Goal: Task Accomplishment & Management: Manage account settings

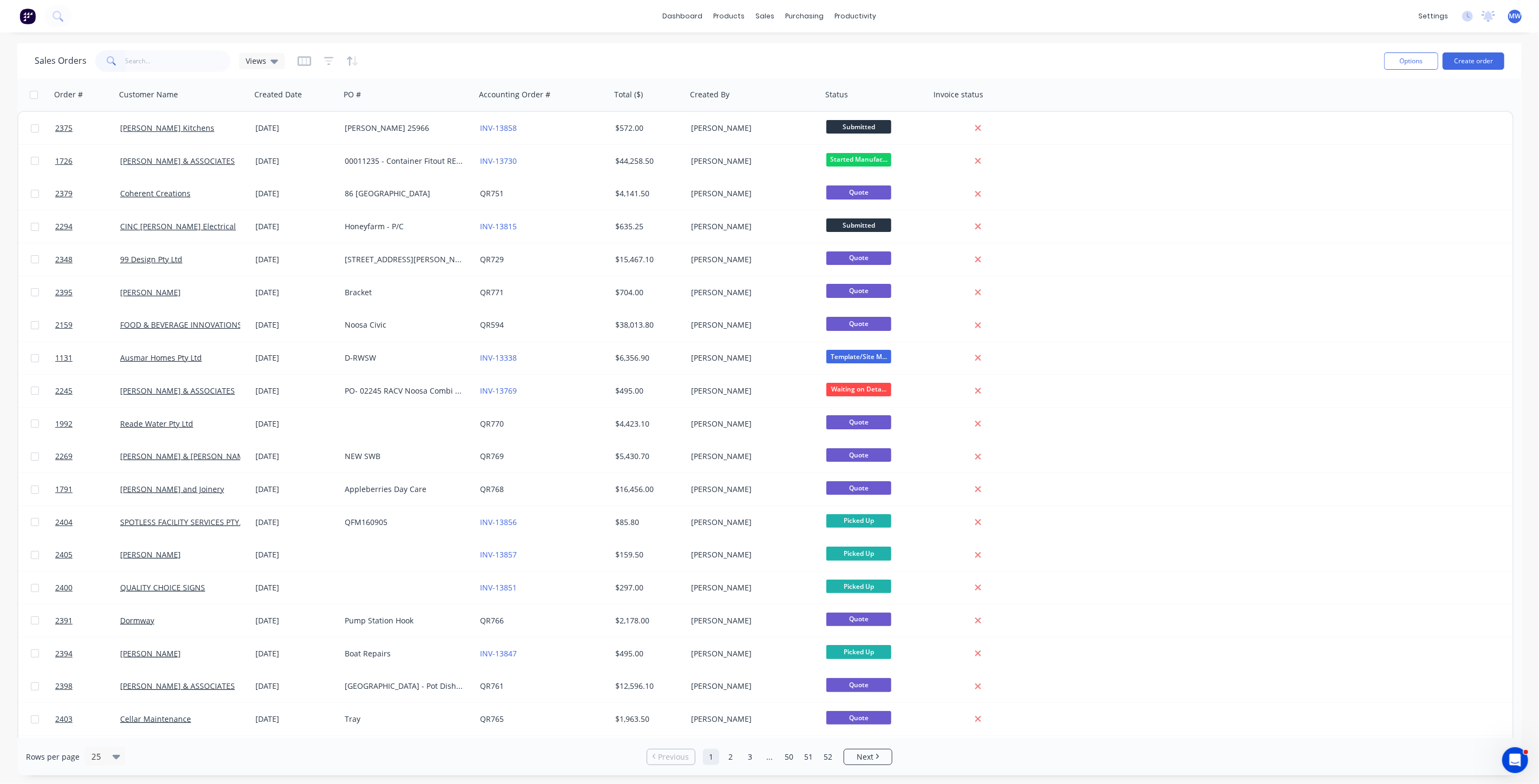
click at [1201, 19] on div "dashboard products sales purchasing productivity dashboard products Product Cat…" at bounding box center [770, 16] width 1539 height 32
click at [1478, 60] on button "Create order" at bounding box center [1473, 61] width 62 height 17
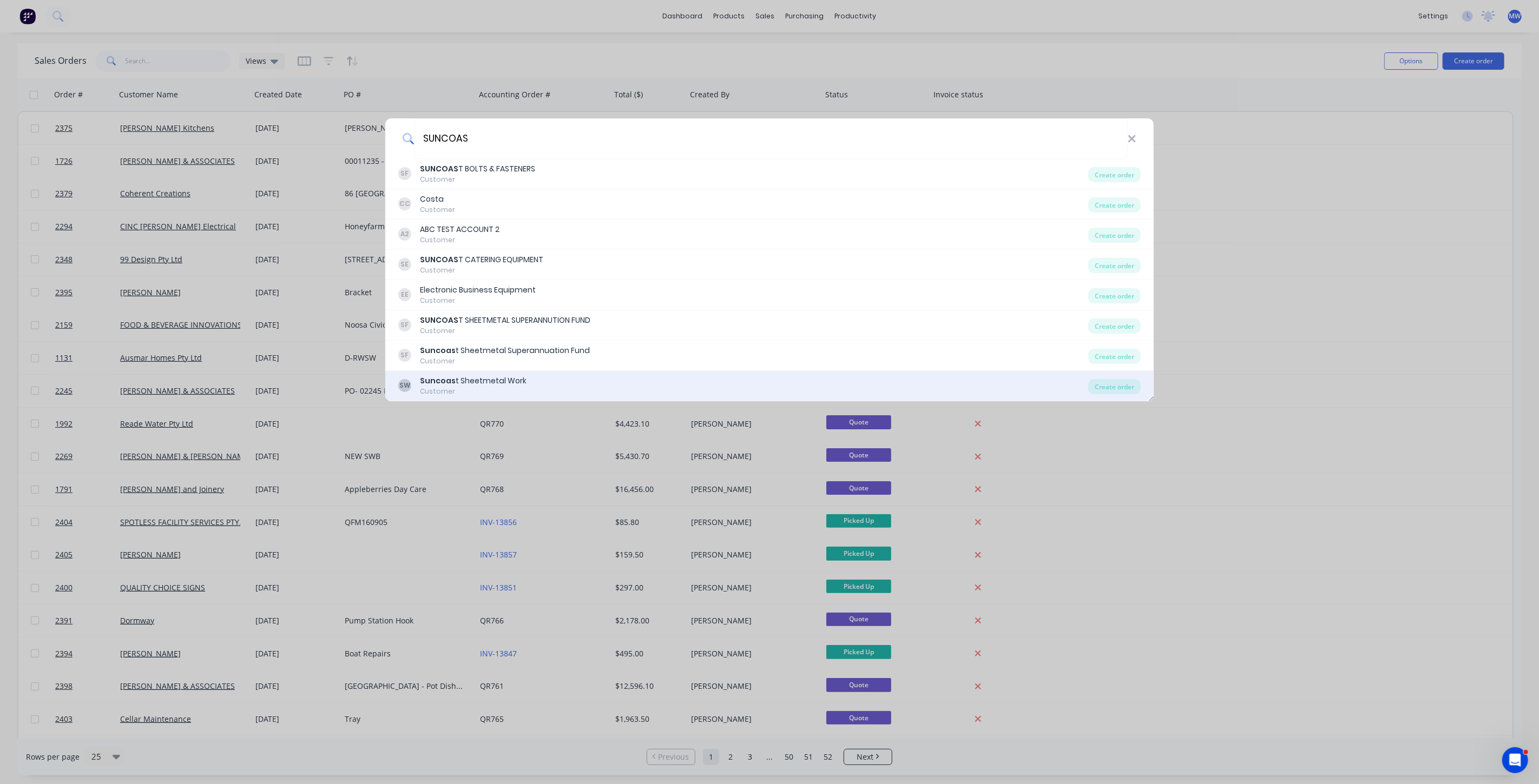
type input "SUNCOAS"
click at [590, 380] on div "SW Suncoas t Sheetmetal Work Customer" at bounding box center [743, 386] width 690 height 21
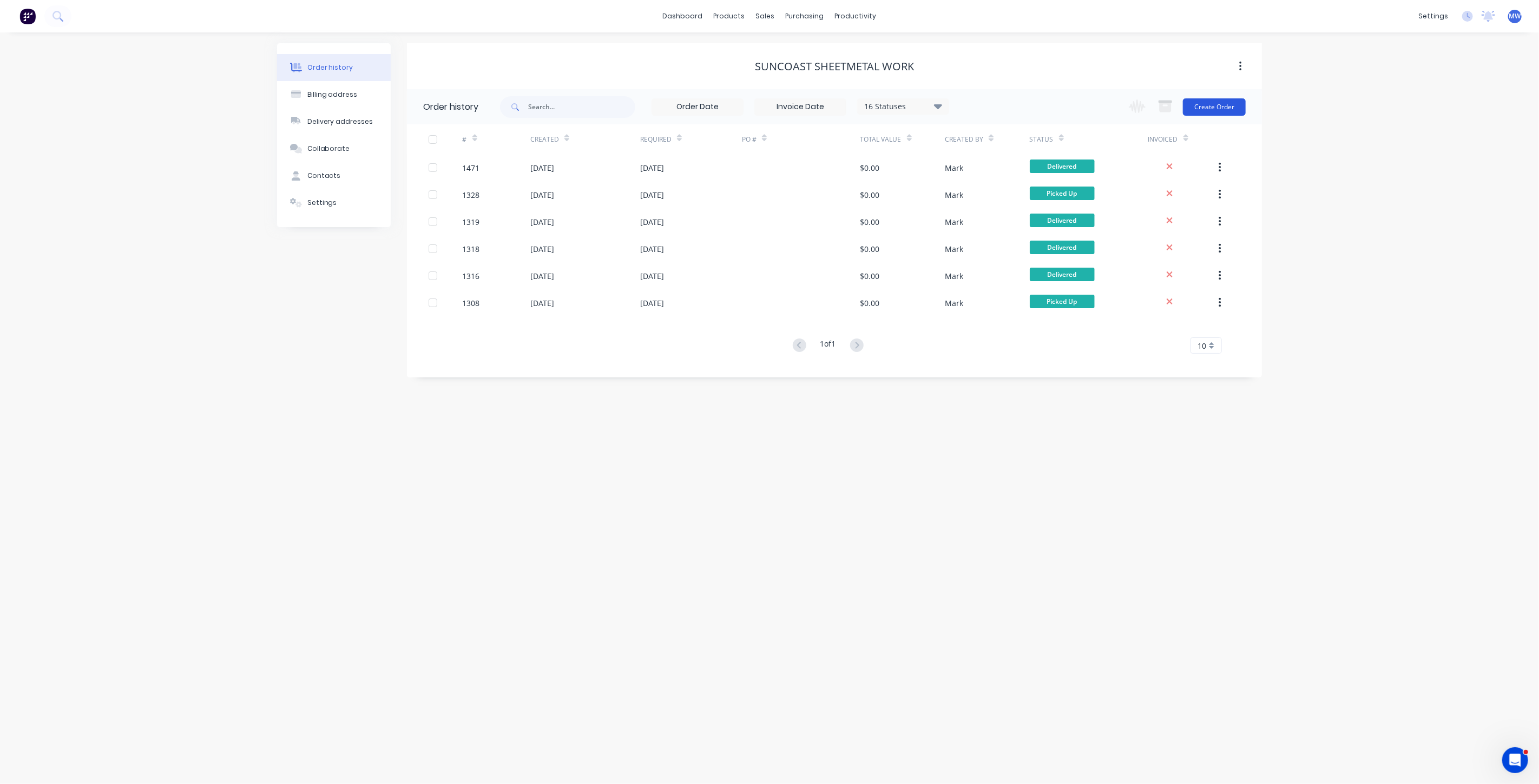
click at [1216, 106] on button "Create Order" at bounding box center [1214, 107] width 63 height 17
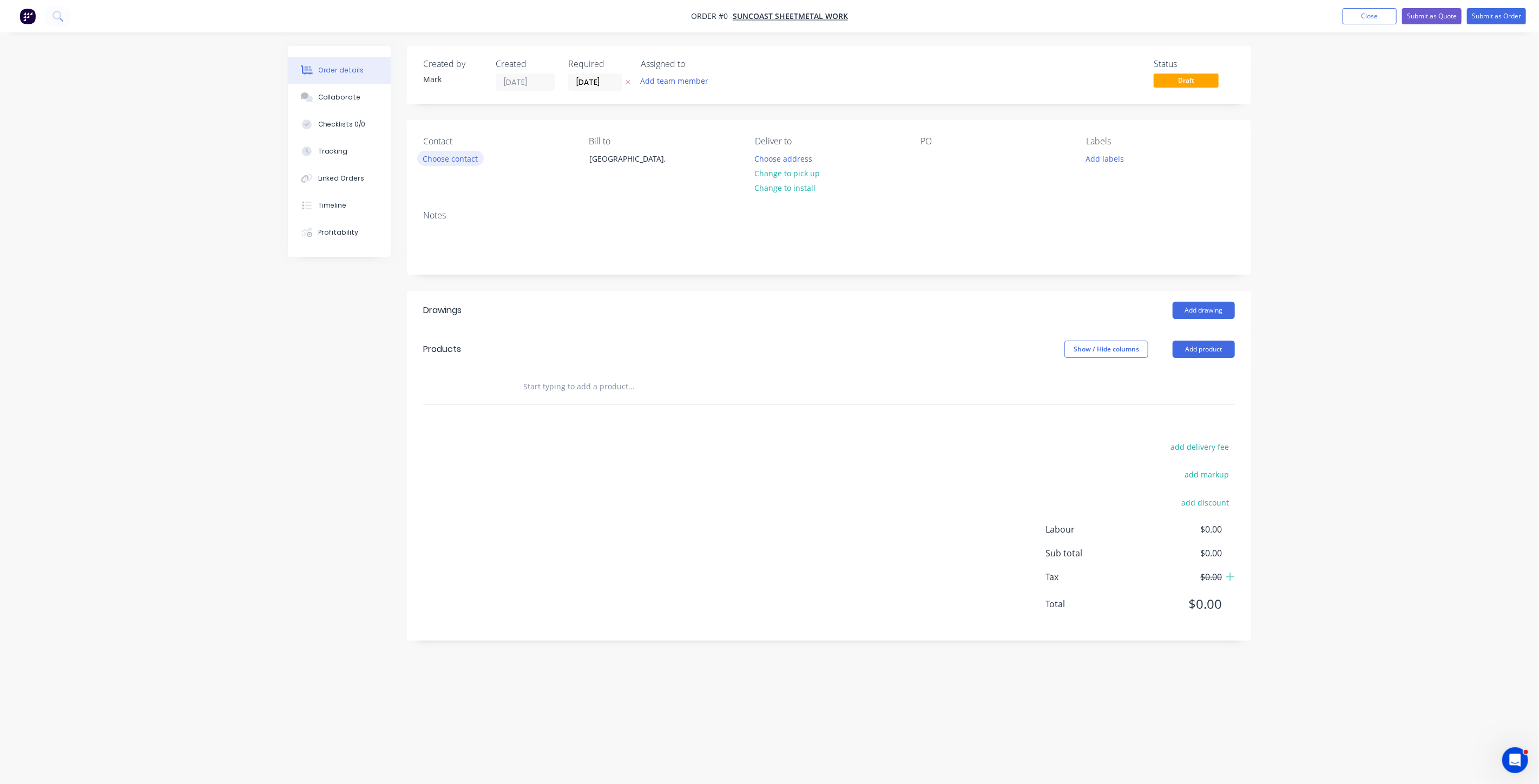
click at [476, 157] on button "Choose contact" at bounding box center [450, 158] width 66 height 14
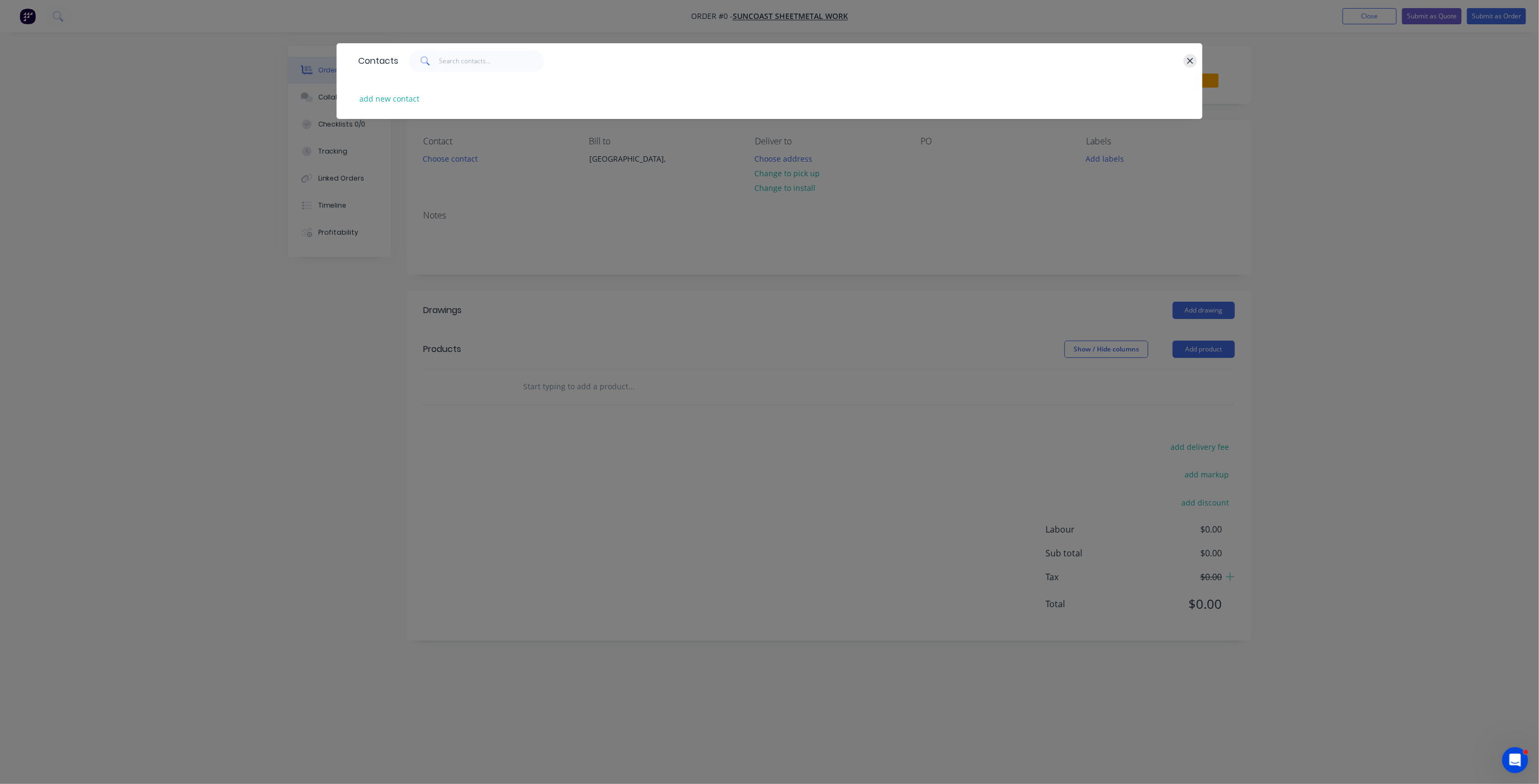
click at [1191, 60] on icon "button" at bounding box center [1190, 61] width 6 height 6
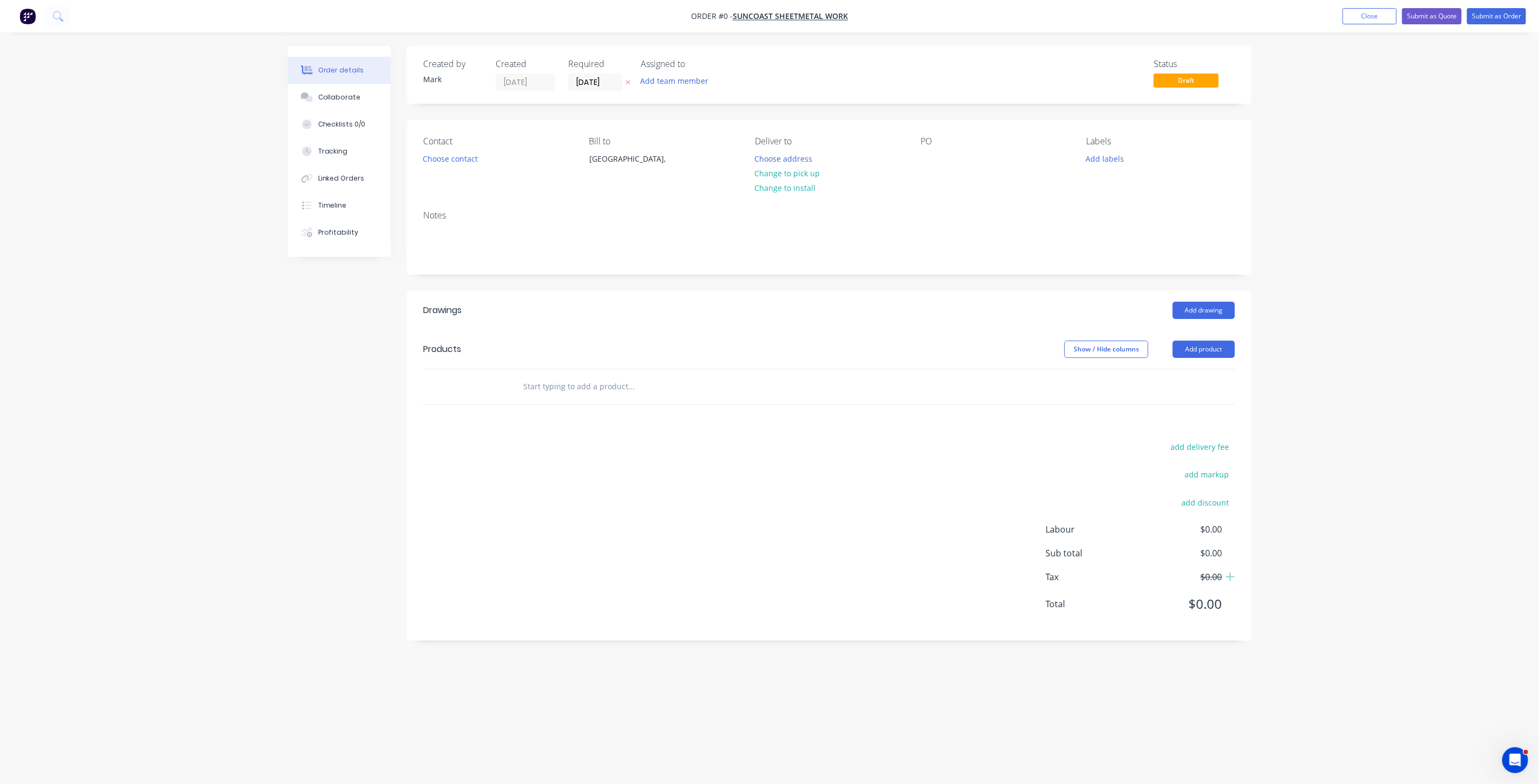
click at [577, 386] on input "text" at bounding box center [631, 387] width 216 height 21
type input "SWB TEST CABINET - IK RATING IMPACT"
click at [696, 428] on button "Add SWB TEST CABINET - IK RATING IMPACT to order" at bounding box center [689, 428] width 324 height 35
click at [1320, 285] on div "Order details Collaborate Checklists 0/0 Tracking Linked Orders Timeline Profit…" at bounding box center [770, 392] width 1539 height 784
click at [1481, 19] on button "Submit as Order" at bounding box center [1497, 16] width 59 height 16
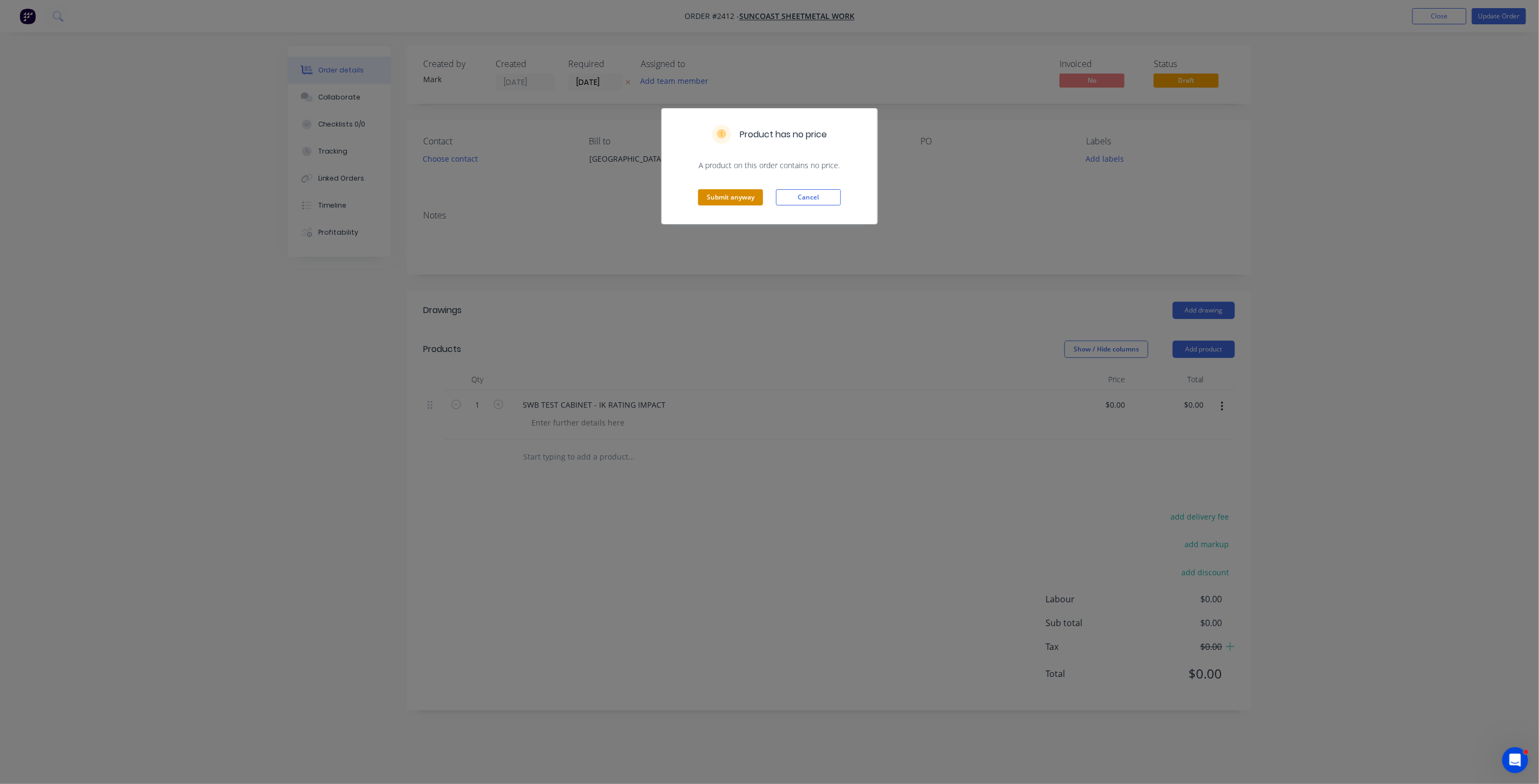
click at [747, 201] on button "Submit anyway" at bounding box center [730, 197] width 65 height 16
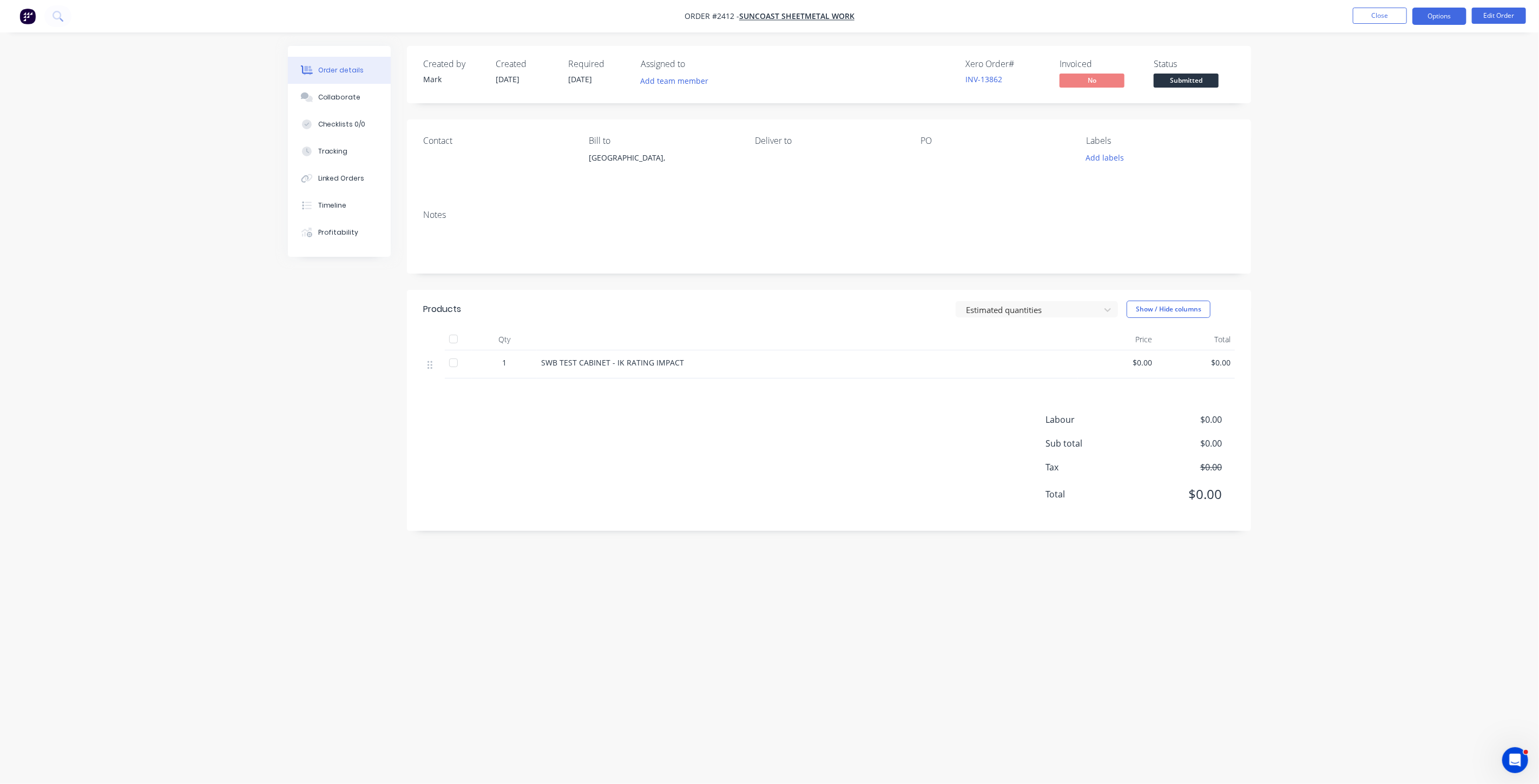
click at [1441, 19] on button "Options" at bounding box center [1439, 16] width 54 height 17
click at [1402, 130] on div "Work Order" at bounding box center [1407, 131] width 100 height 16
click at [1396, 110] on div "Without pricing" at bounding box center [1407, 109] width 100 height 16
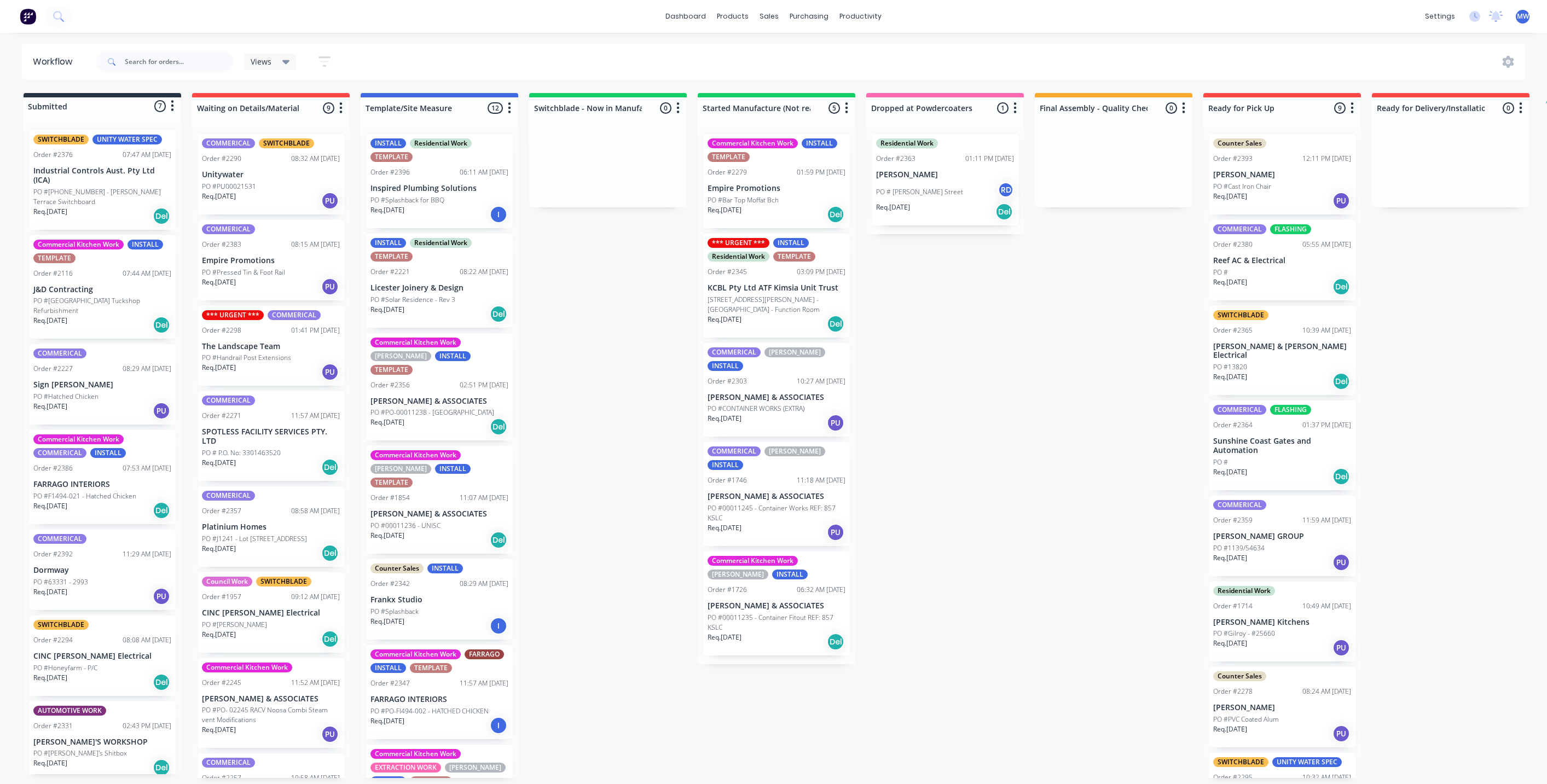
click at [616, 306] on div "Submitted 7 Status colour #273444 hex #273444 Save Cancel Summaries Total order…" at bounding box center [904, 435] width 1825 height 685
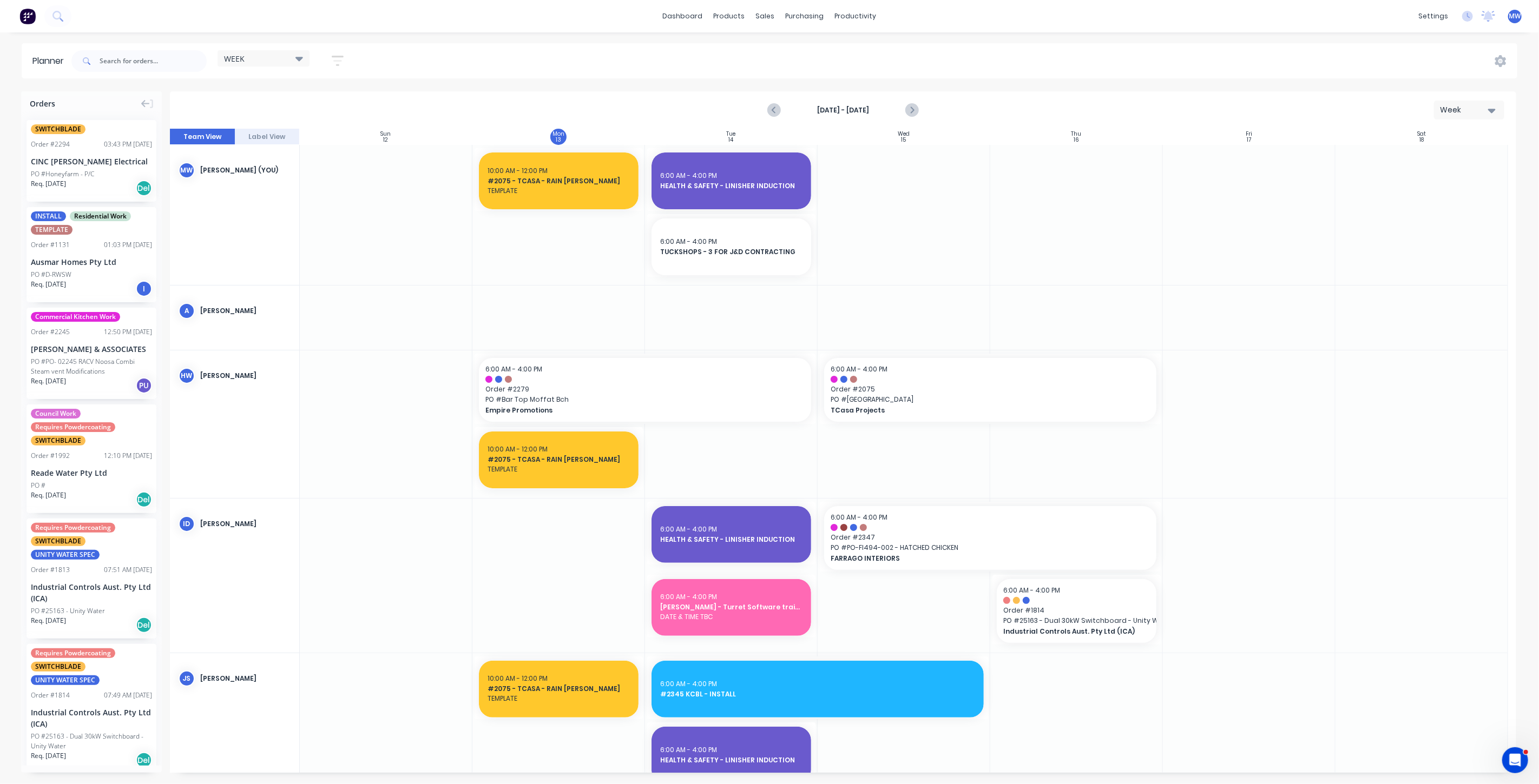
scroll to position [480, 0]
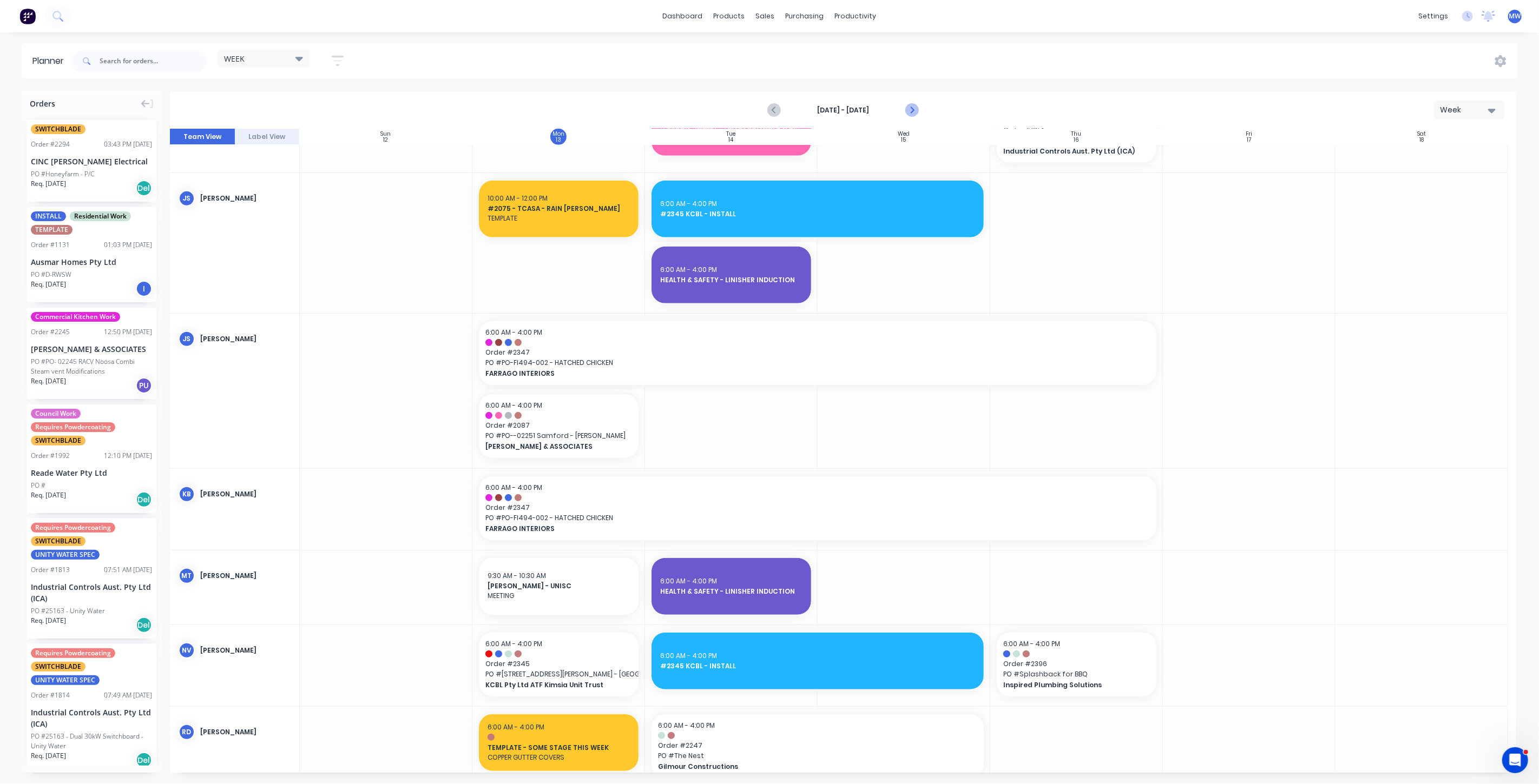
click at [913, 109] on icon "Next page" at bounding box center [911, 110] width 13 height 13
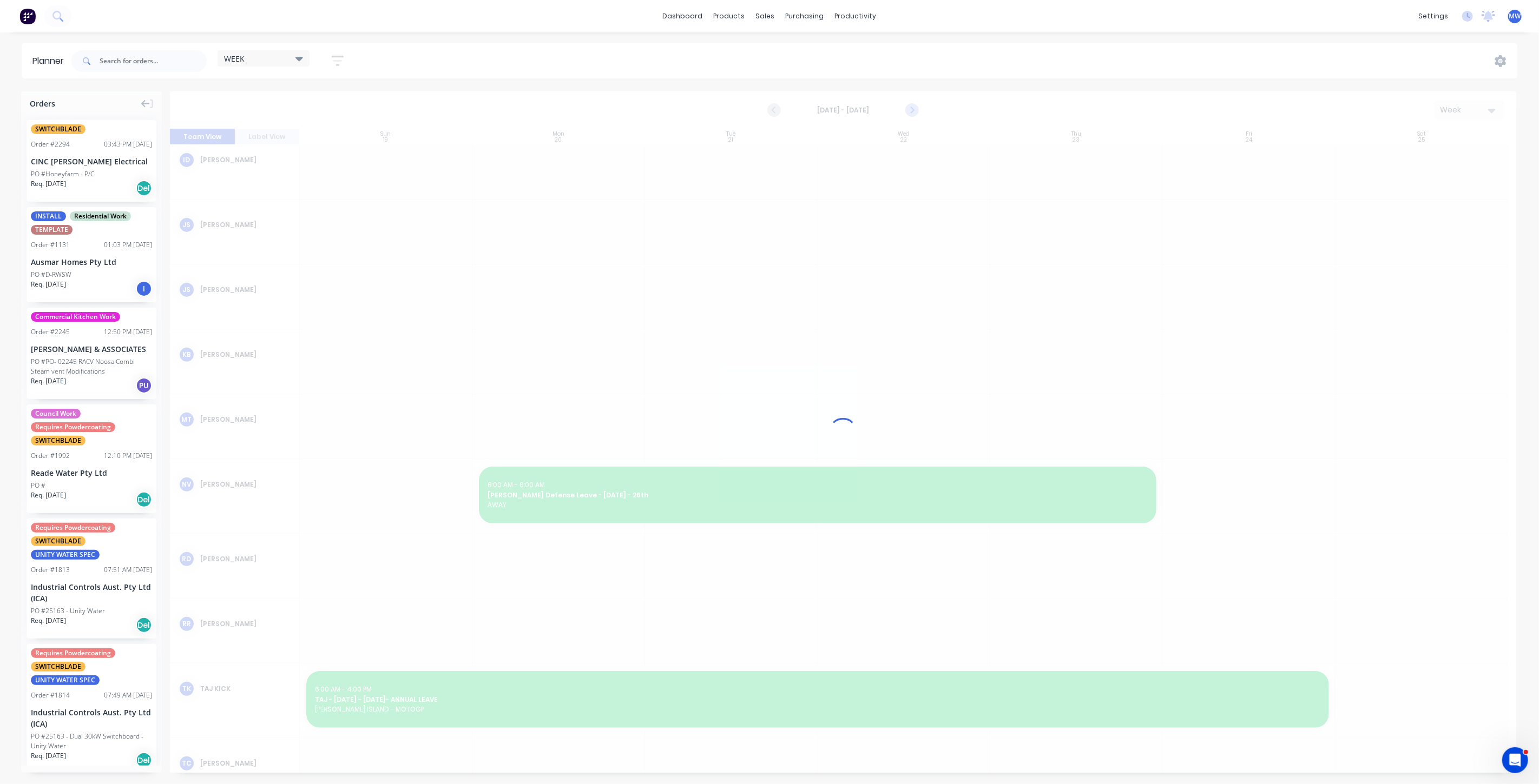
click at [912, 110] on icon "Next page" at bounding box center [912, 110] width 5 height 8
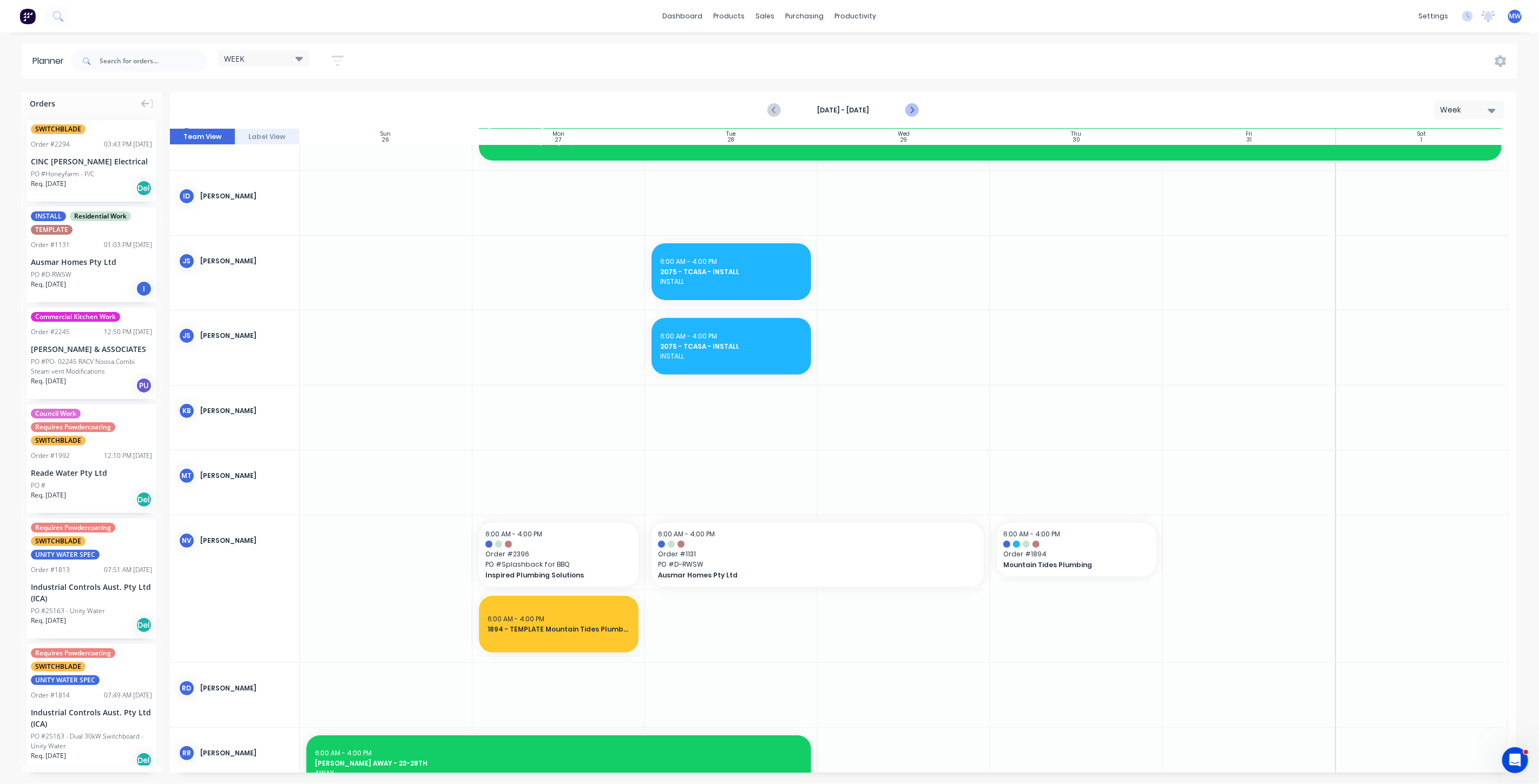
scroll to position [208, 0]
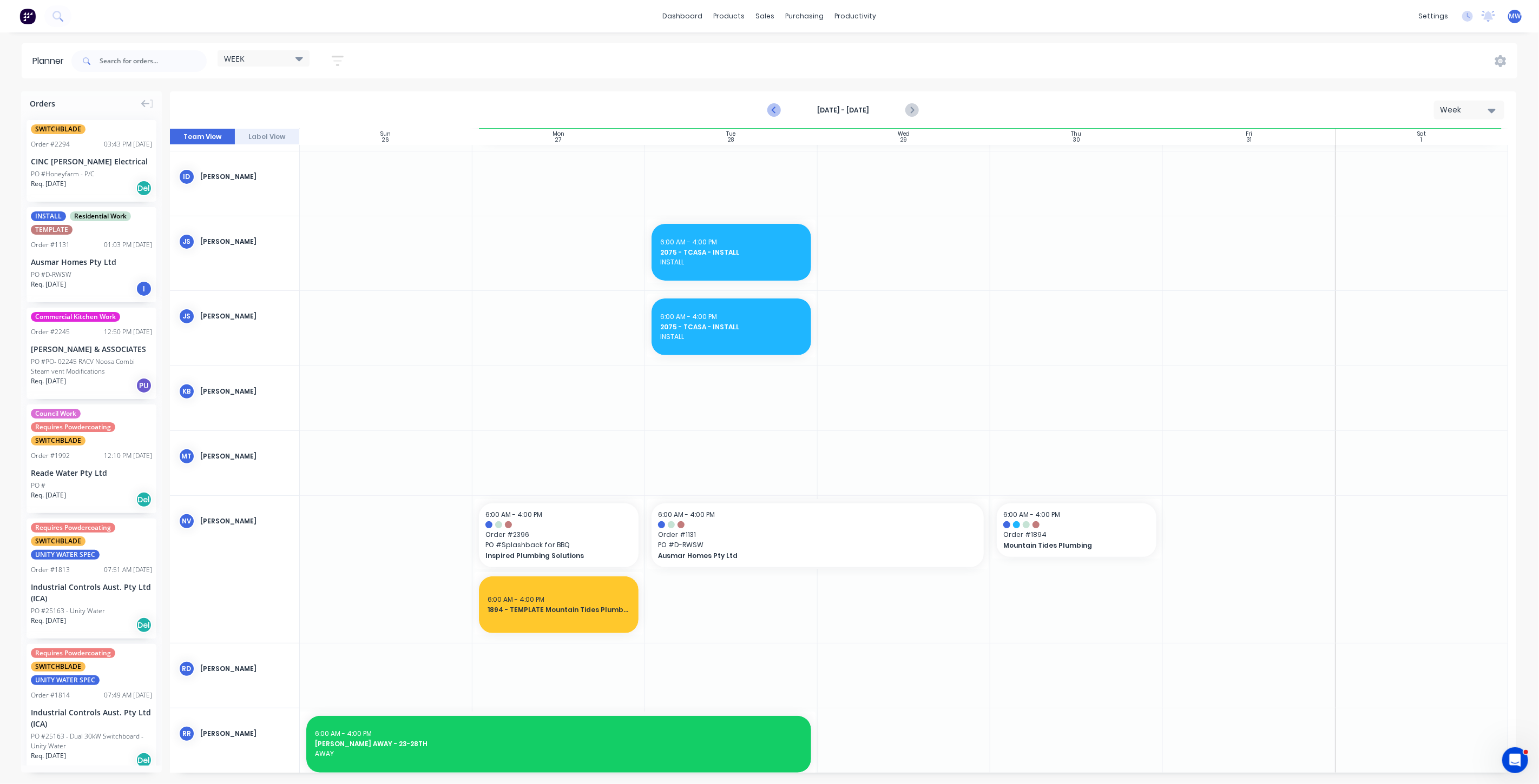
click at [774, 106] on icon "Previous page" at bounding box center [774, 110] width 13 height 13
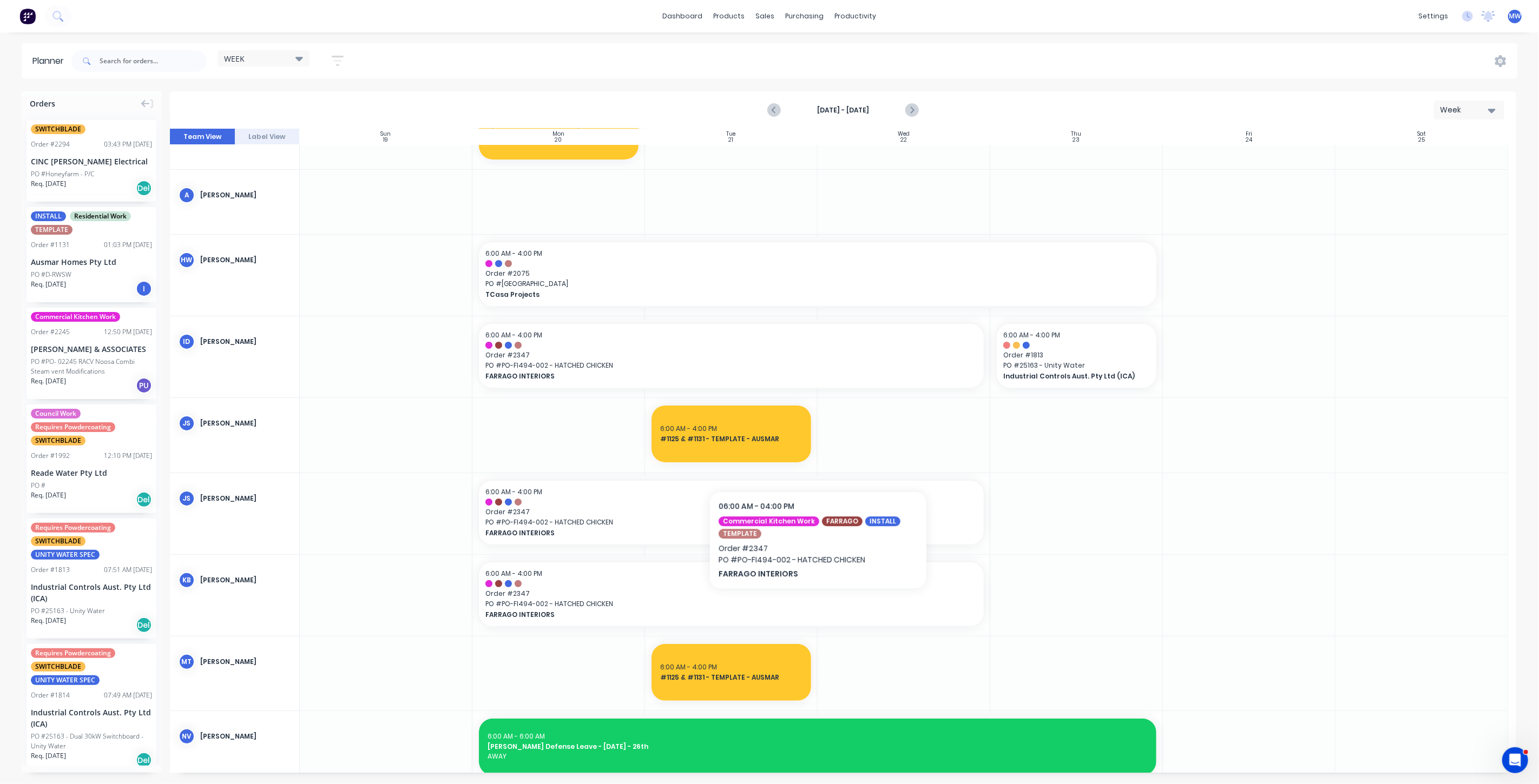
scroll to position [0, 0]
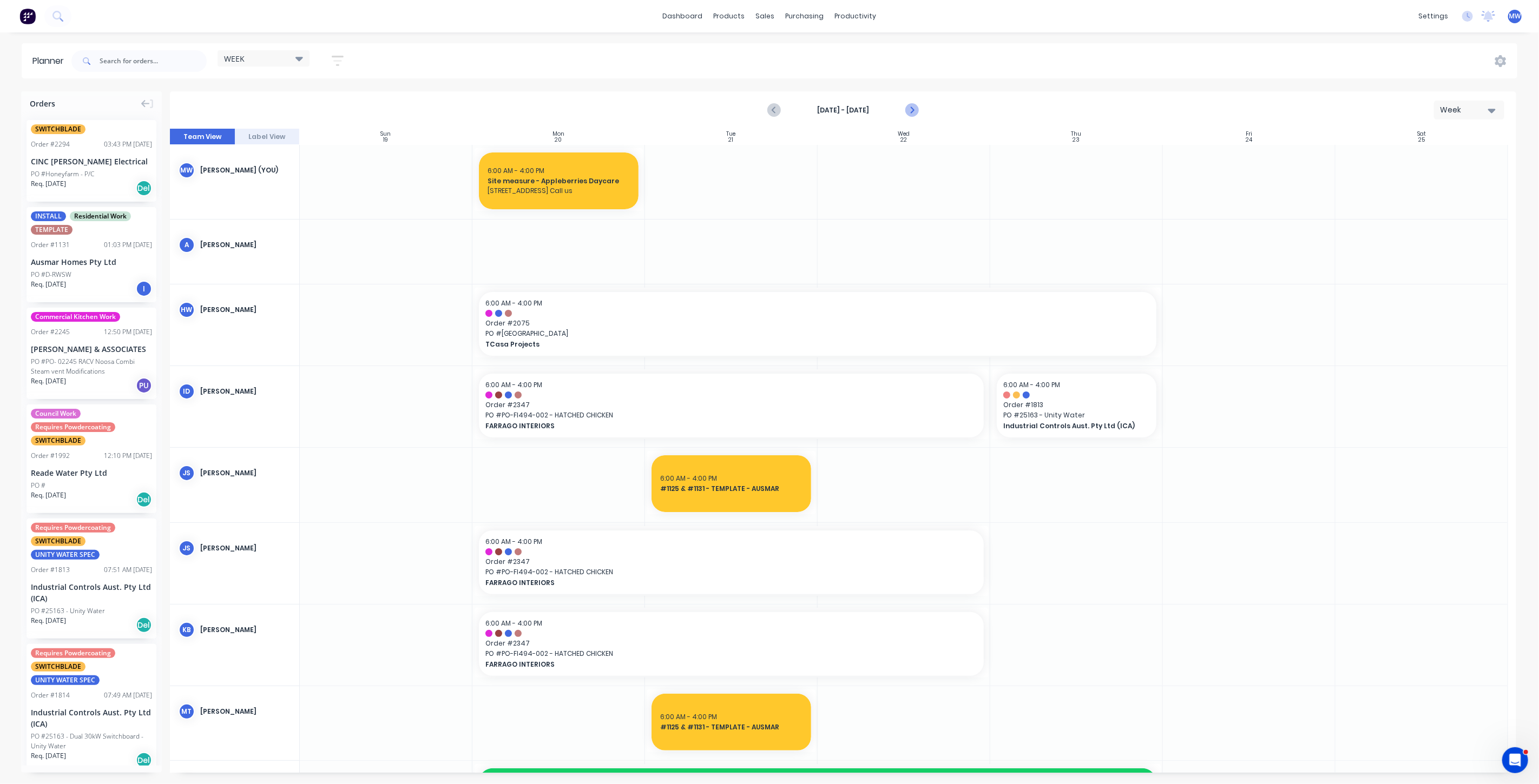
click at [910, 109] on icon "Next page" at bounding box center [911, 110] width 13 height 13
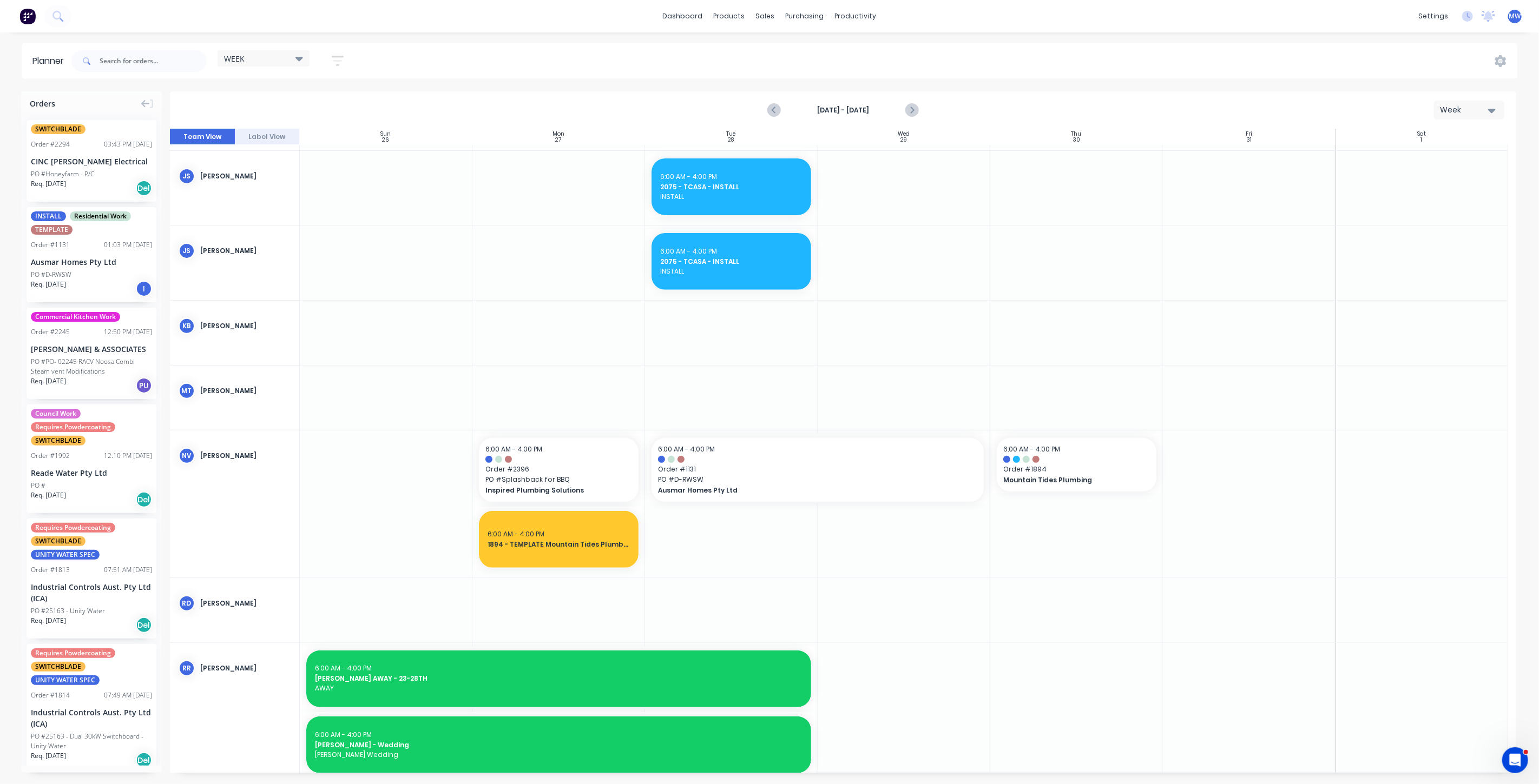
scroll to position [300, 0]
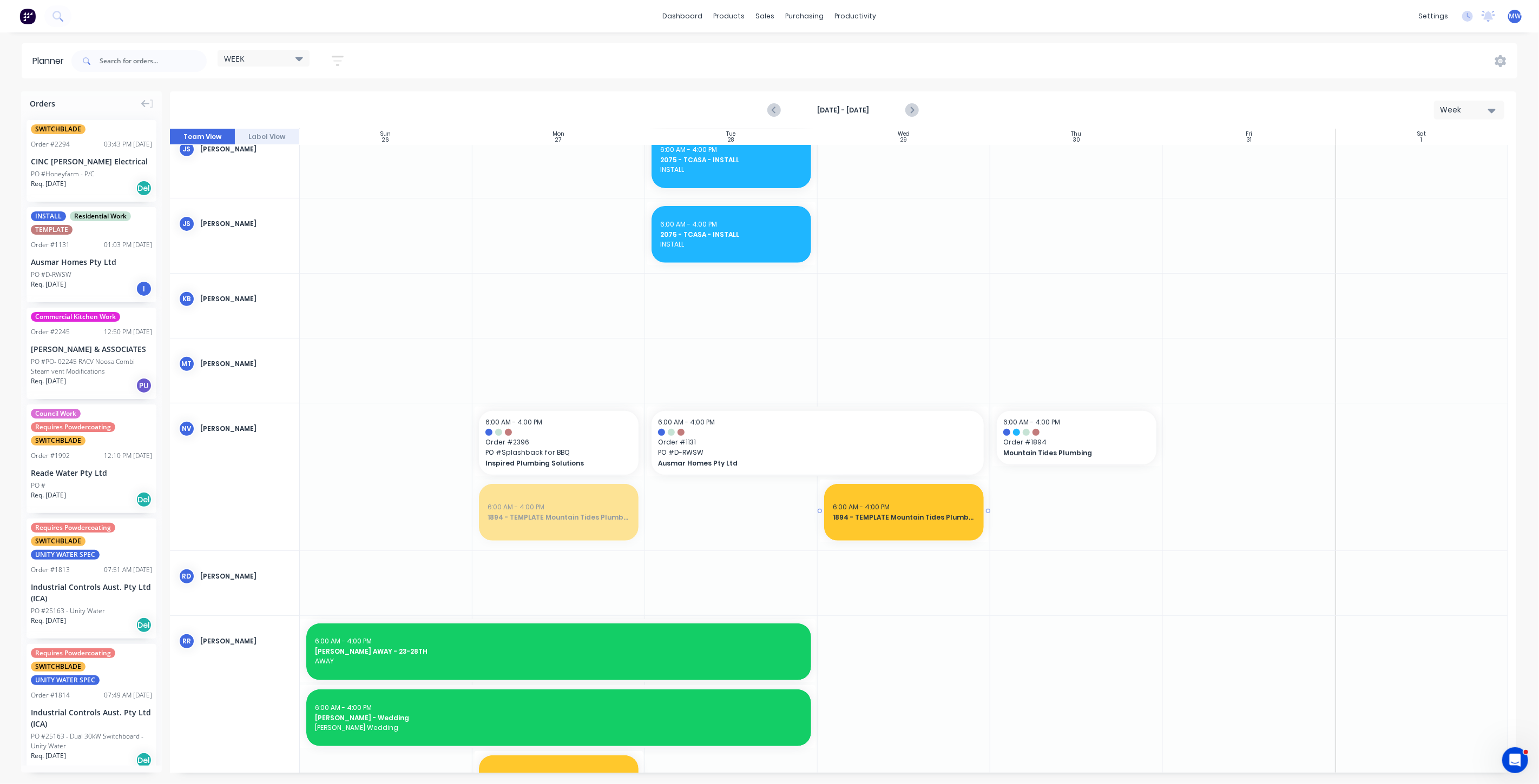
drag, startPoint x: 544, startPoint y: 516, endPoint x: 885, endPoint y: 534, distance: 341.5
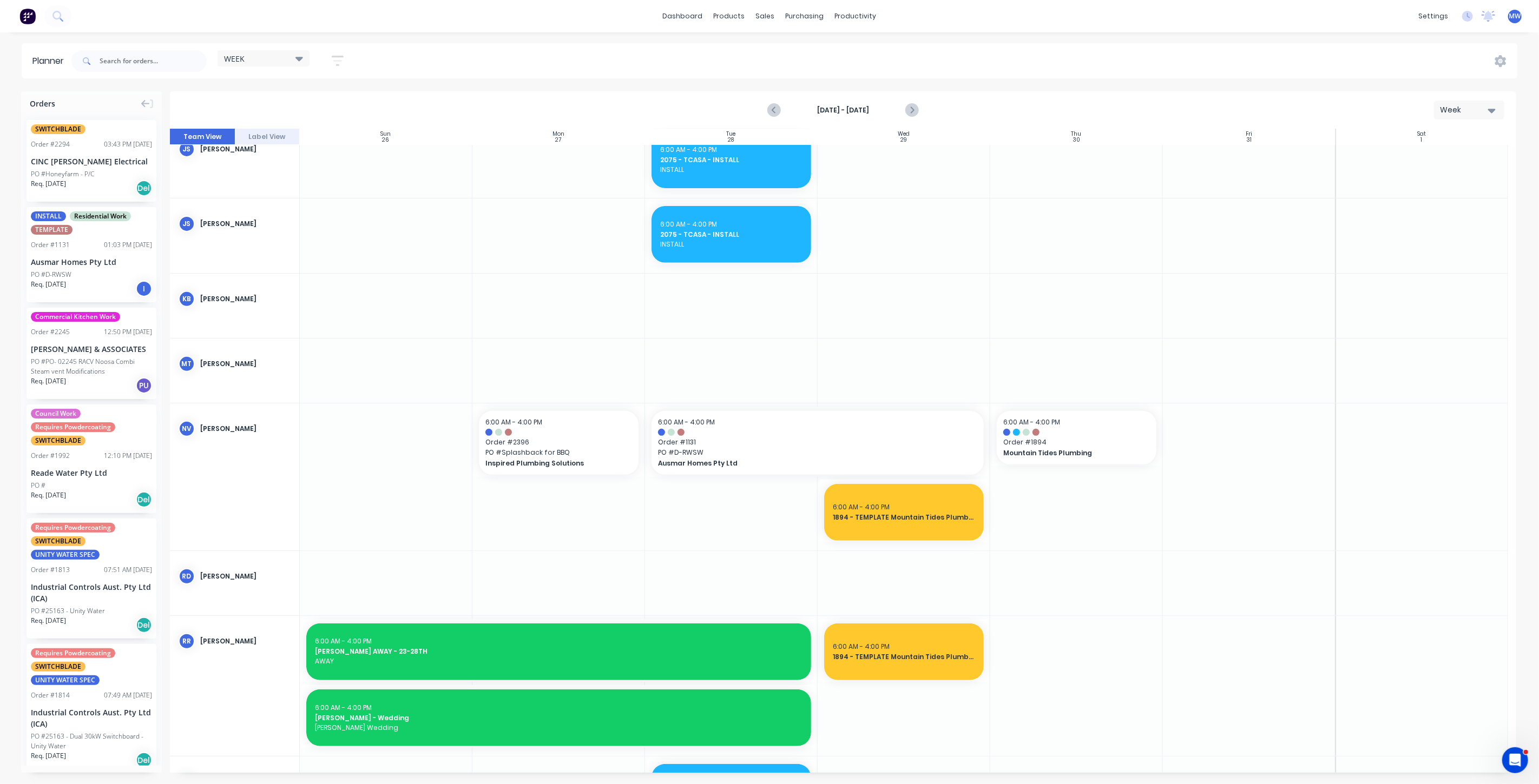
click at [1153, 312] on div at bounding box center [1077, 306] width 173 height 64
click at [775, 112] on icon "Previous page" at bounding box center [775, 110] width 5 height 8
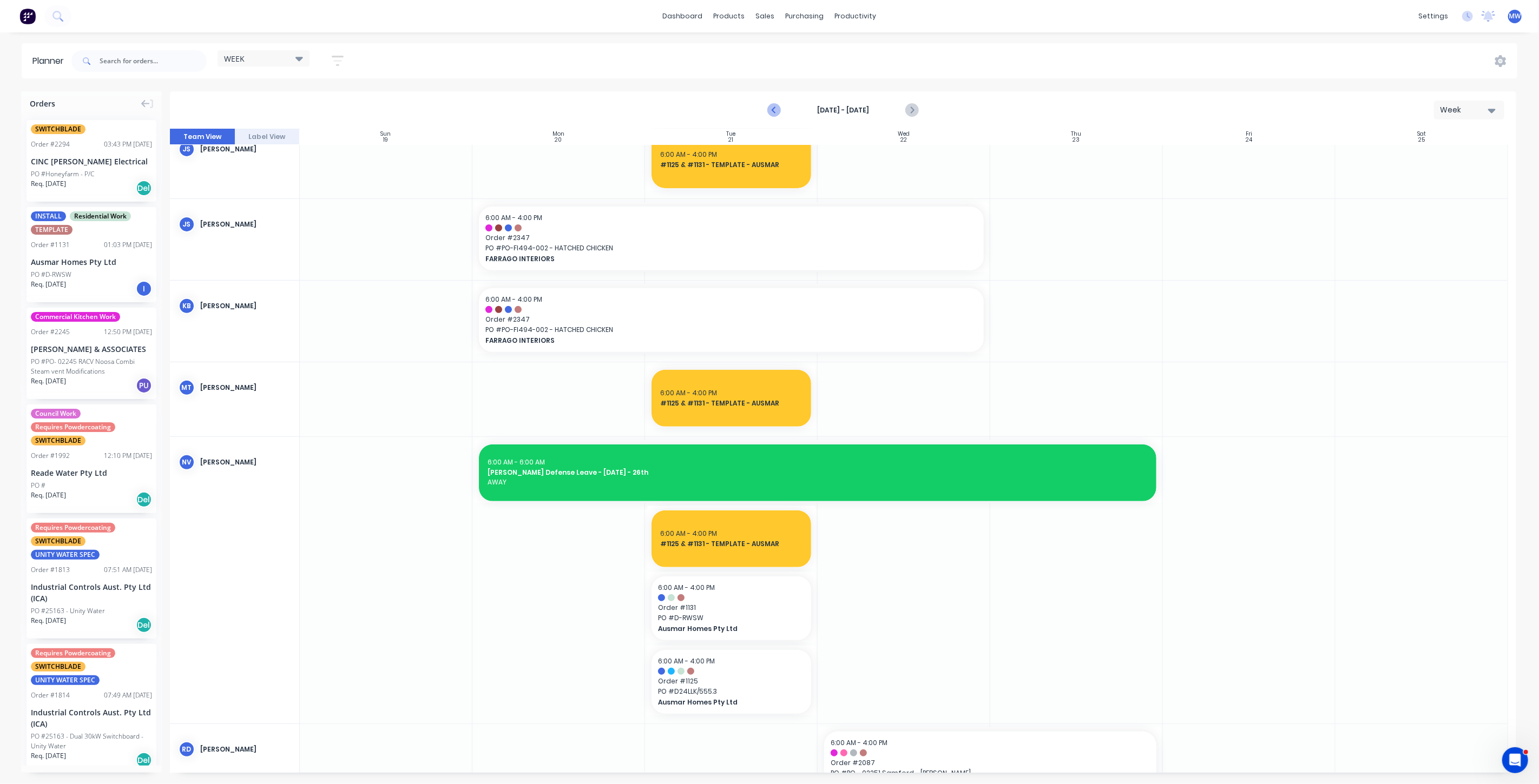
click at [775, 112] on icon "Previous page" at bounding box center [775, 110] width 5 height 8
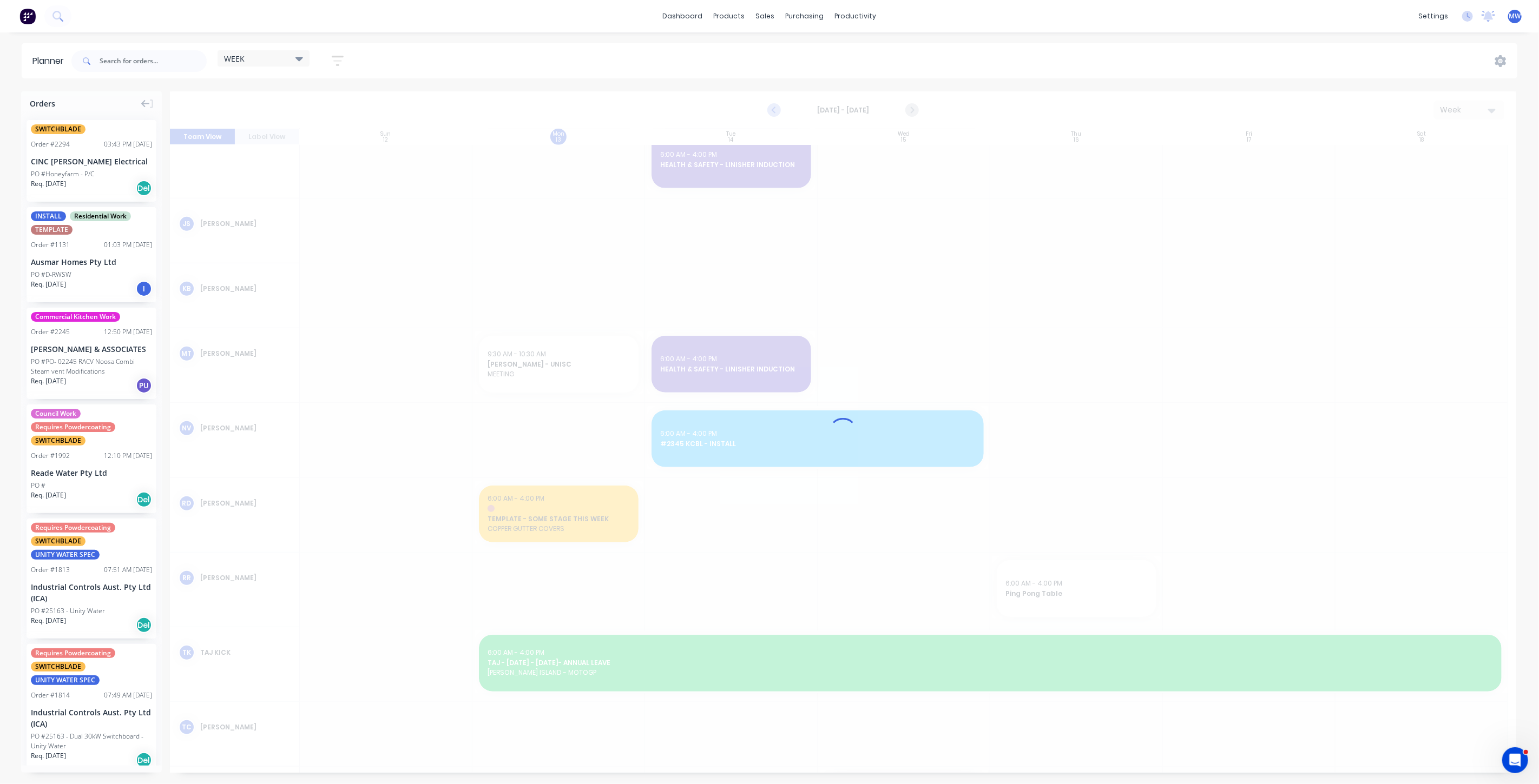
scroll to position [595, 0]
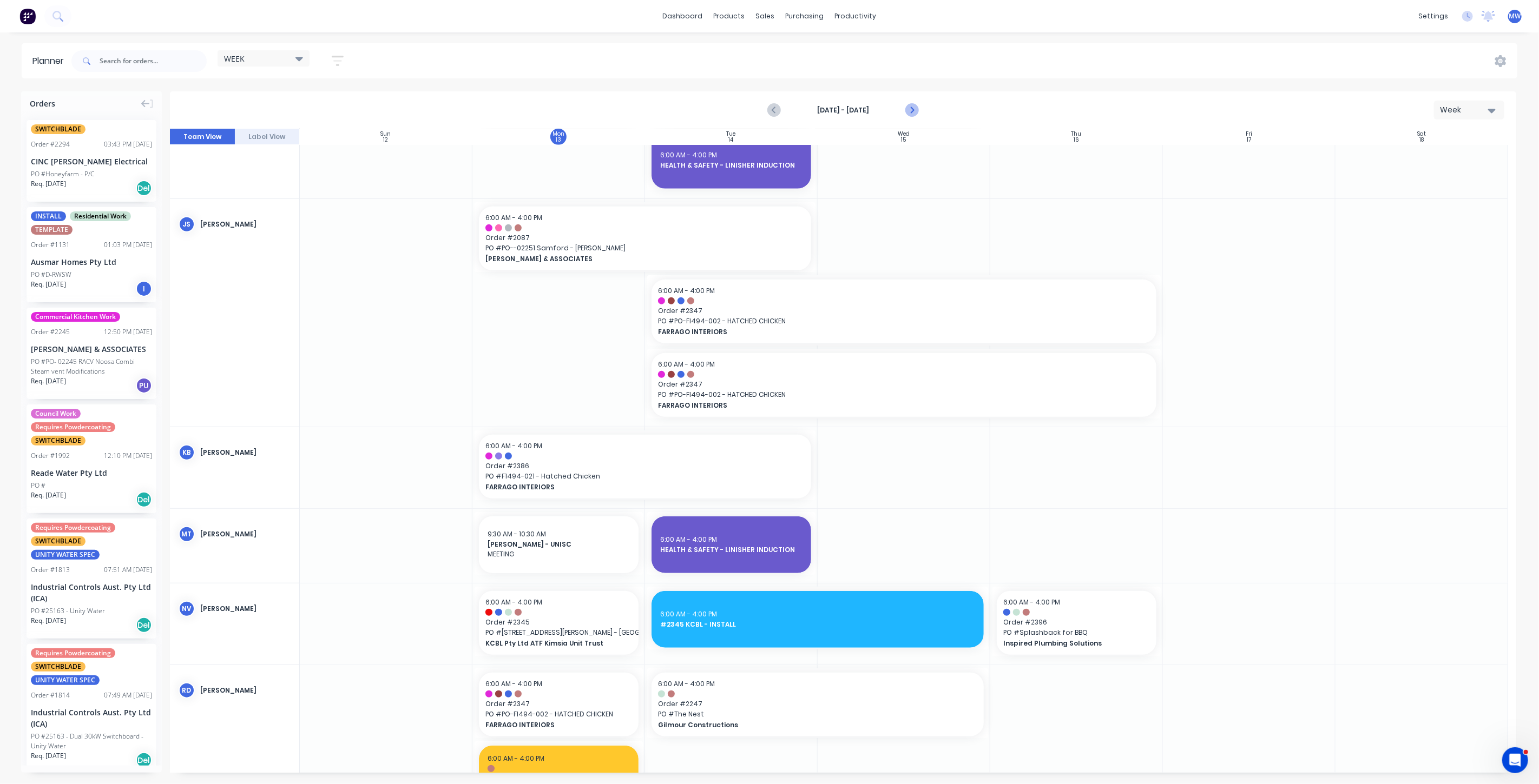
click at [908, 111] on icon "Next page" at bounding box center [911, 110] width 13 height 13
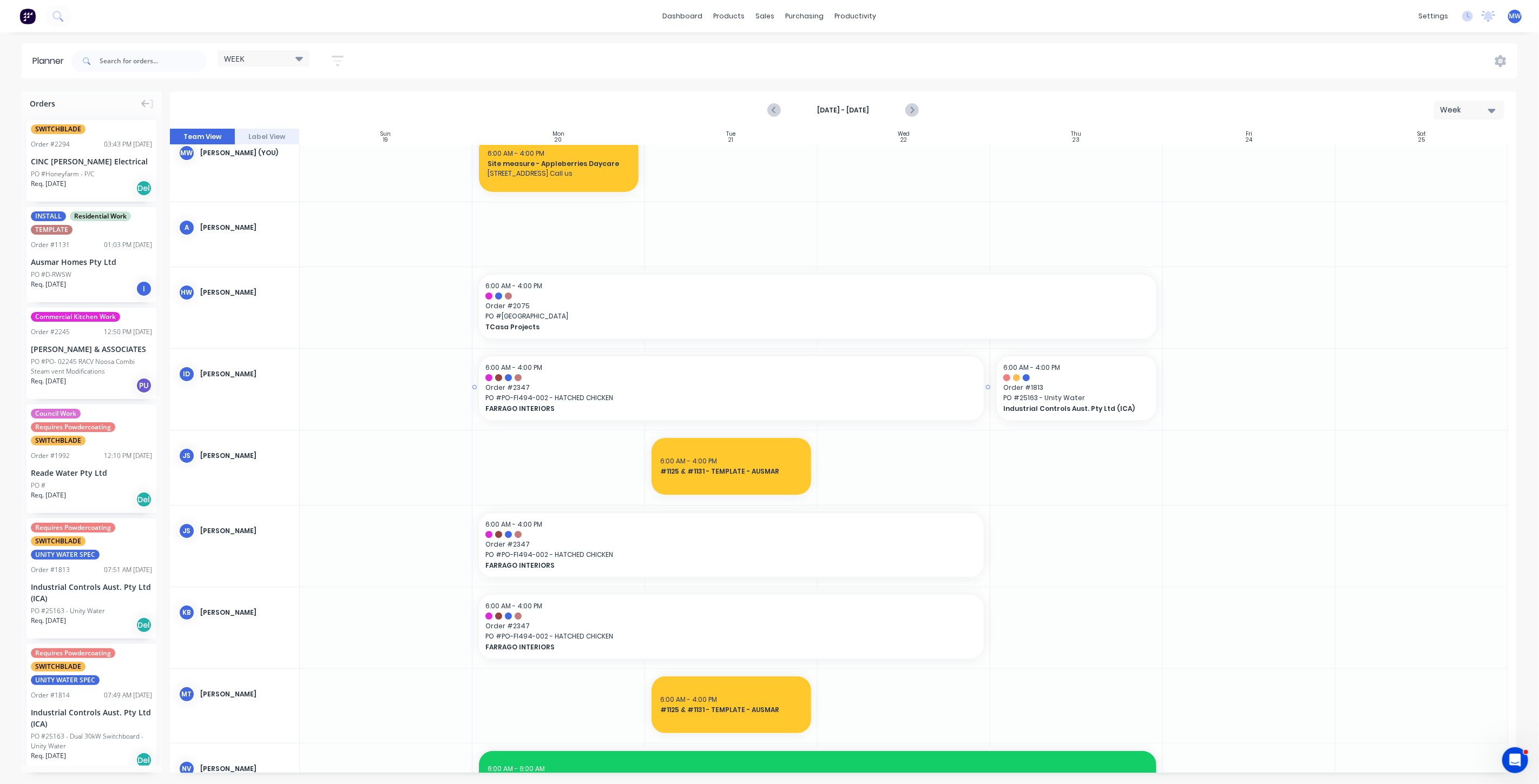
scroll to position [0, 0]
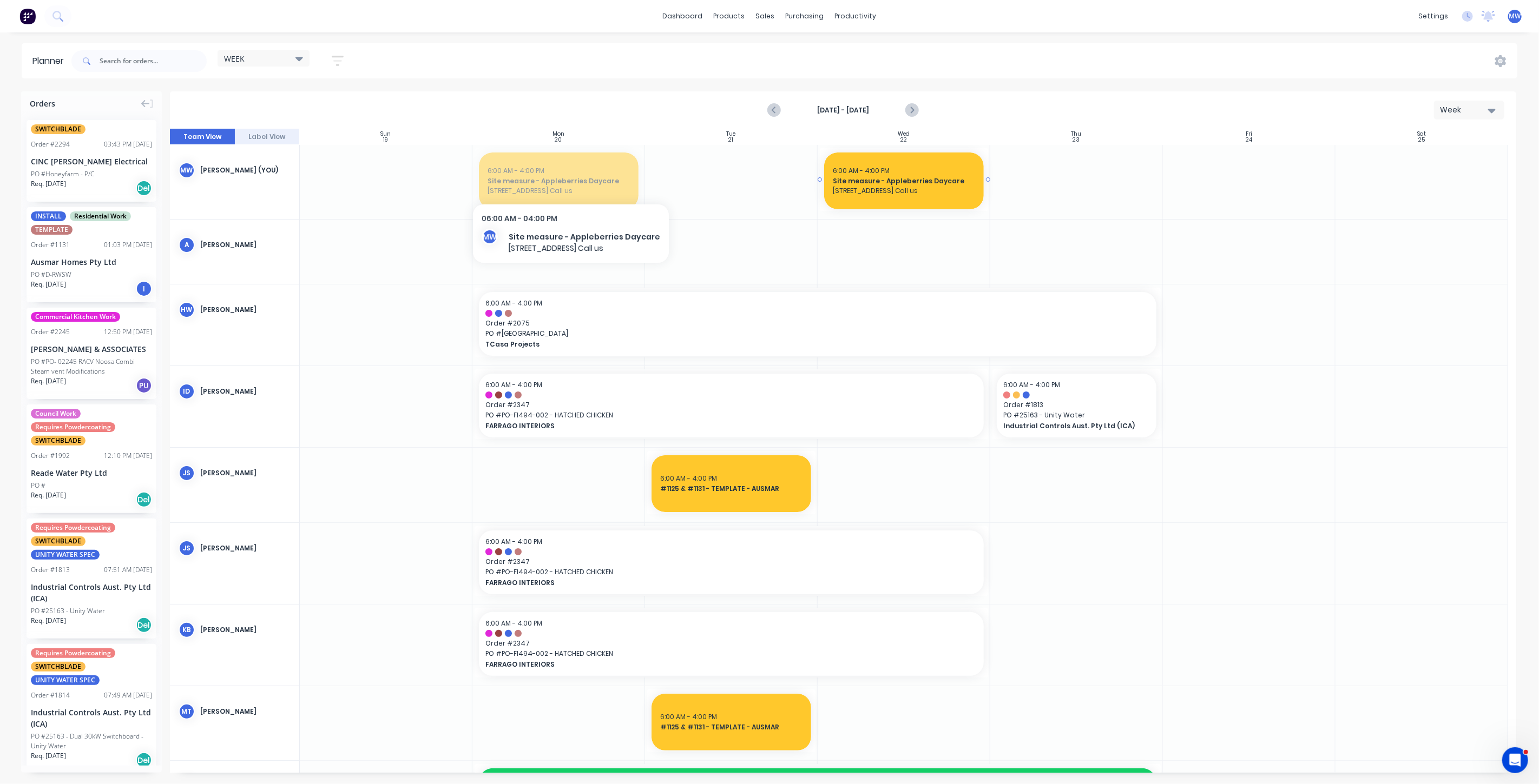
drag, startPoint x: 560, startPoint y: 180, endPoint x: 955, endPoint y: 186, distance: 395.0
click at [520, 191] on div at bounding box center [559, 182] width 173 height 74
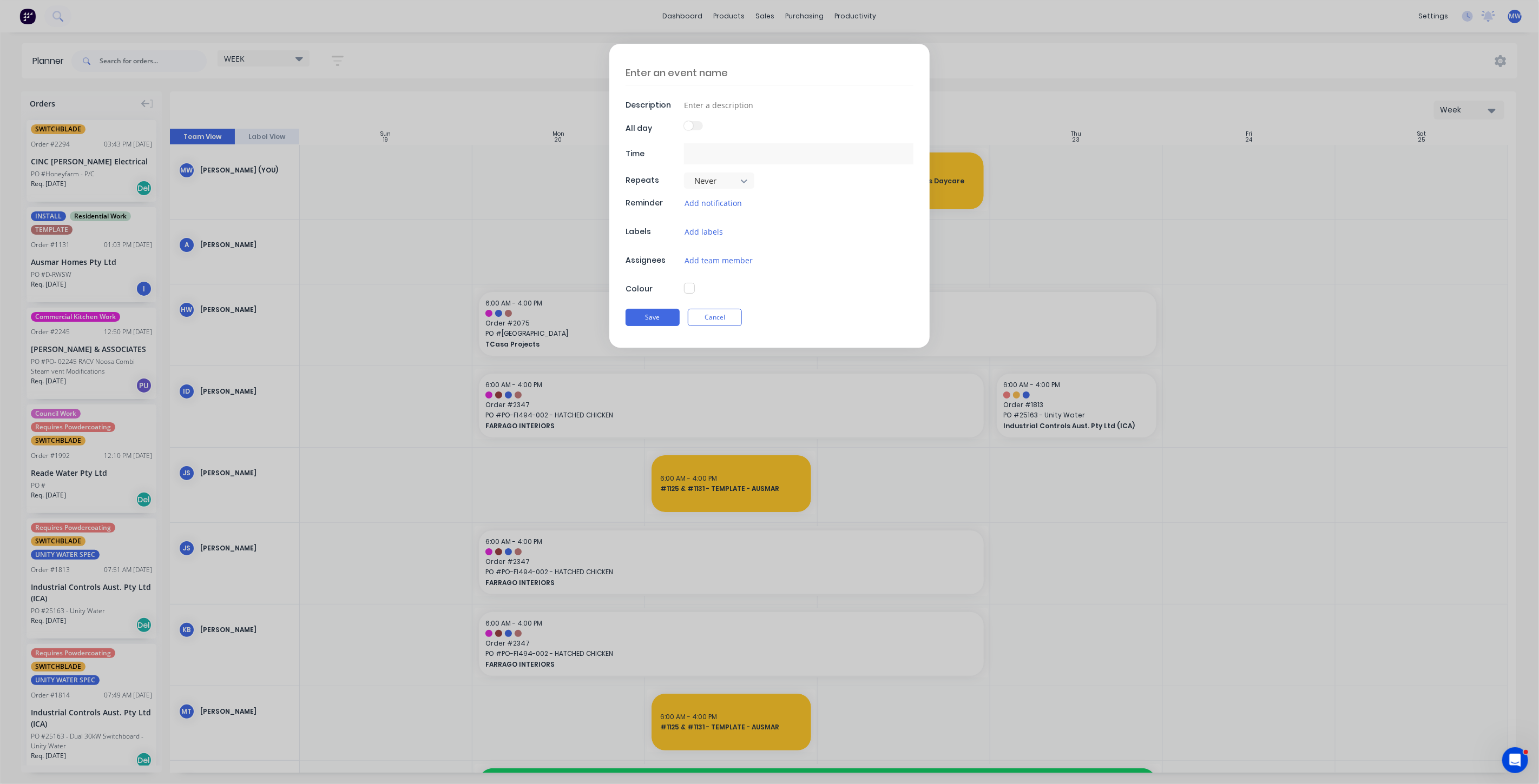
type textarea "x"
type input "20/10/2025 6:00 AM - 20/10/2025 4:00 PM"
click at [709, 70] on textarea at bounding box center [770, 73] width 288 height 26
type textarea "x"
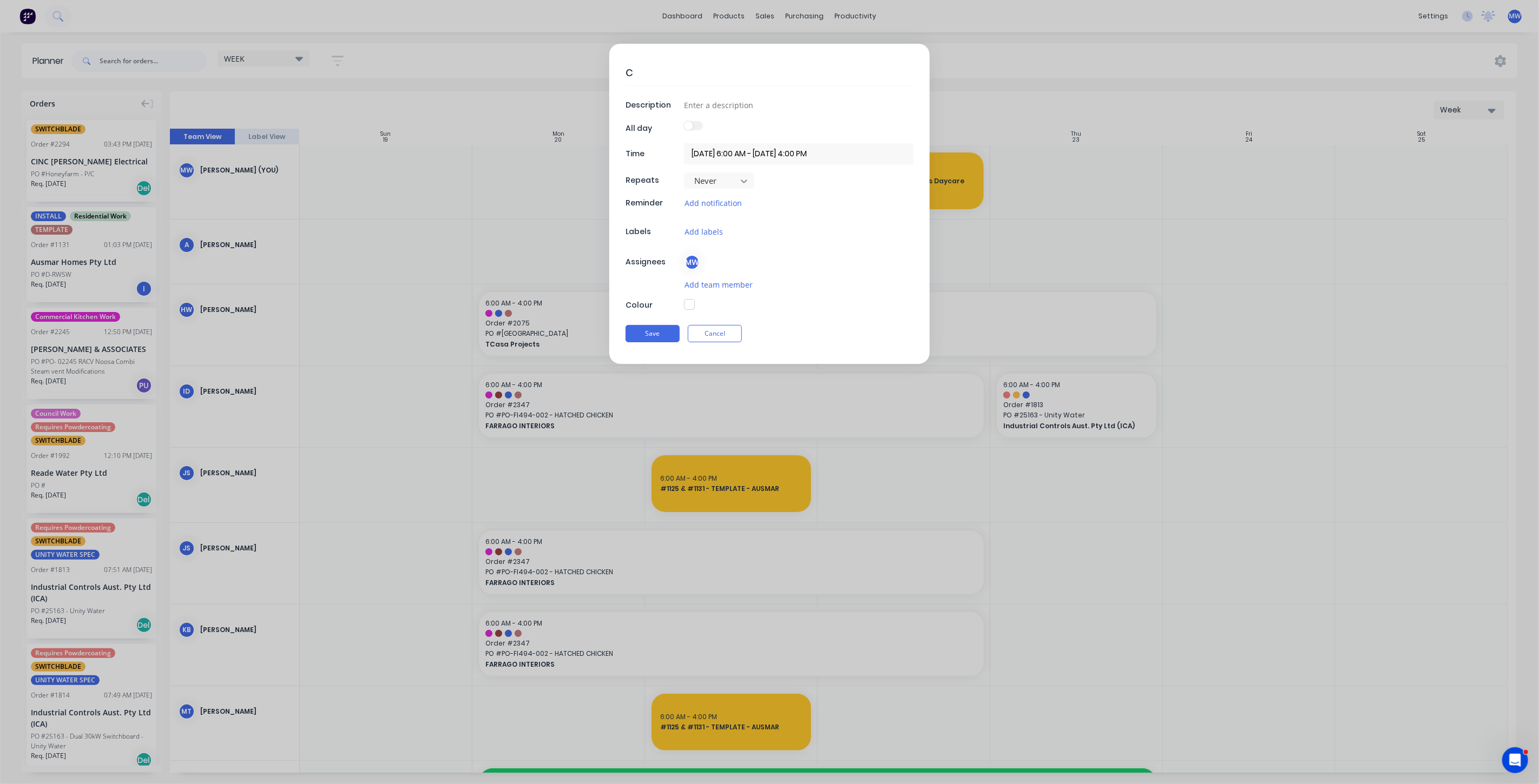
type textarea "CI"
type textarea "x"
type textarea "CIN"
type textarea "x"
type textarea "CINC"
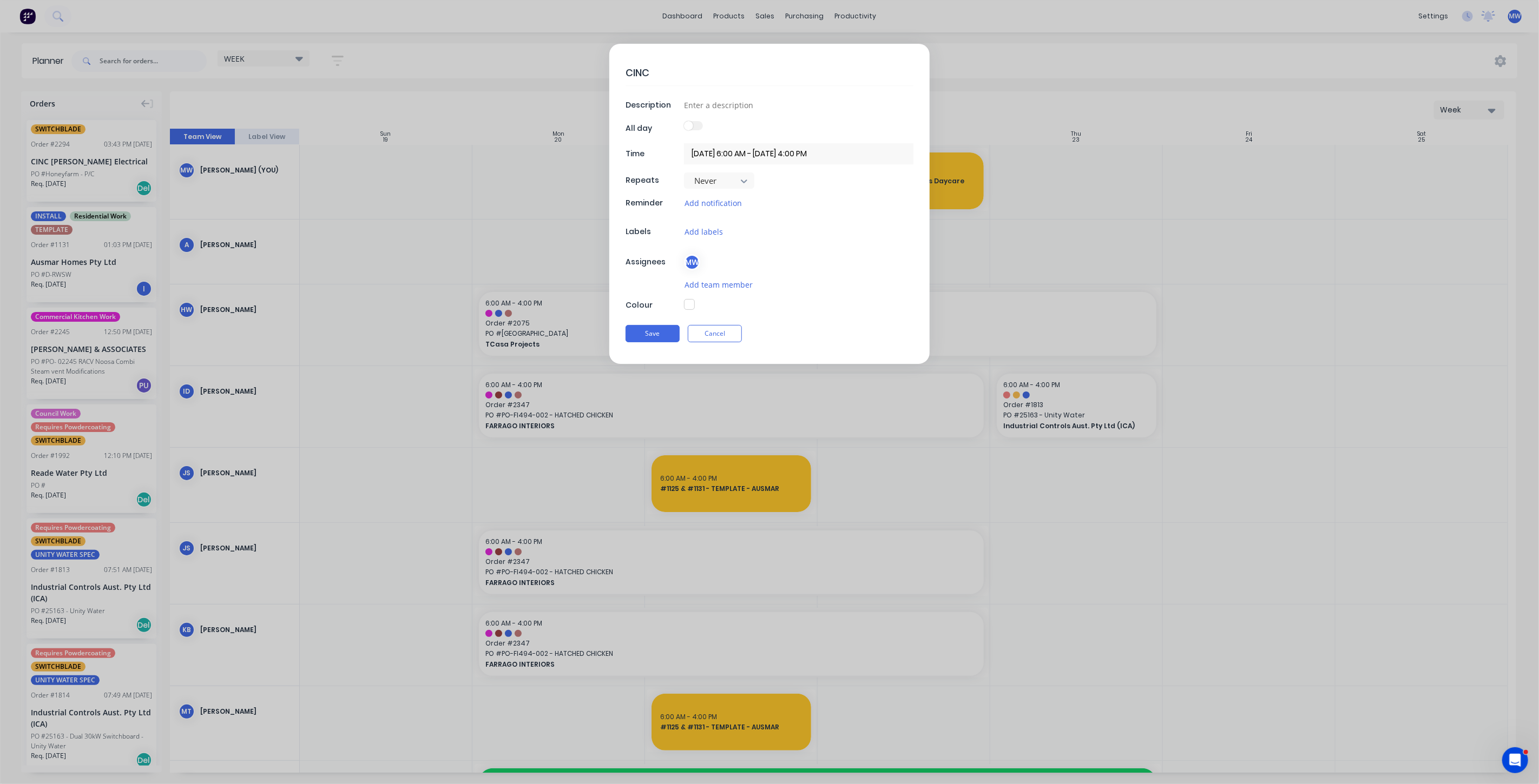
type textarea "x"
type textarea "CINC"
type textarea "x"
type textarea "CINC -"
type textarea "x"
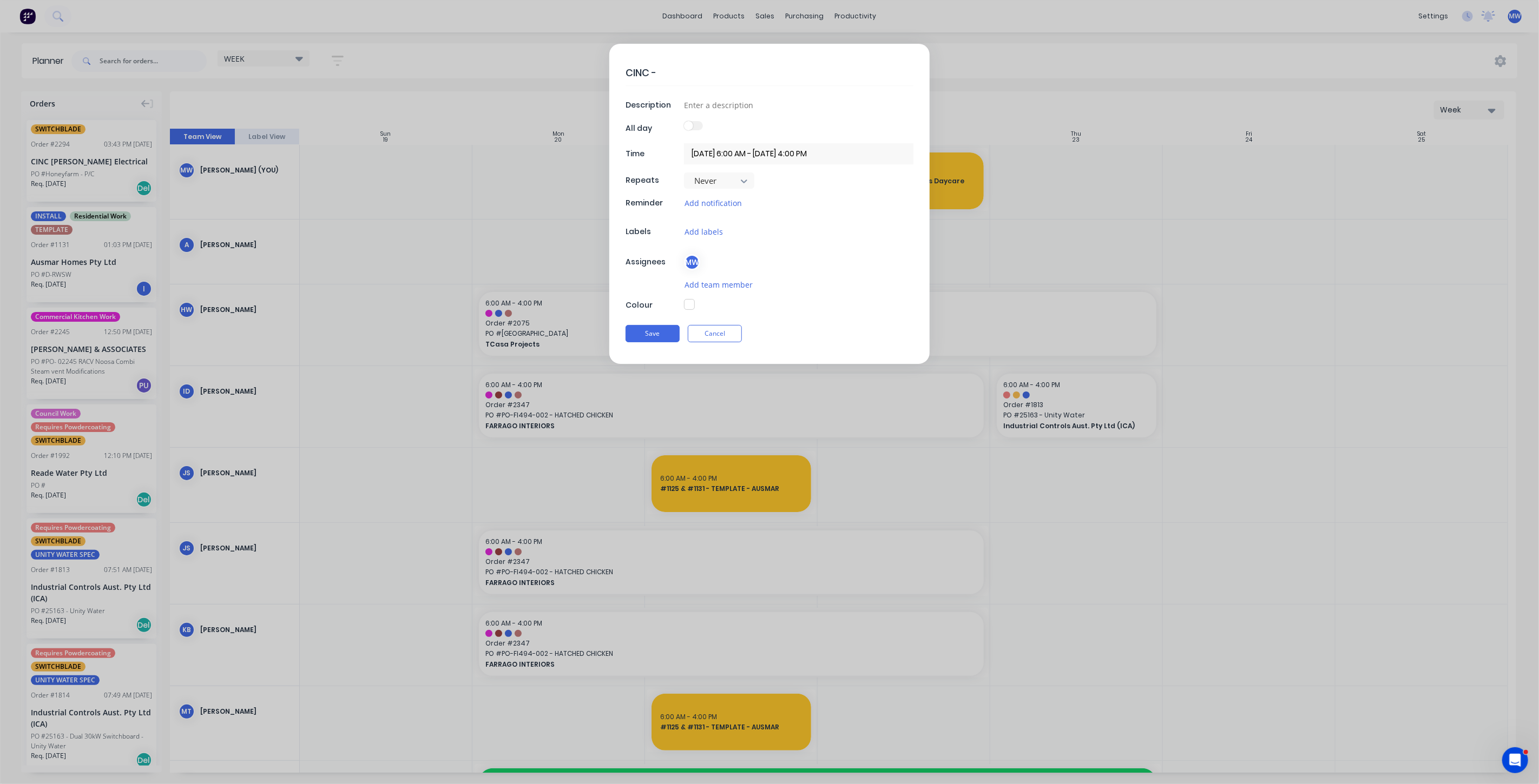
type textarea "CINC -"
type textarea "x"
type textarea "CINC - f"
type textarea "x"
type textarea "CINC - fo"
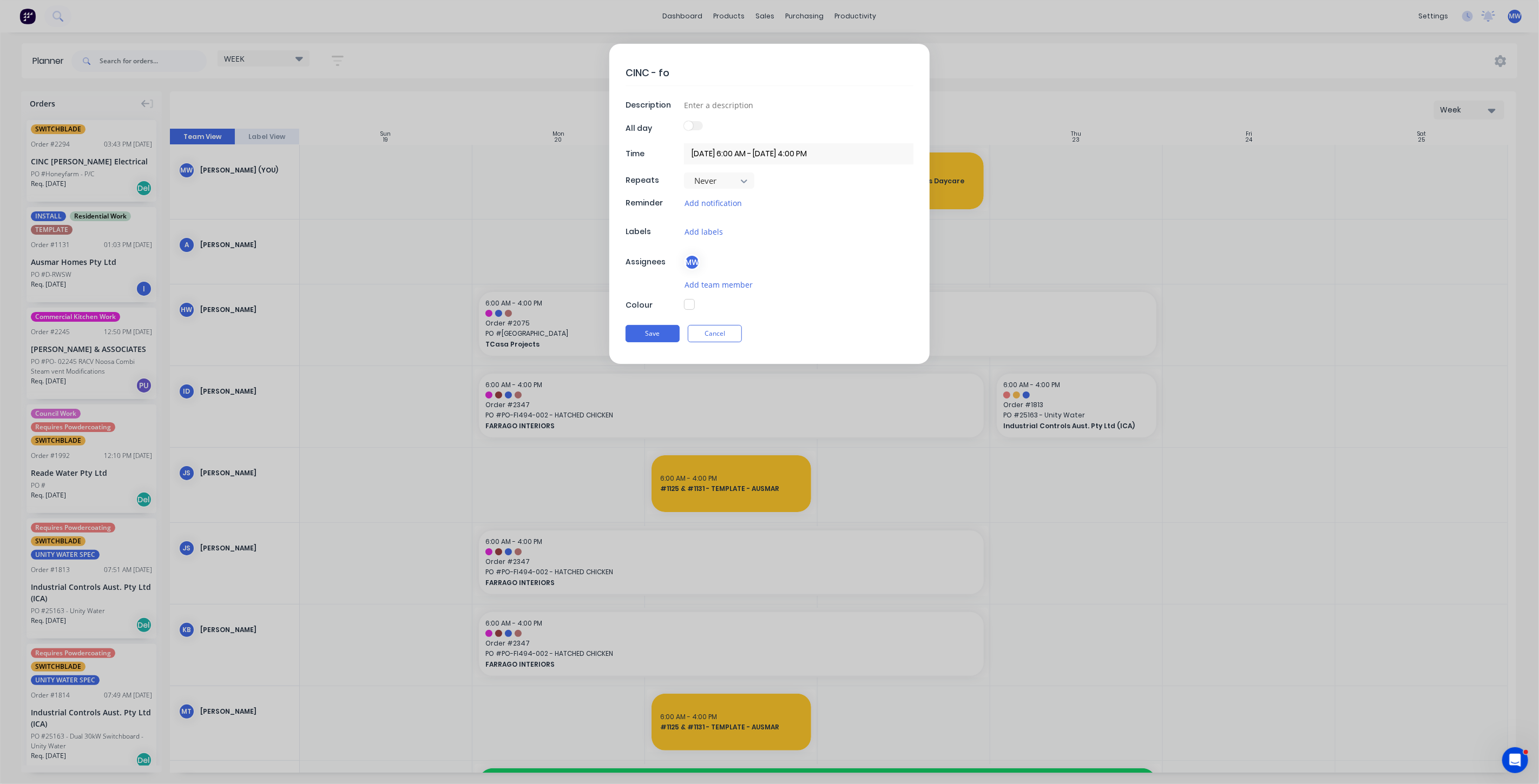
type textarea "x"
type textarea "CINC - for"
type textarea "x"
type textarea "CINC - fore"
type textarea "x"
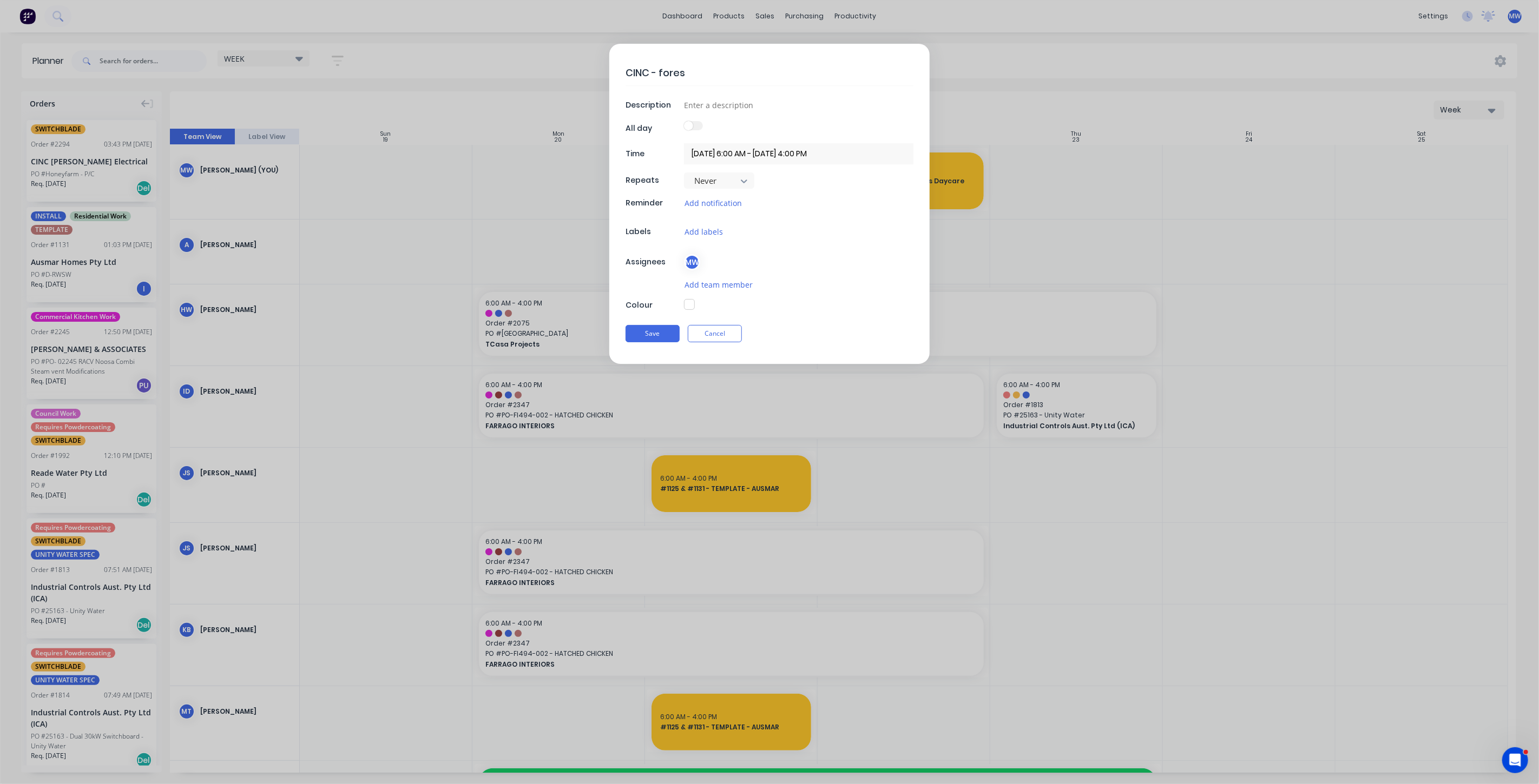
type textarea "CINC - foresh"
type textarea "x"
type textarea "CINC - foresho"
type textarea "x"
type textarea "CINC - foreshor"
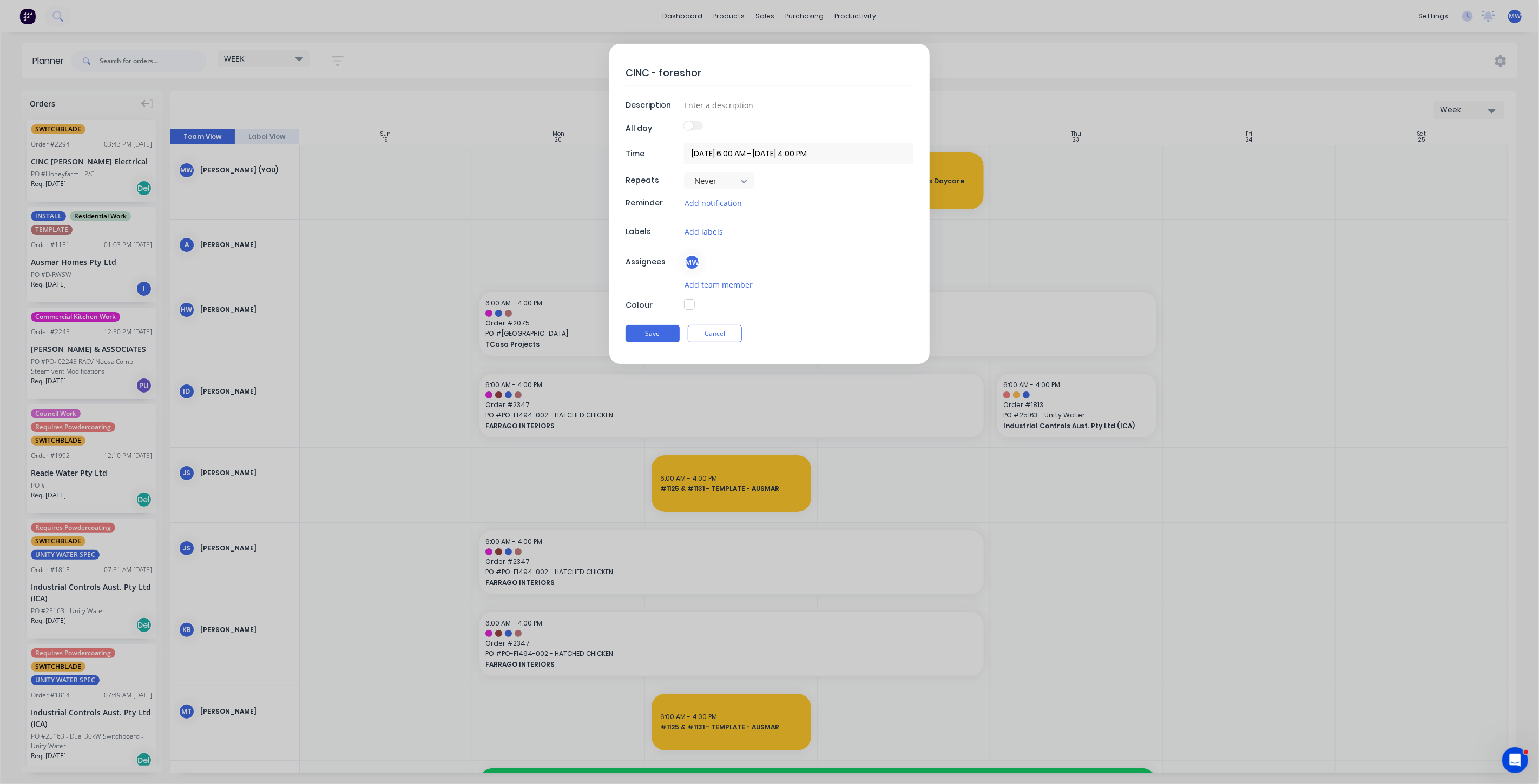
type textarea "x"
type textarea "CINC - foreshore"
type textarea "x"
type textarea "CINC - foreshore"
type textarea "x"
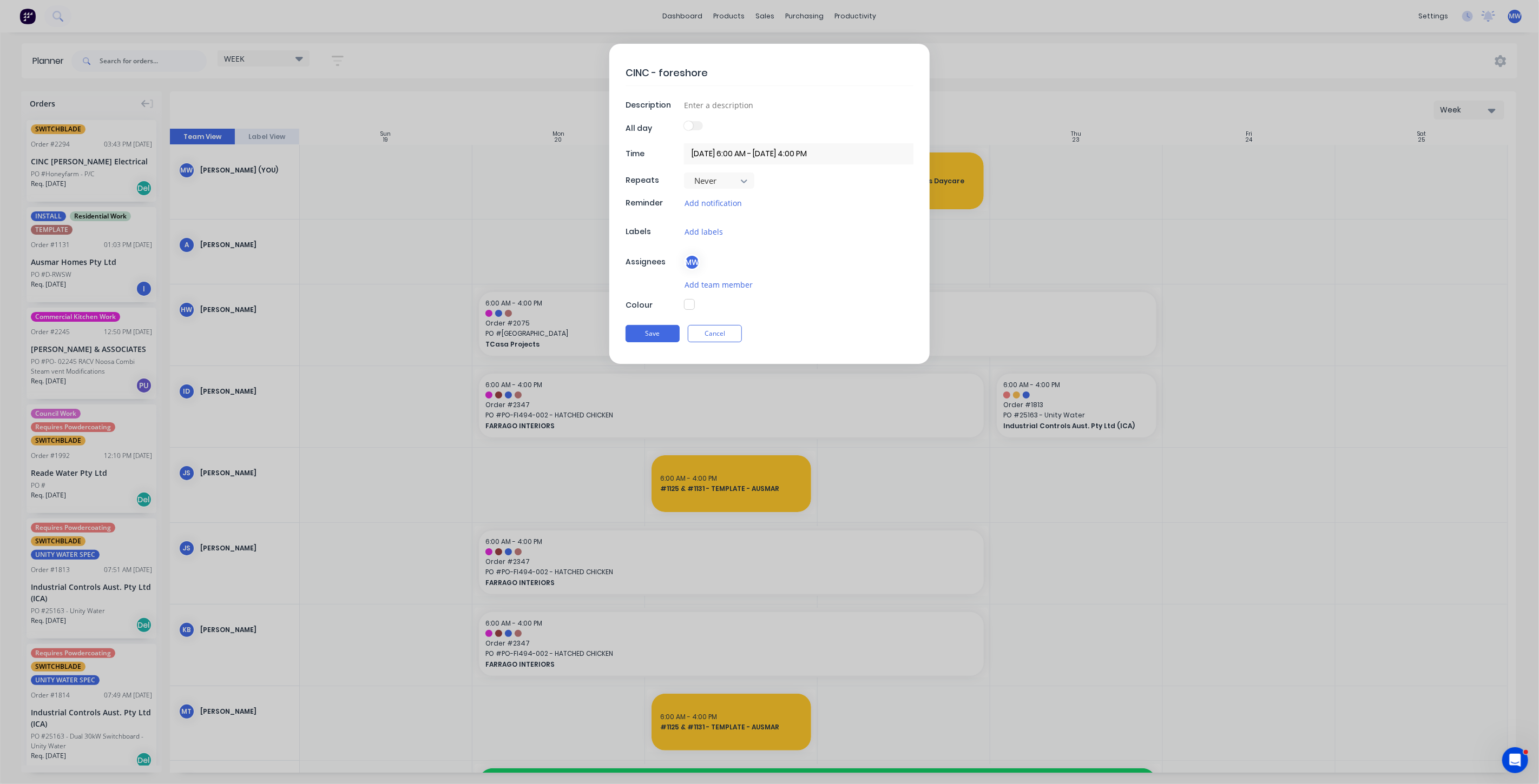
type textarea "CINC - foreshore d"
type textarea "x"
type textarea "CINC - foreshore da"
type textarea "x"
type textarea "CINC - foreshore dar"
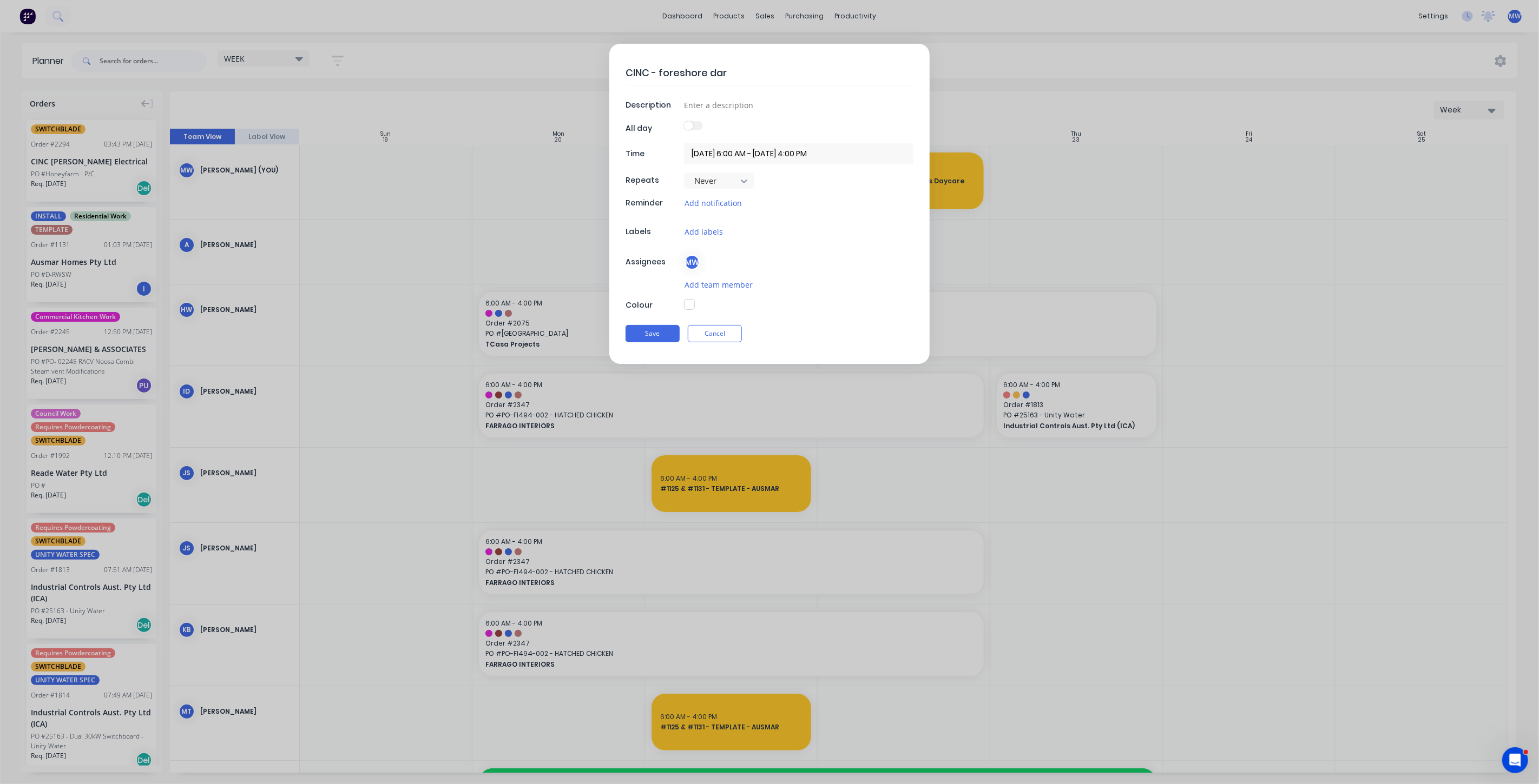
type textarea "x"
type textarea "CINC - foreshore darw"
type textarea "x"
type textarea "CINC - foreshore dar"
type textarea "x"
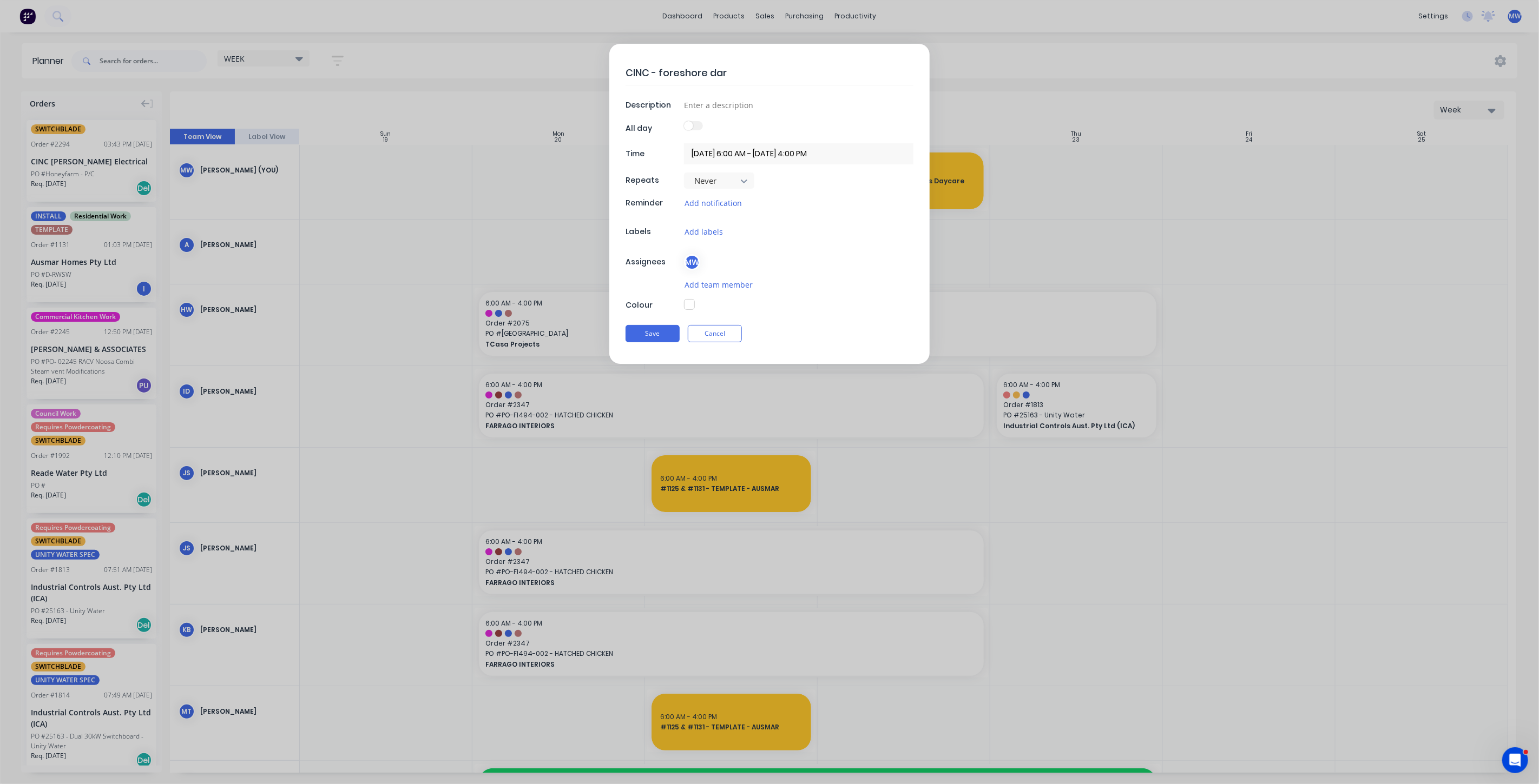
type textarea "CINC - foreshore da"
type textarea "x"
type textarea "CINC - foreshore dar"
type textarea "x"
type textarea "CINC - foreshore dara"
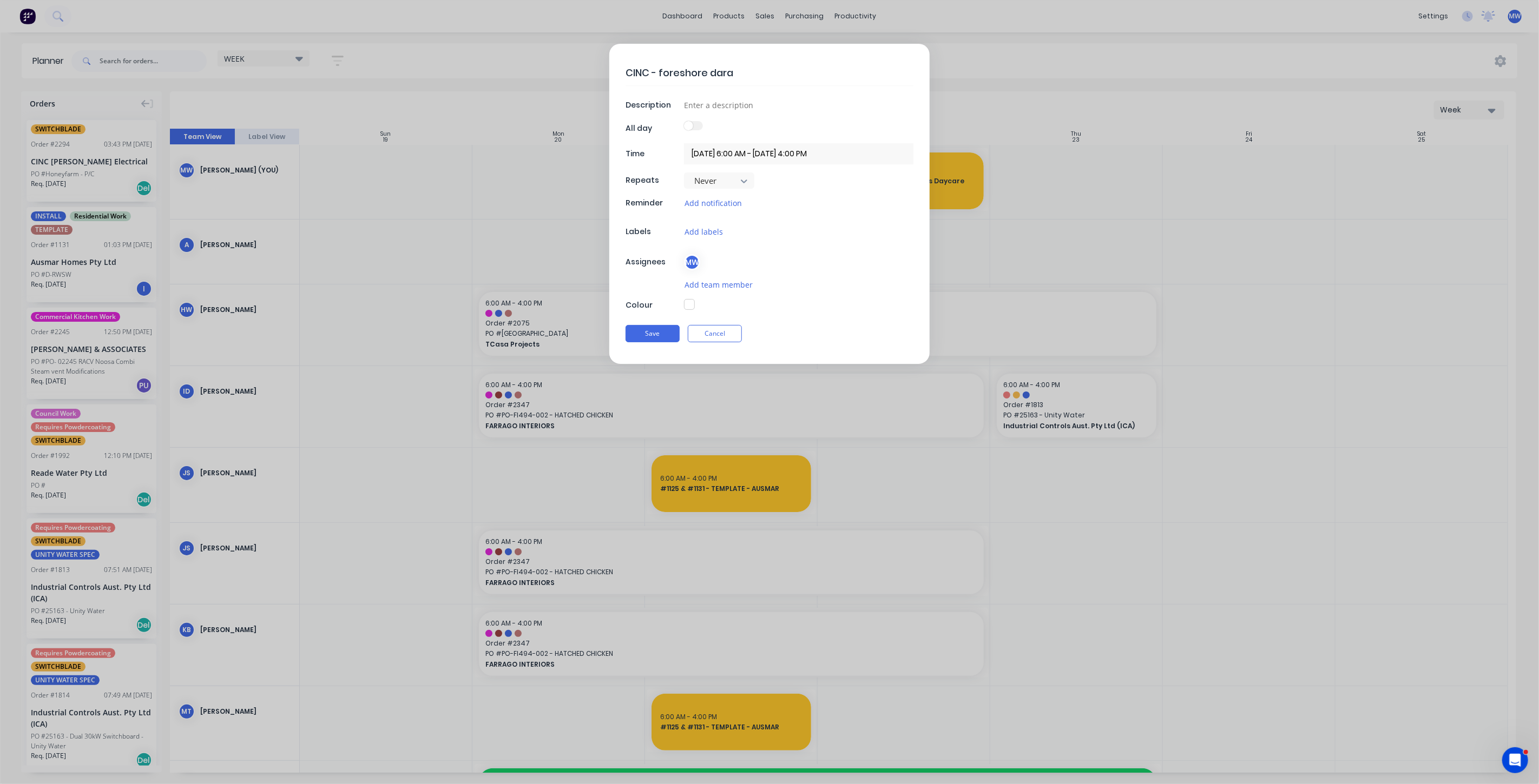
type textarea "x"
type textarea "CINC - foreshore dar"
type textarea "x"
type textarea "CINC - foreshore da"
type textarea "x"
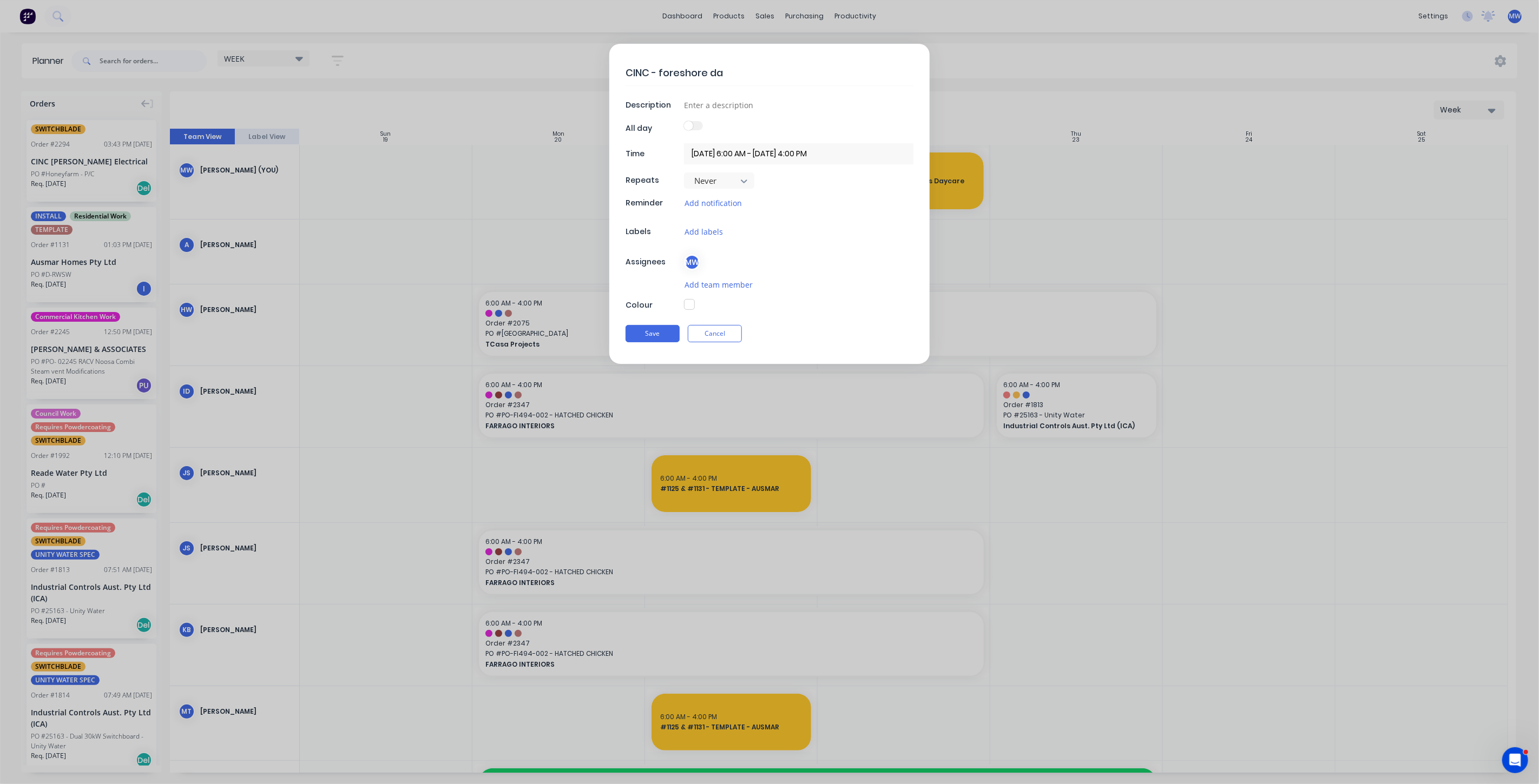
type textarea "CINC - foreshore d"
type textarea "x"
type textarea "CINC - foreshore dr"
type textarea "x"
type textarea "CINC - foreshore dra"
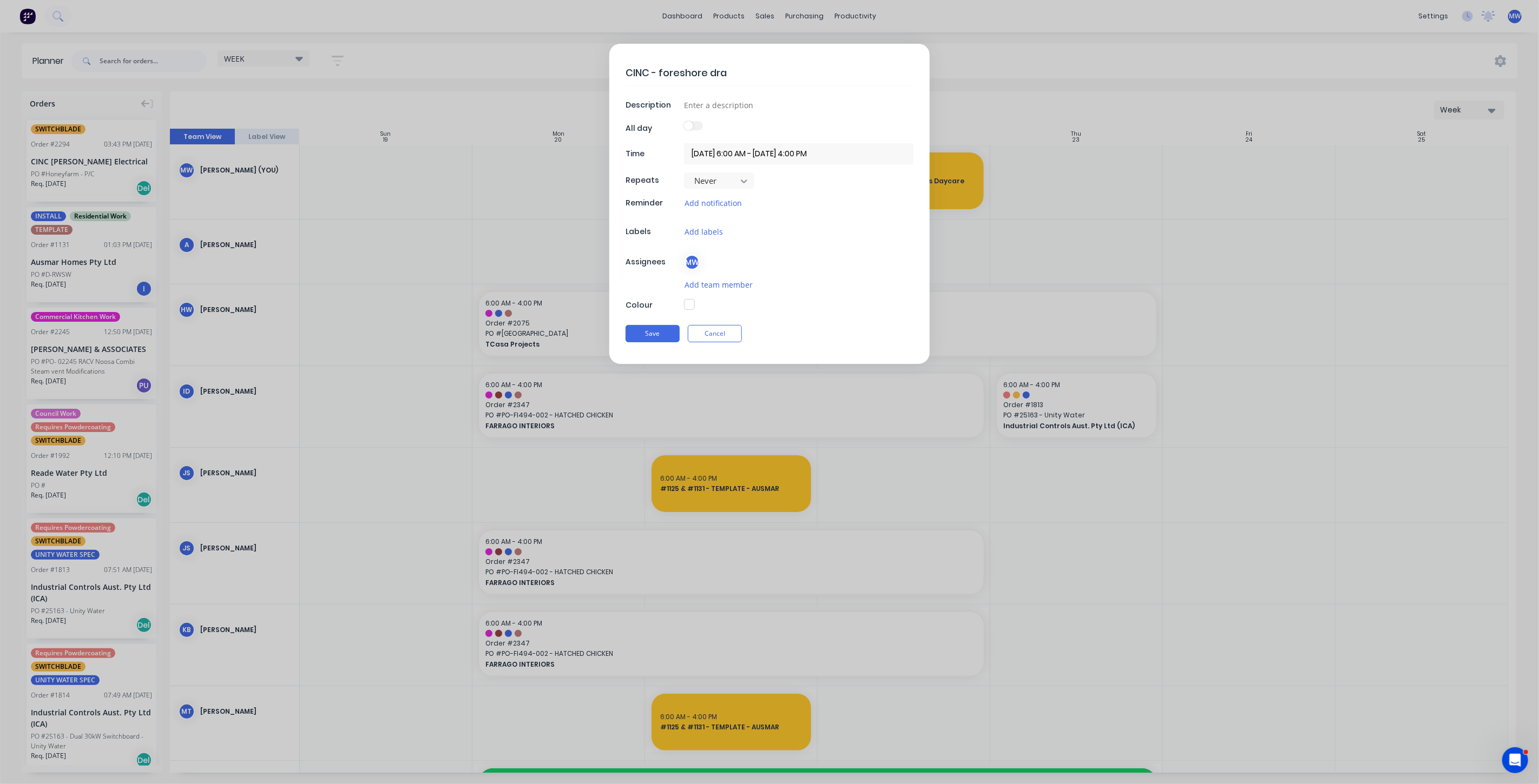
type textarea "x"
type textarea "CINC - foreshore draw"
type textarea "x"
type textarea "CINC - foreshore drawi"
type textarea "x"
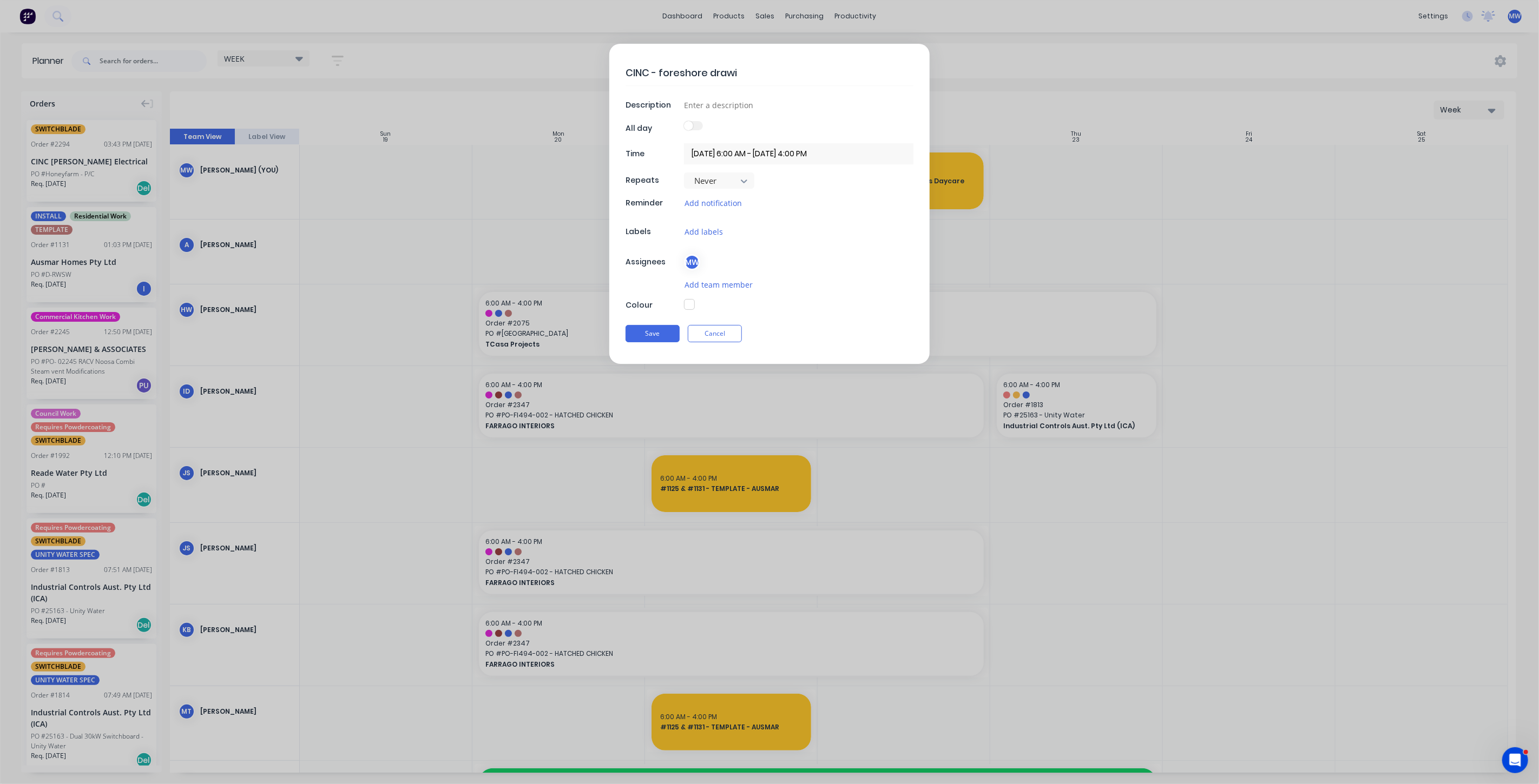
type textarea "CINC - foreshore drawin"
type textarea "x"
type textarea "CINC - foreshore drawing"
type textarea "x"
type textarea "CINC - foreshore drawings"
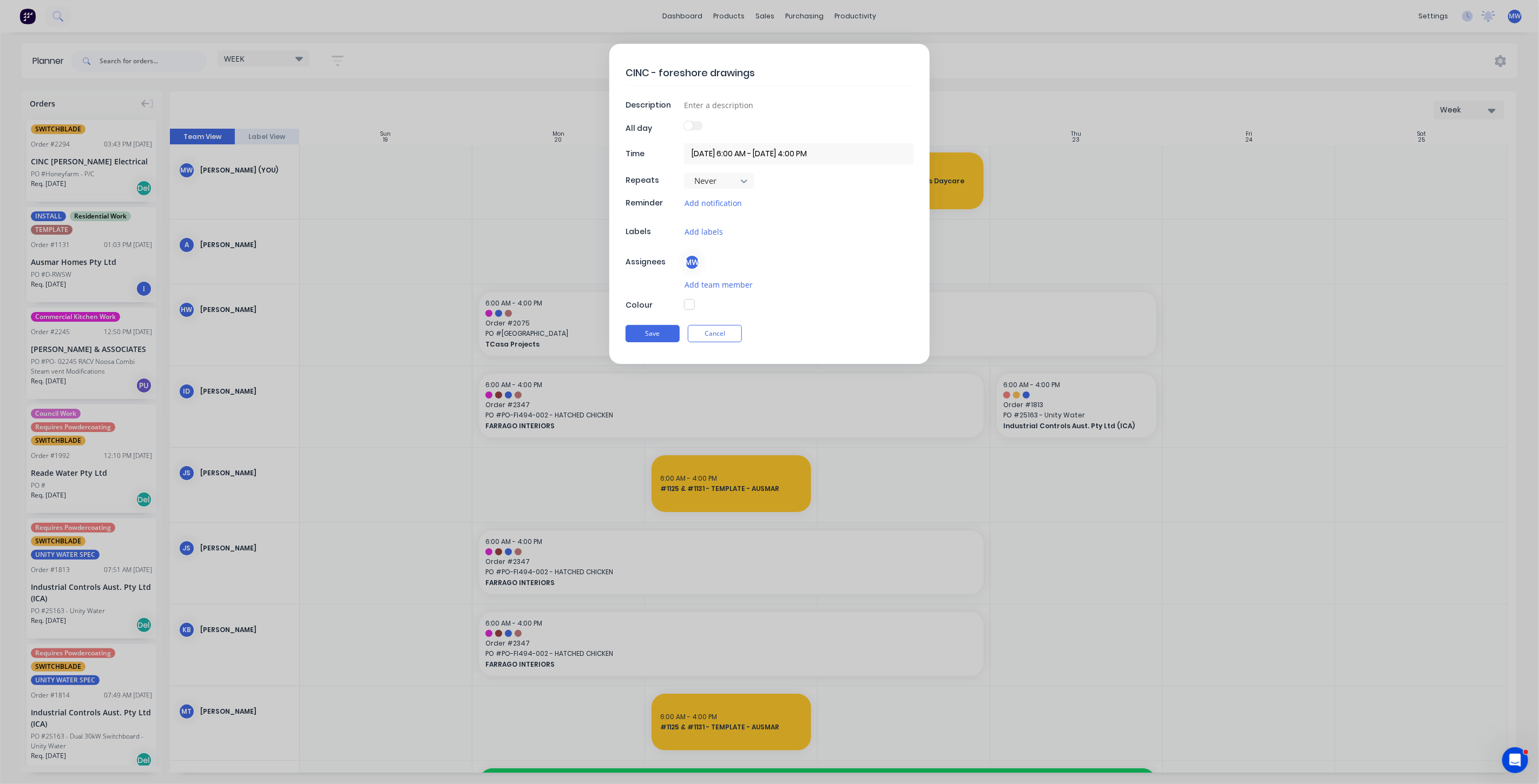
drag, startPoint x: 652, startPoint y: 330, endPoint x: 652, endPoint y: 336, distance: 6.0
click at [652, 330] on button "Save" at bounding box center [652, 333] width 54 height 17
type textarea "x"
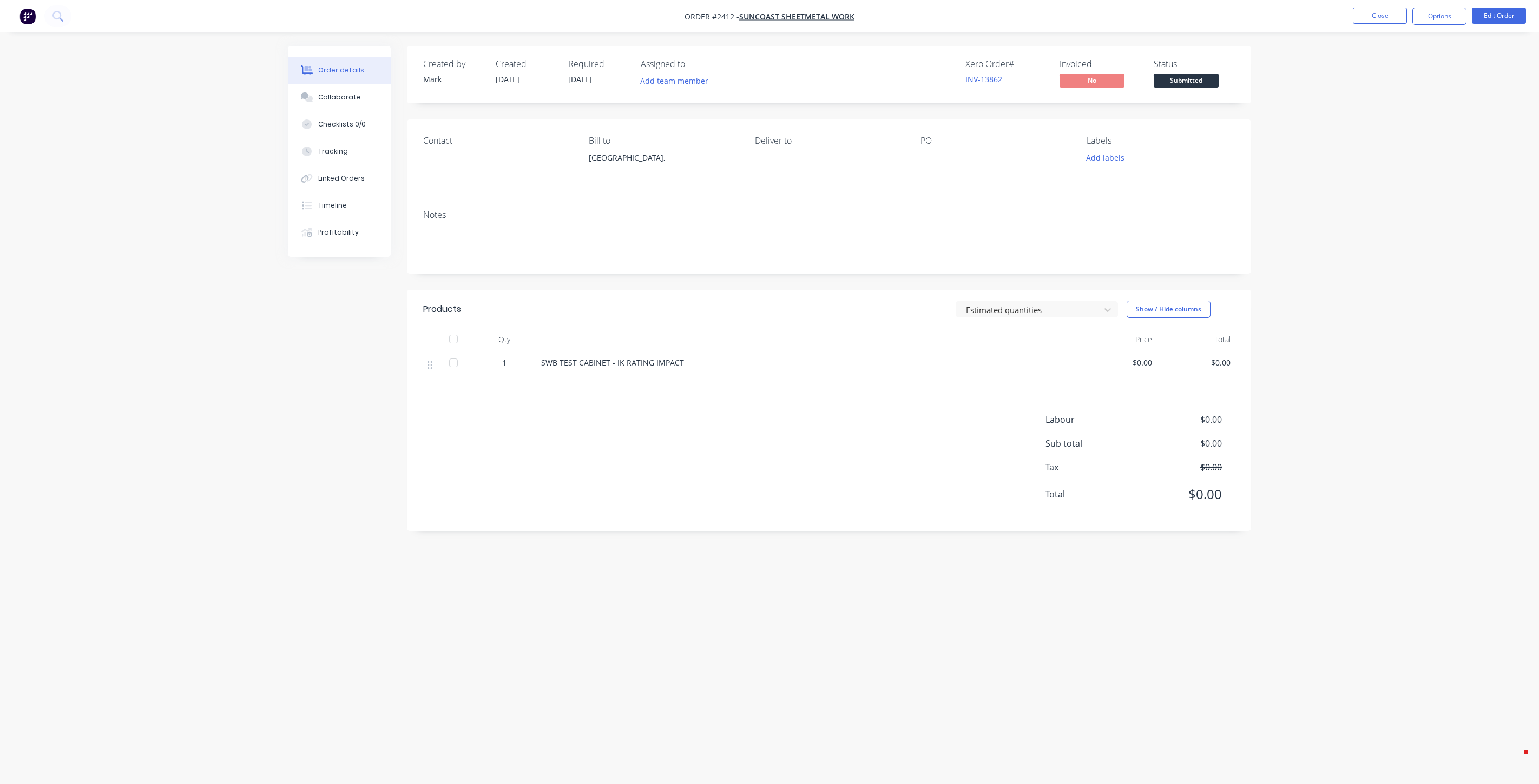
click at [1292, 244] on div "Order details Collaborate Checklists 0/0 Tracking Linked Orders Timeline Profit…" at bounding box center [770, 392] width 1539 height 784
click at [1381, 14] on button "Close" at bounding box center [1379, 16] width 54 height 16
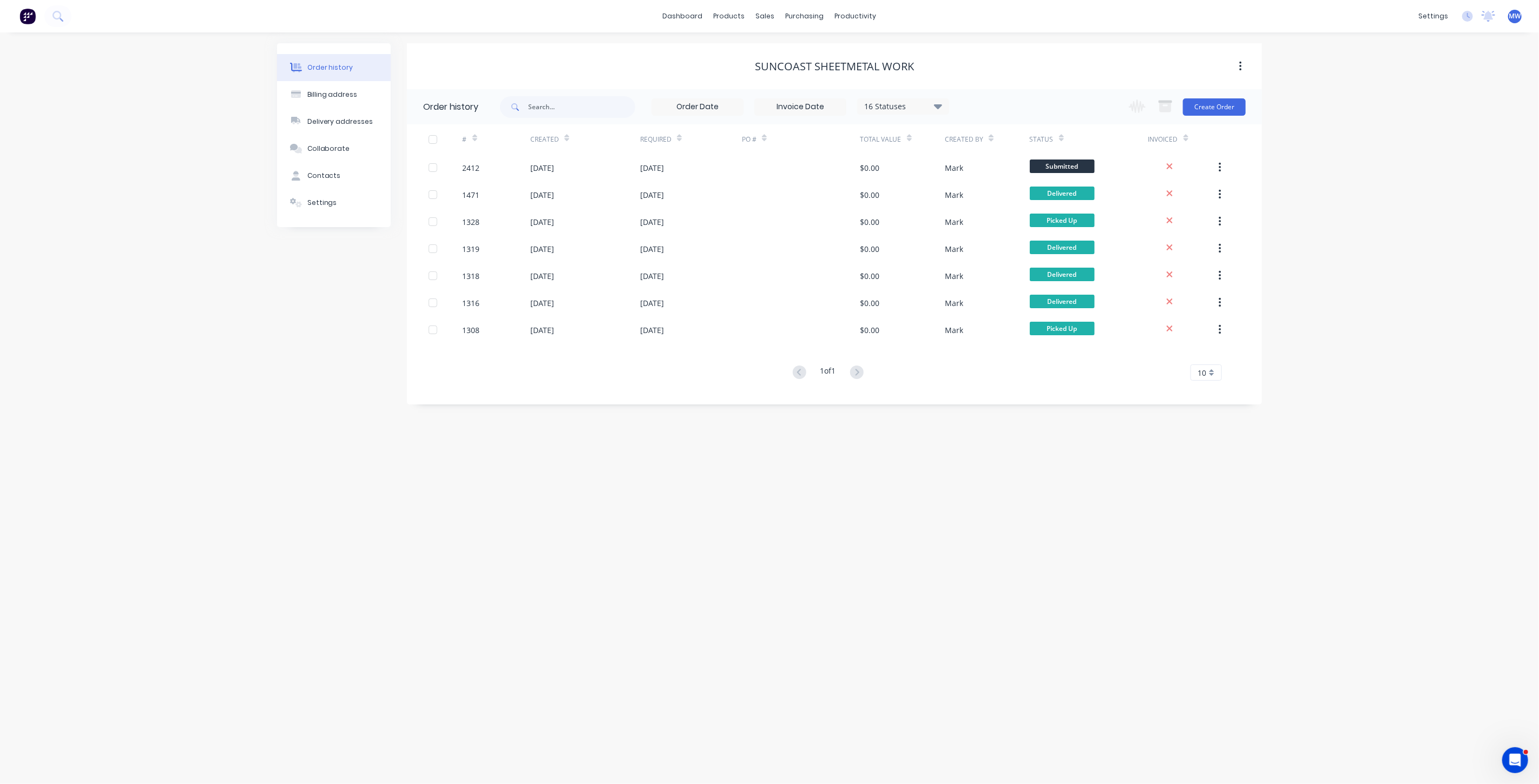
drag, startPoint x: 1424, startPoint y: 79, endPoint x: 1417, endPoint y: 64, distance: 16.6
click at [1422, 78] on div "Order history Billing address Delivery addresses Collaborate Contacts Settings …" at bounding box center [770, 408] width 1539 height 752
click at [790, 58] on link "Sales Orders" at bounding box center [823, 51] width 143 height 21
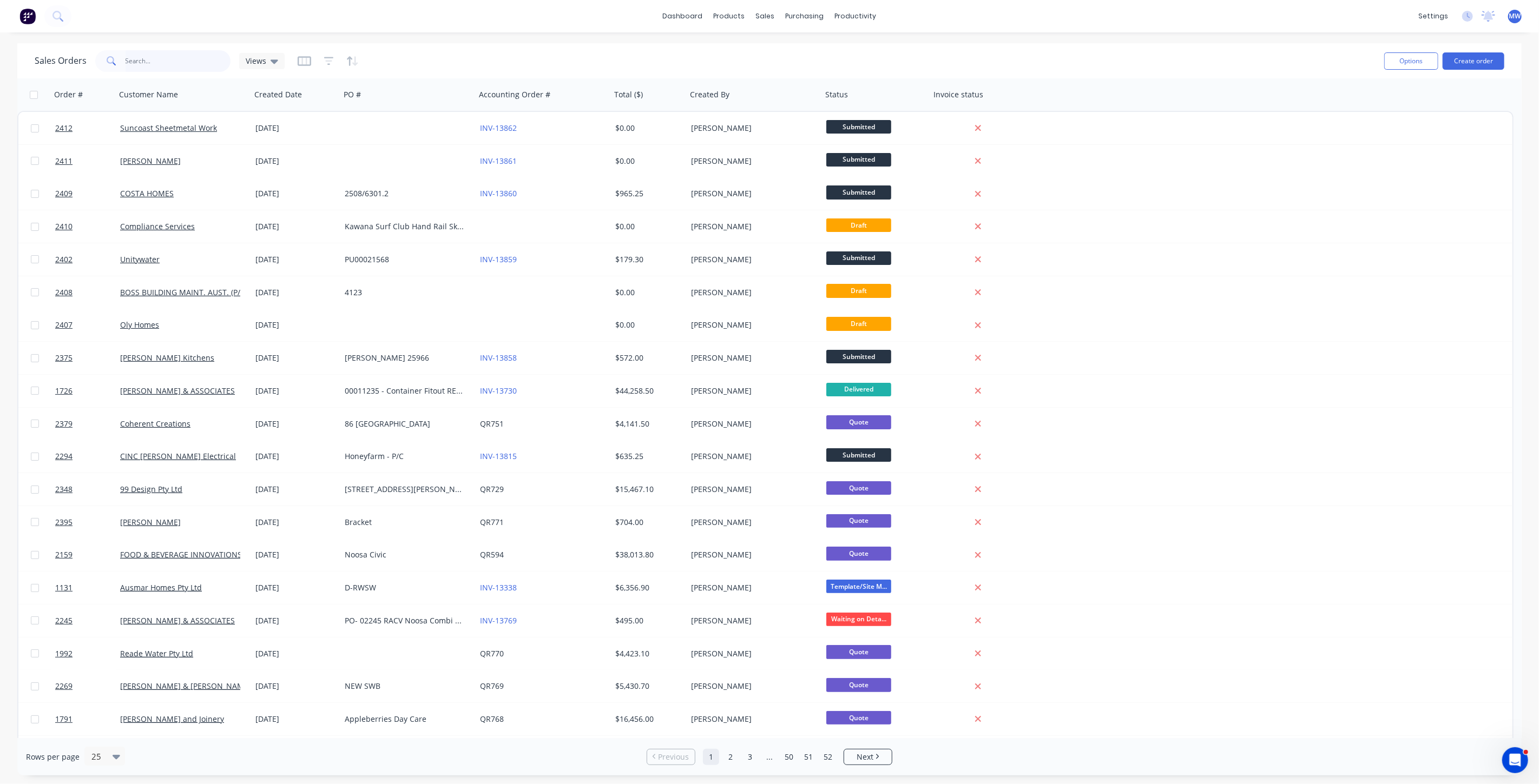
click at [153, 56] on input "text" at bounding box center [178, 61] width 106 height 21
type input "spotless"
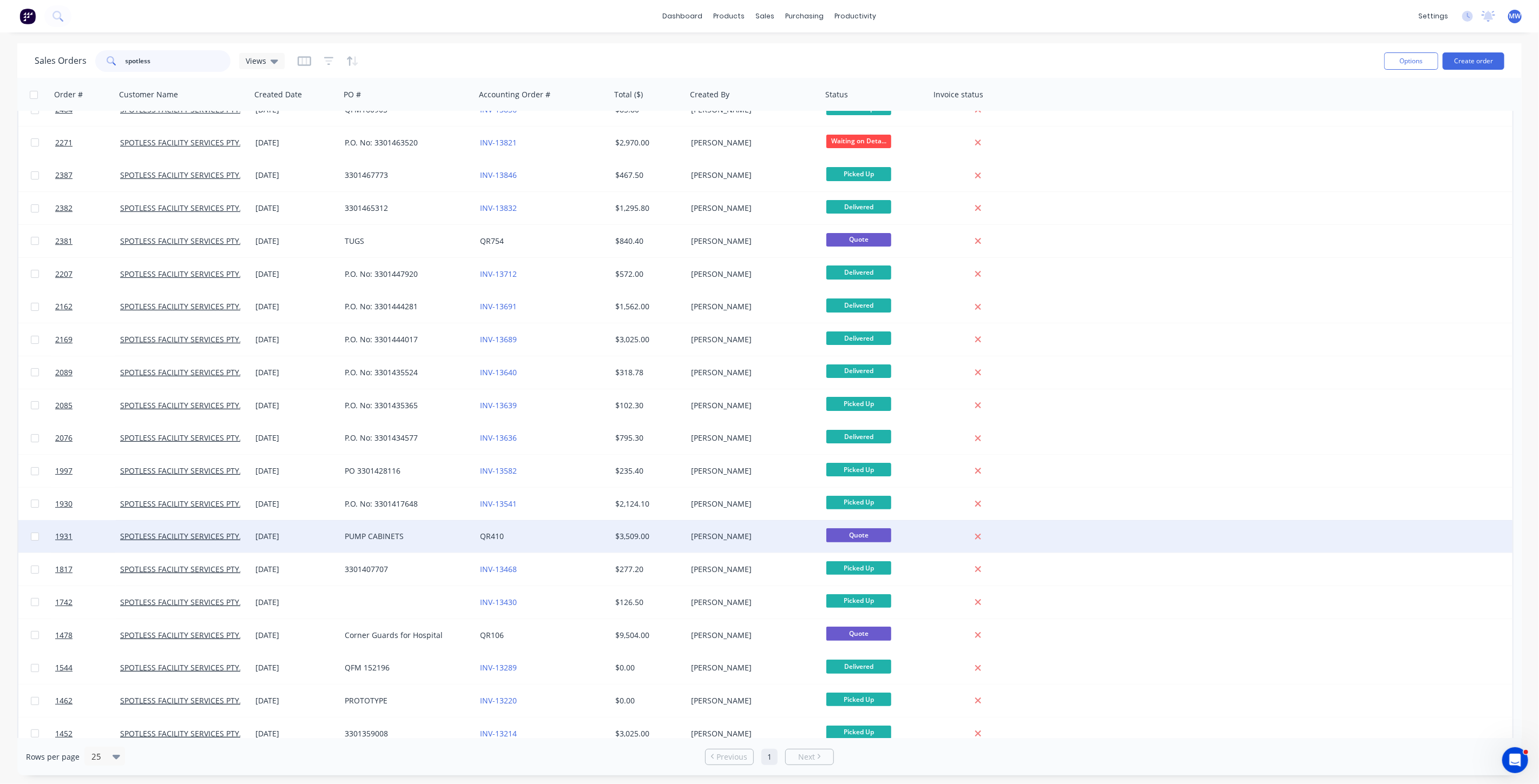
scroll to position [29, 0]
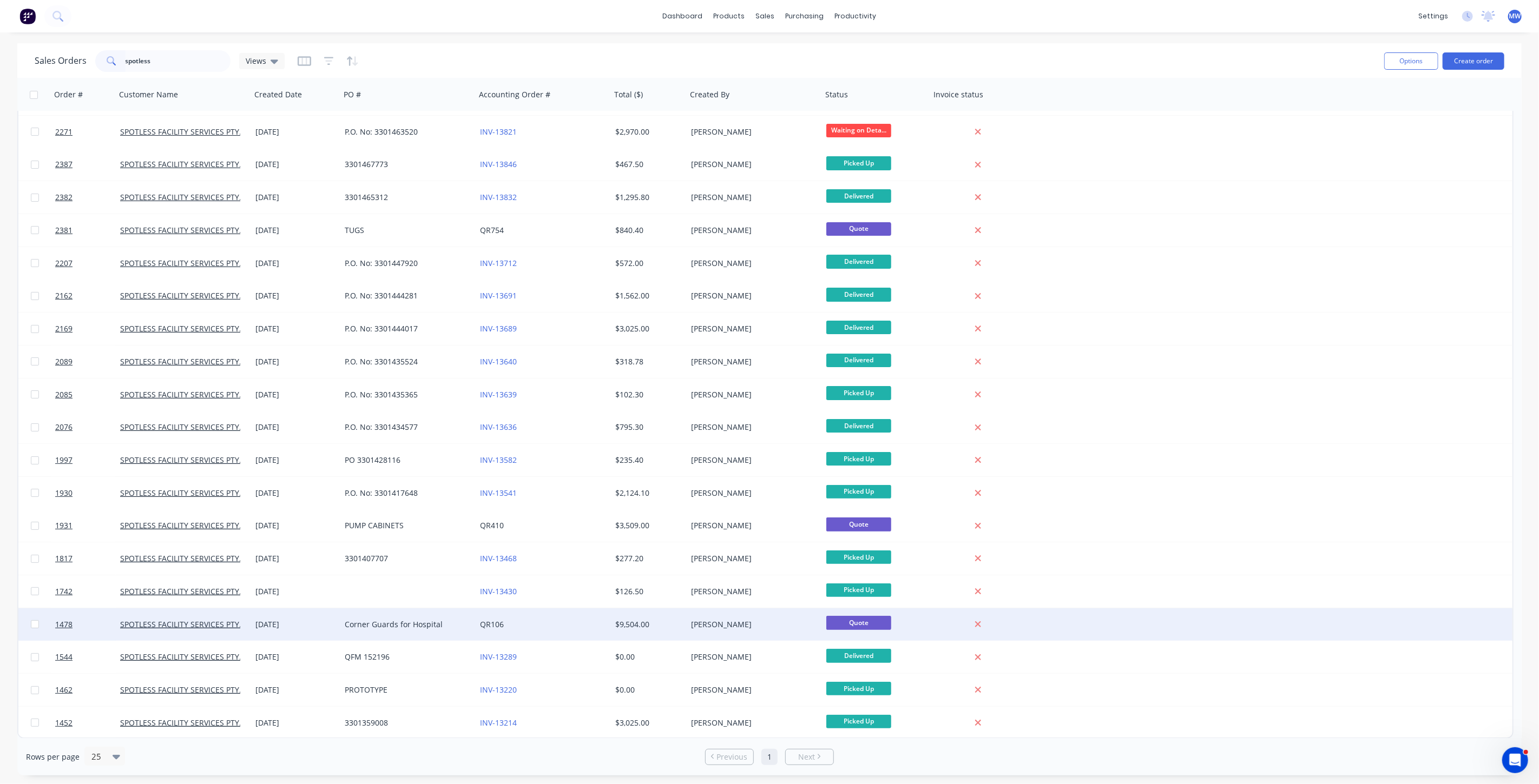
click at [425, 625] on div "Corner Guards for Hospital" at bounding box center [404, 625] width 120 height 11
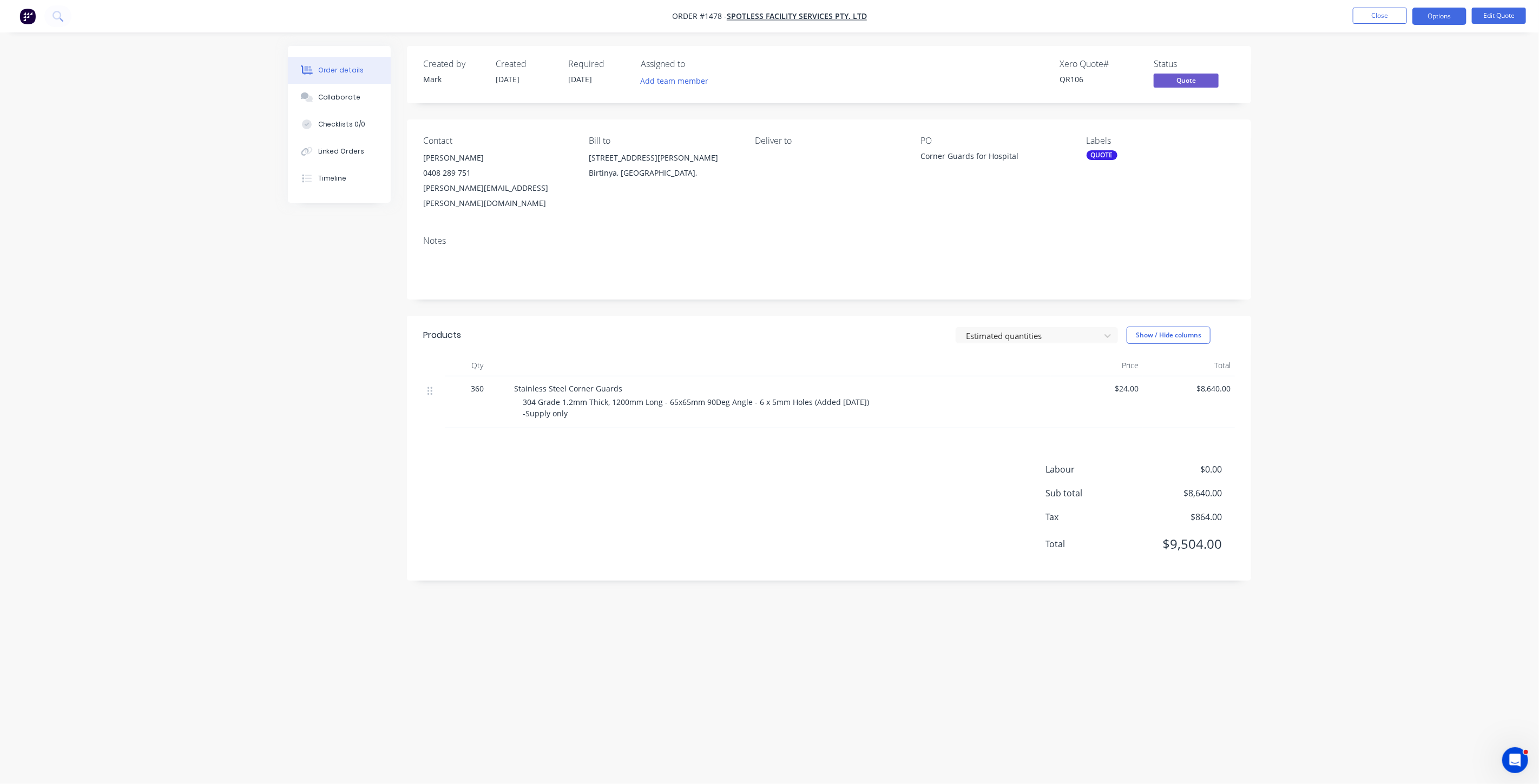
click at [1333, 298] on div "Order details Collaborate Checklists 0/0 Linked Orders Timeline Order details C…" at bounding box center [770, 392] width 1539 height 784
click at [1445, 11] on button "Options" at bounding box center [1439, 16] width 54 height 17
click at [1413, 134] on div "Convert to Order" at bounding box center [1407, 131] width 100 height 16
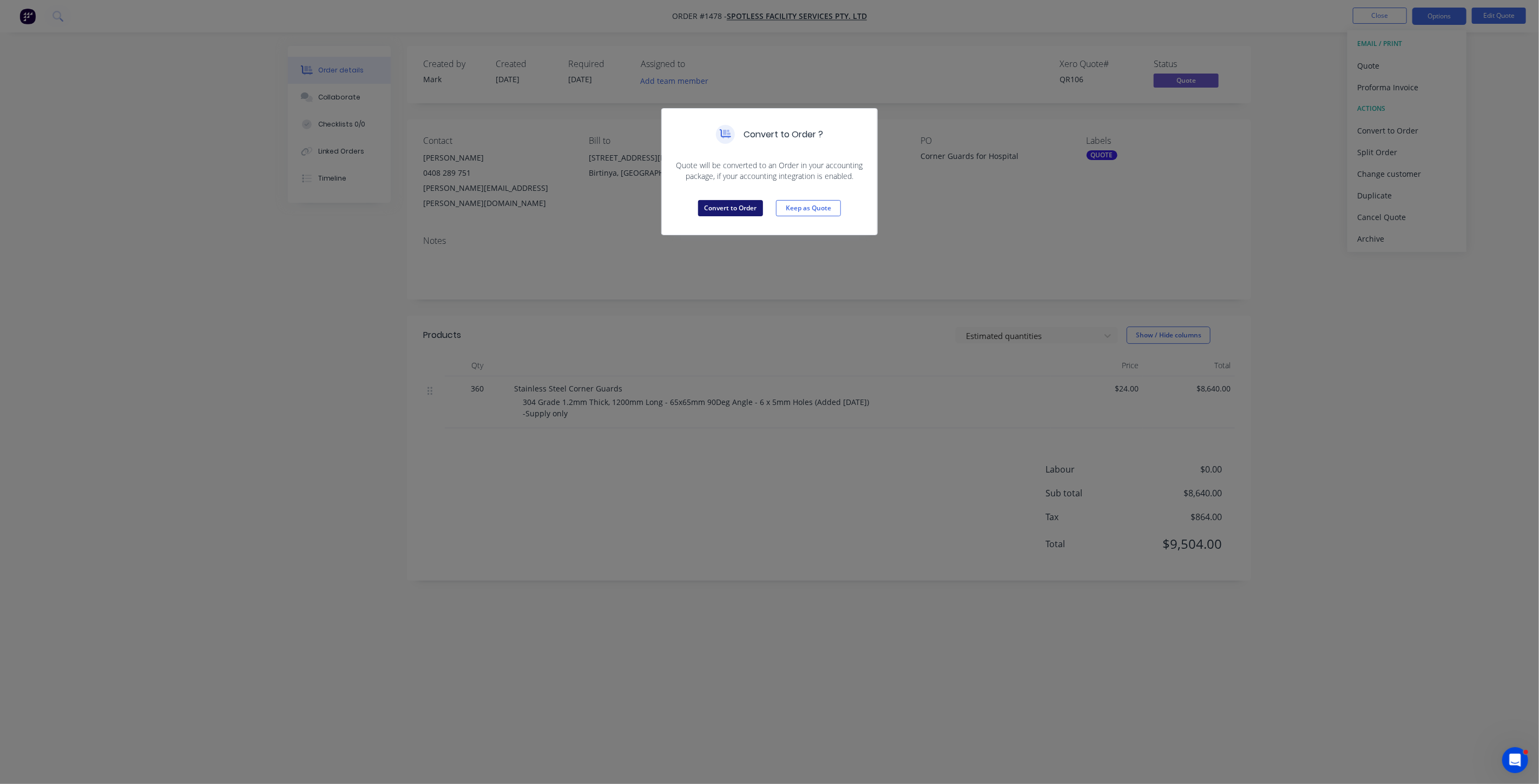
click at [734, 210] on button "Convert to Order" at bounding box center [730, 208] width 65 height 16
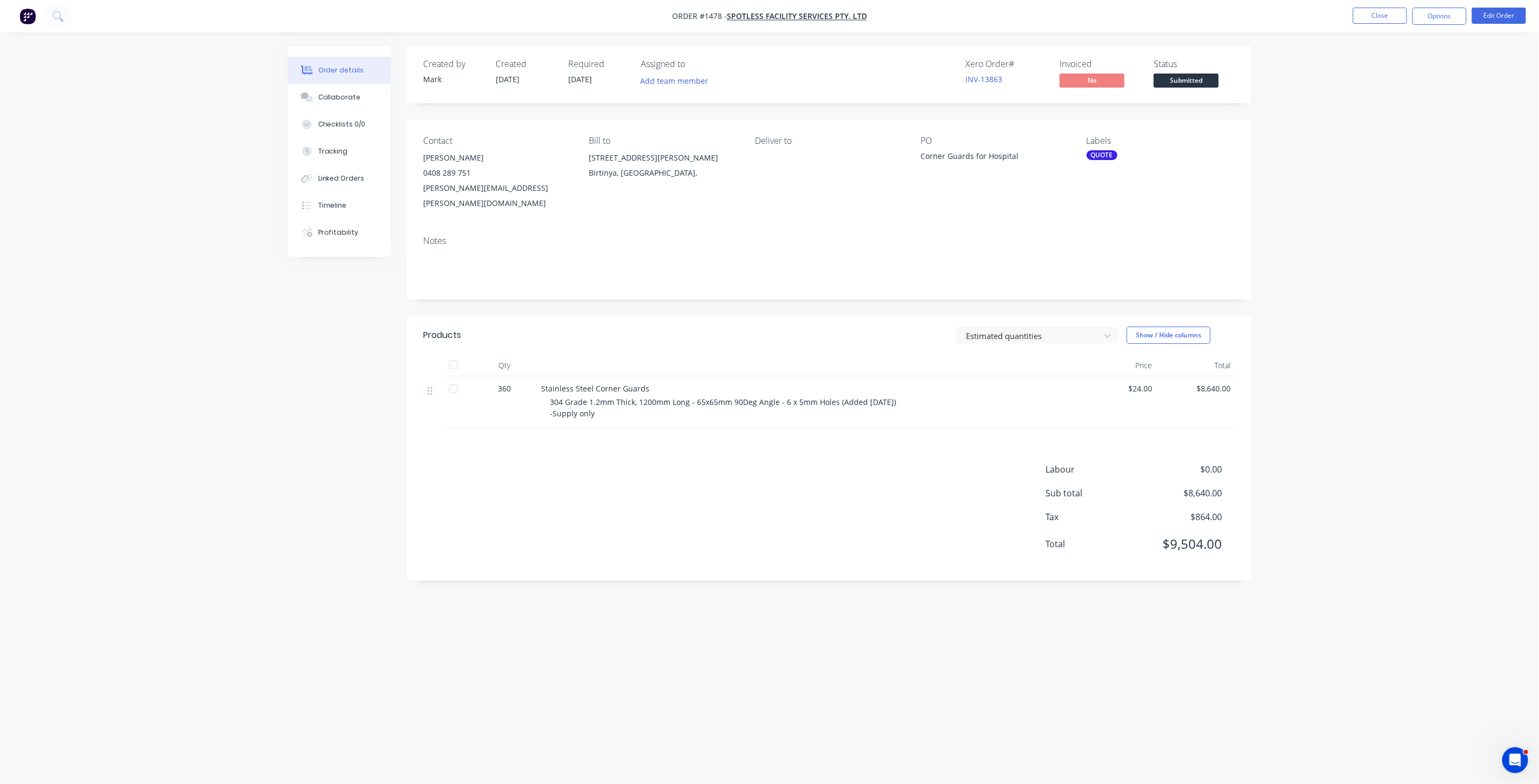
click at [367, 70] on button "Order details" at bounding box center [339, 70] width 103 height 27
click at [332, 107] on button "Collaborate" at bounding box center [339, 97] width 103 height 27
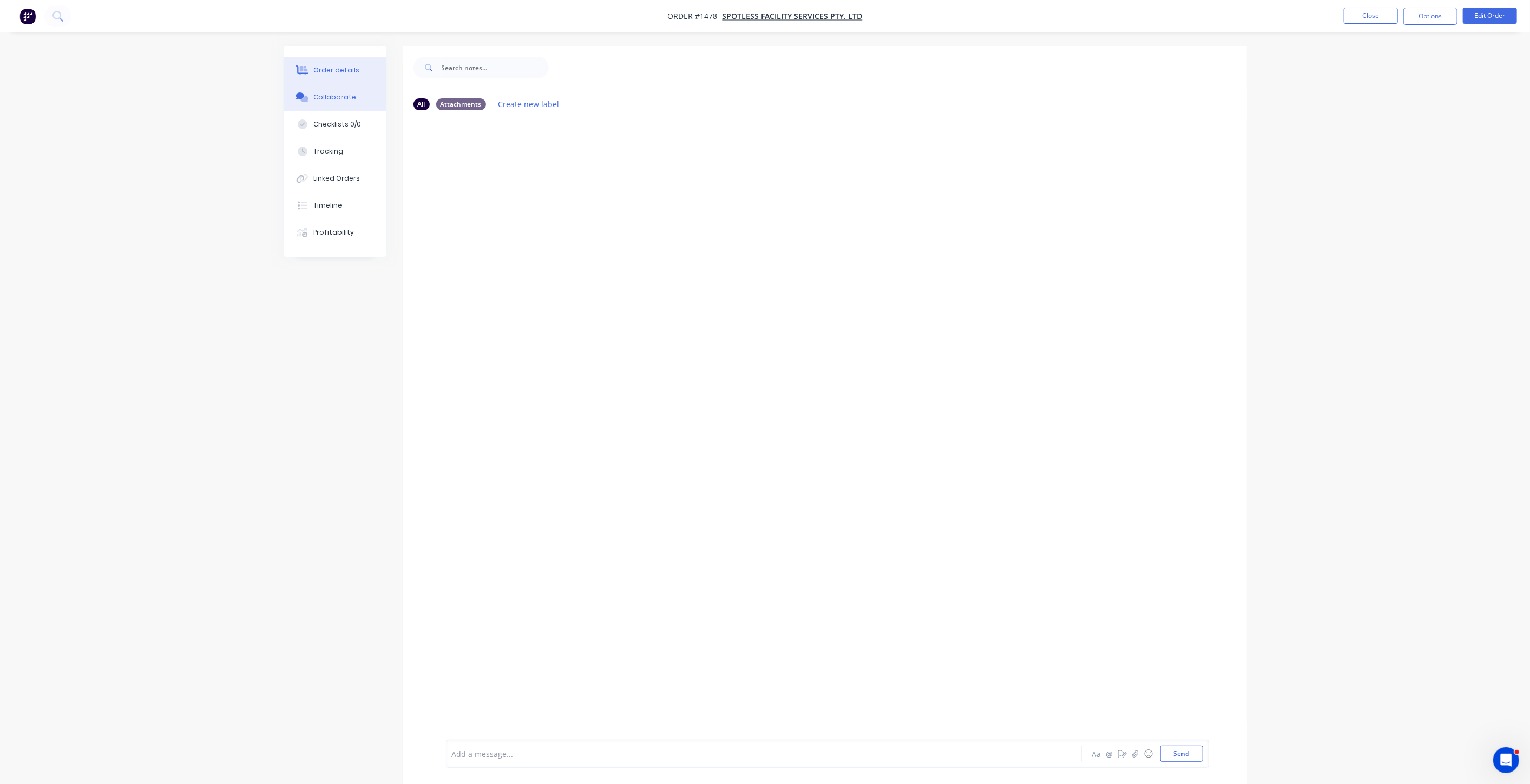
click at [323, 78] on button "Order details" at bounding box center [335, 70] width 103 height 27
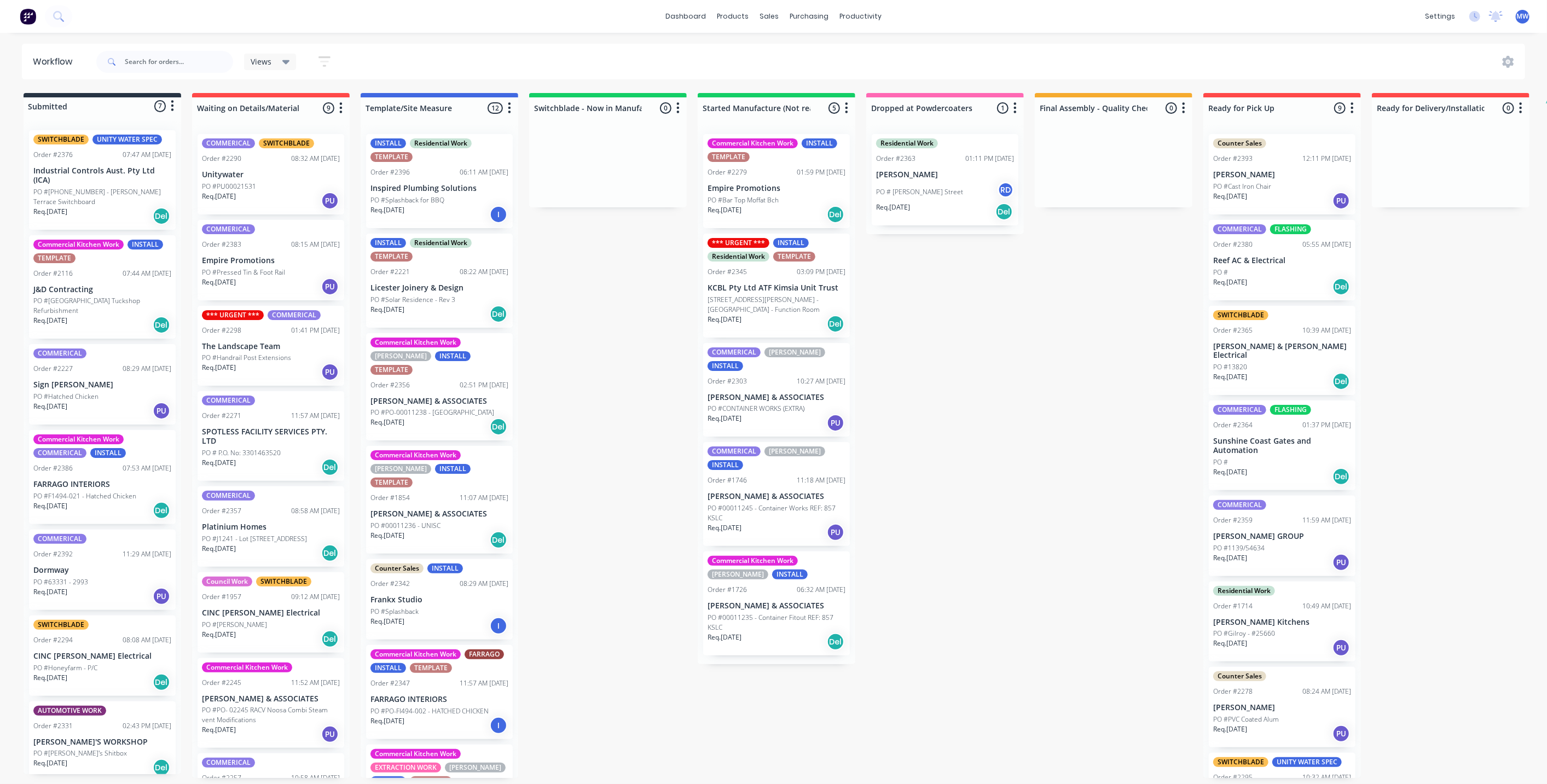
scroll to position [408, 0]
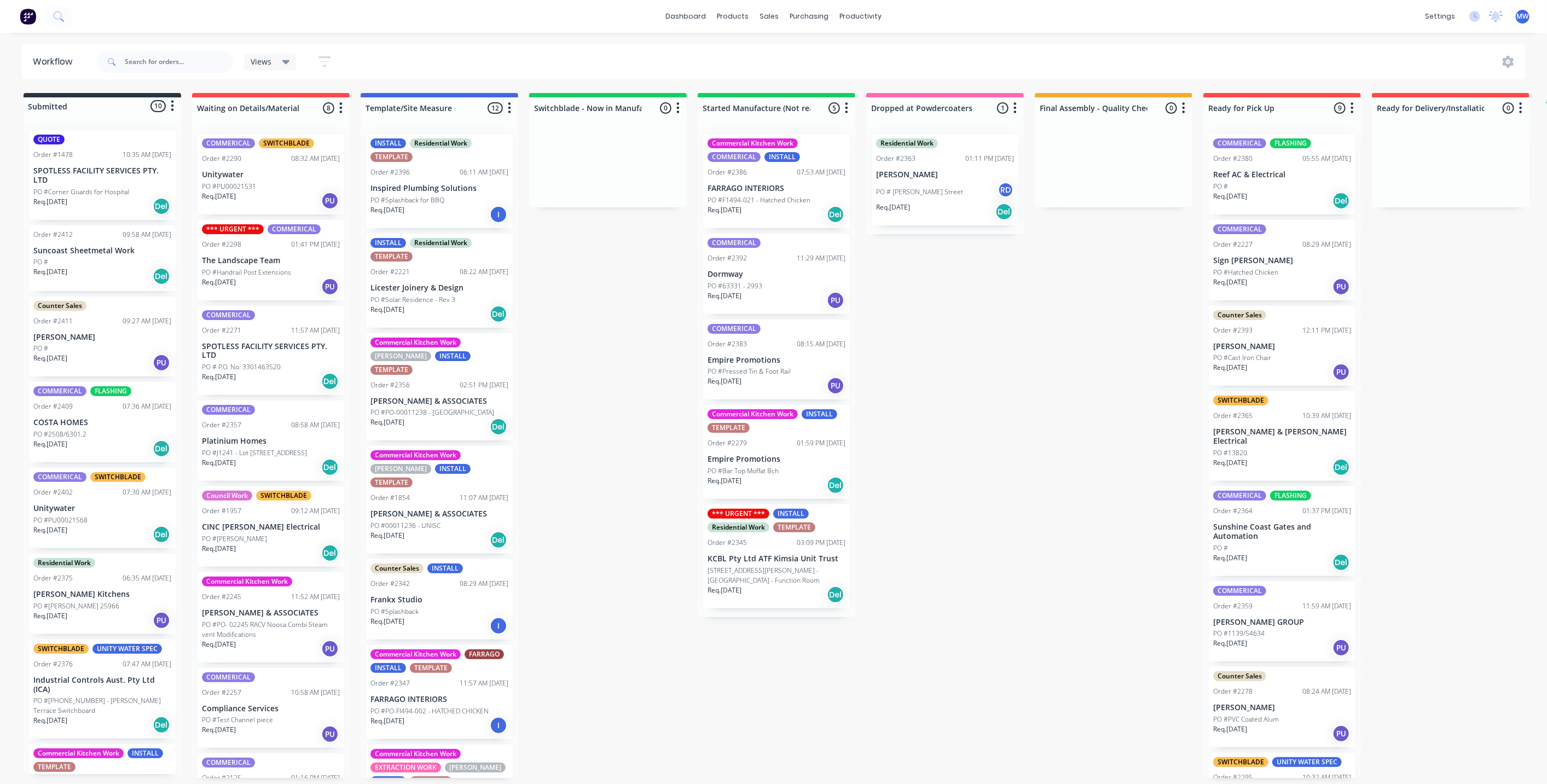
click at [98, 692] on p "Industrial Controls Aust. Pty Ltd (ICA)" at bounding box center [102, 685] width 138 height 19
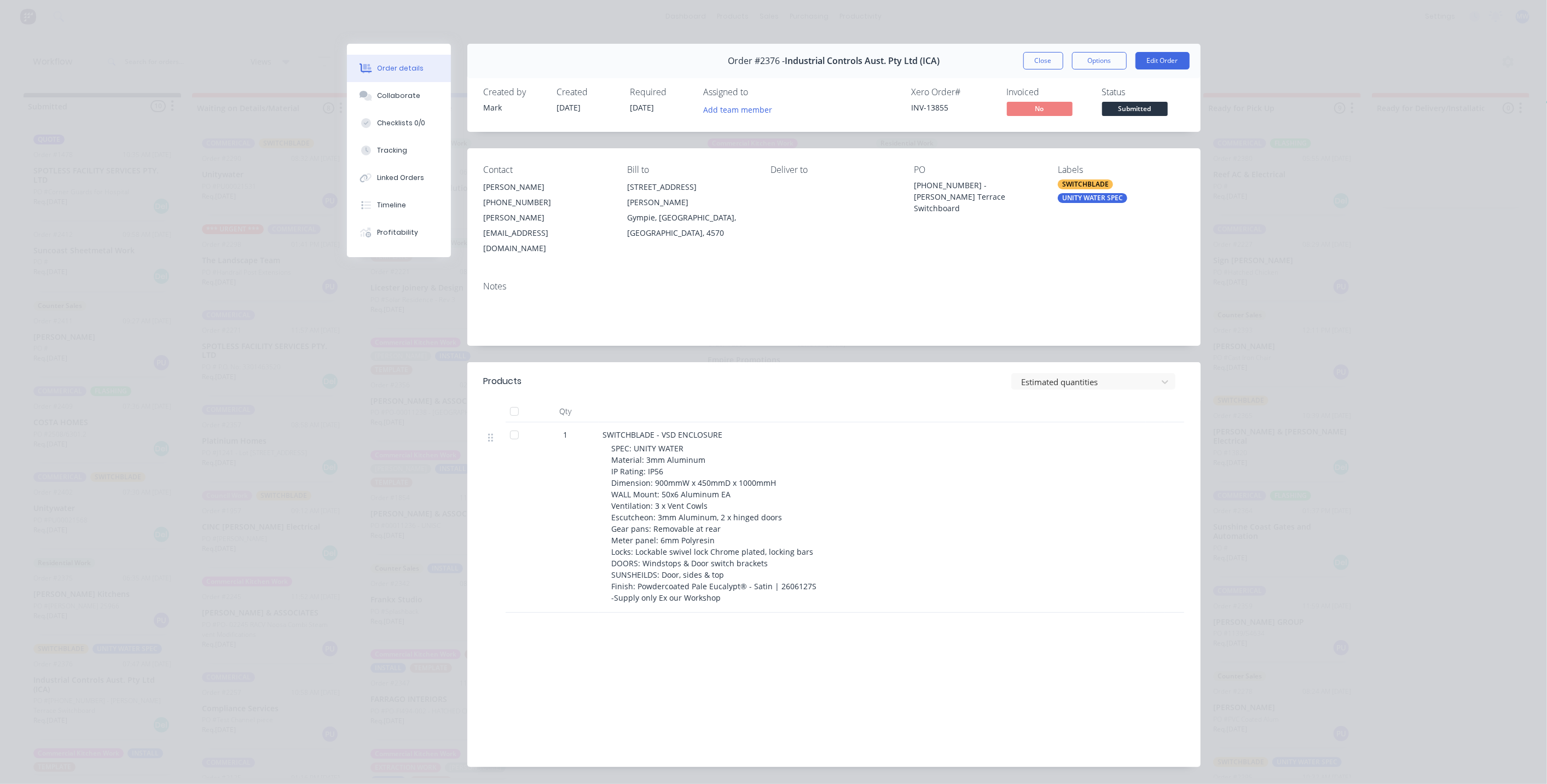
click at [1038, 56] on button "Close" at bounding box center [1043, 60] width 40 height 18
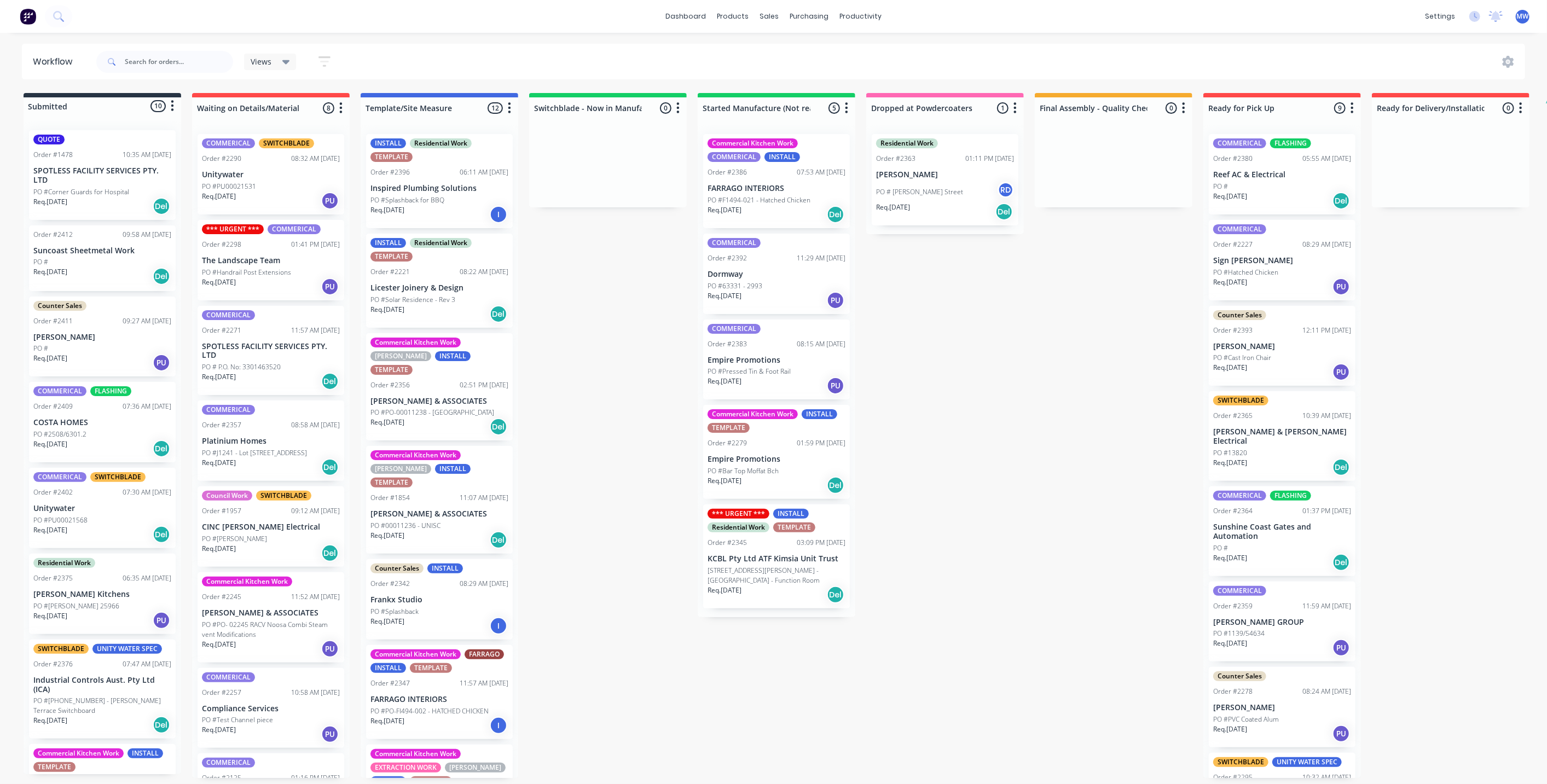
click at [106, 183] on p "SPOTLESS FACILITY SERVICES PTY. LTD" at bounding box center [102, 175] width 138 height 19
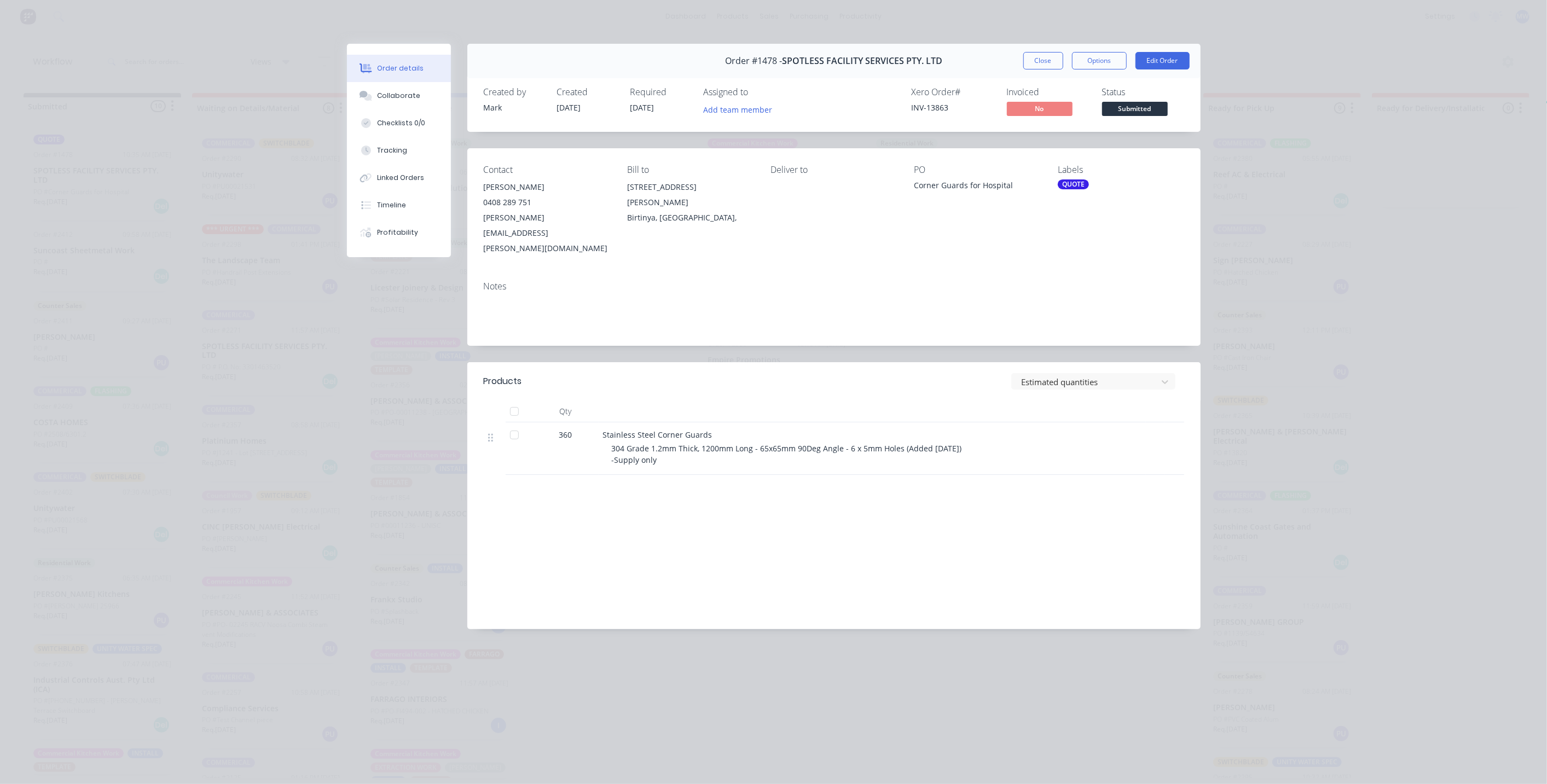
click at [1071, 183] on div "QUOTE" at bounding box center [1073, 184] width 31 height 10
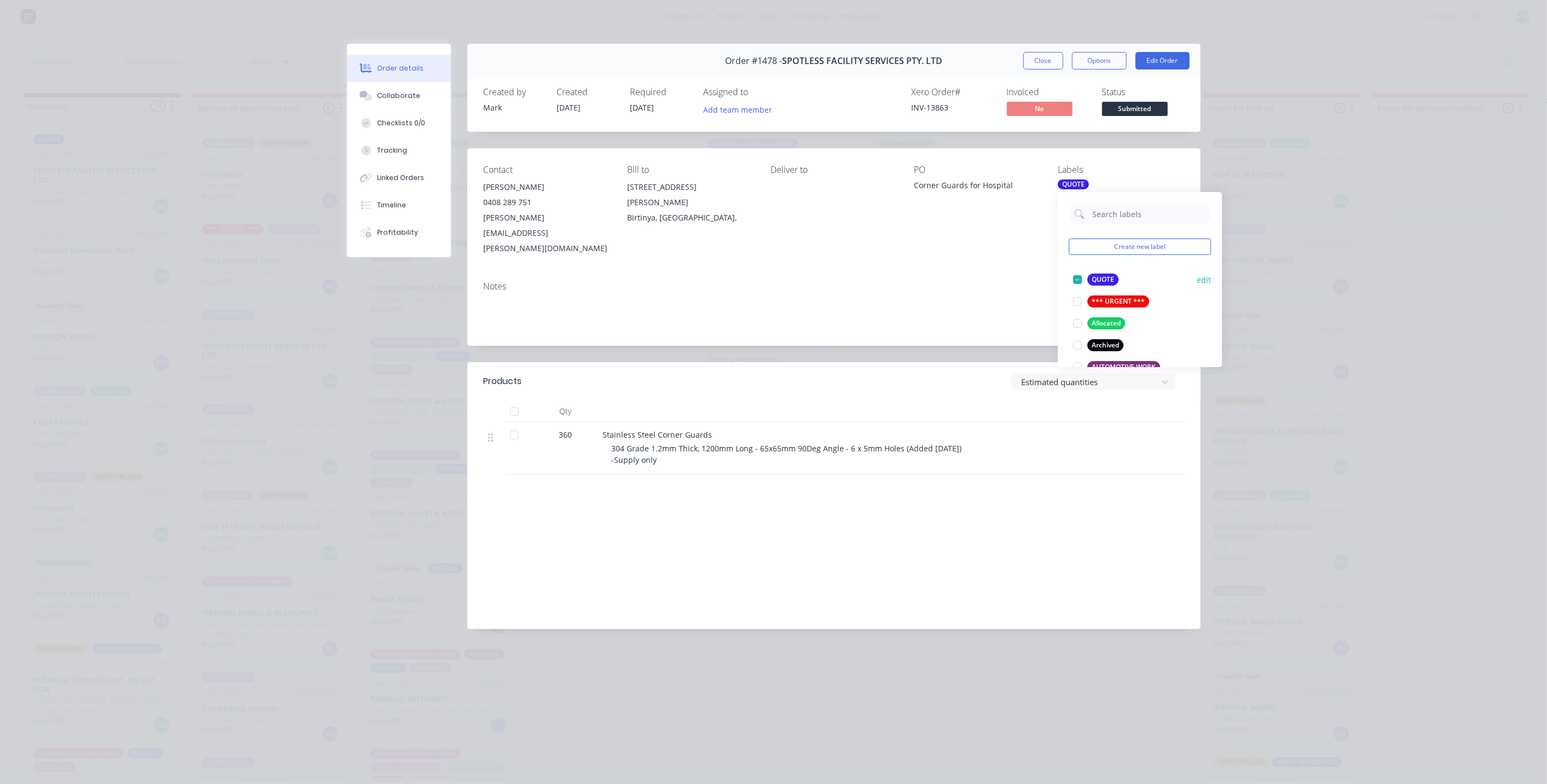
click at [1077, 281] on div at bounding box center [1077, 280] width 22 height 22
click at [1077, 294] on div at bounding box center [1077, 295] width 22 height 22
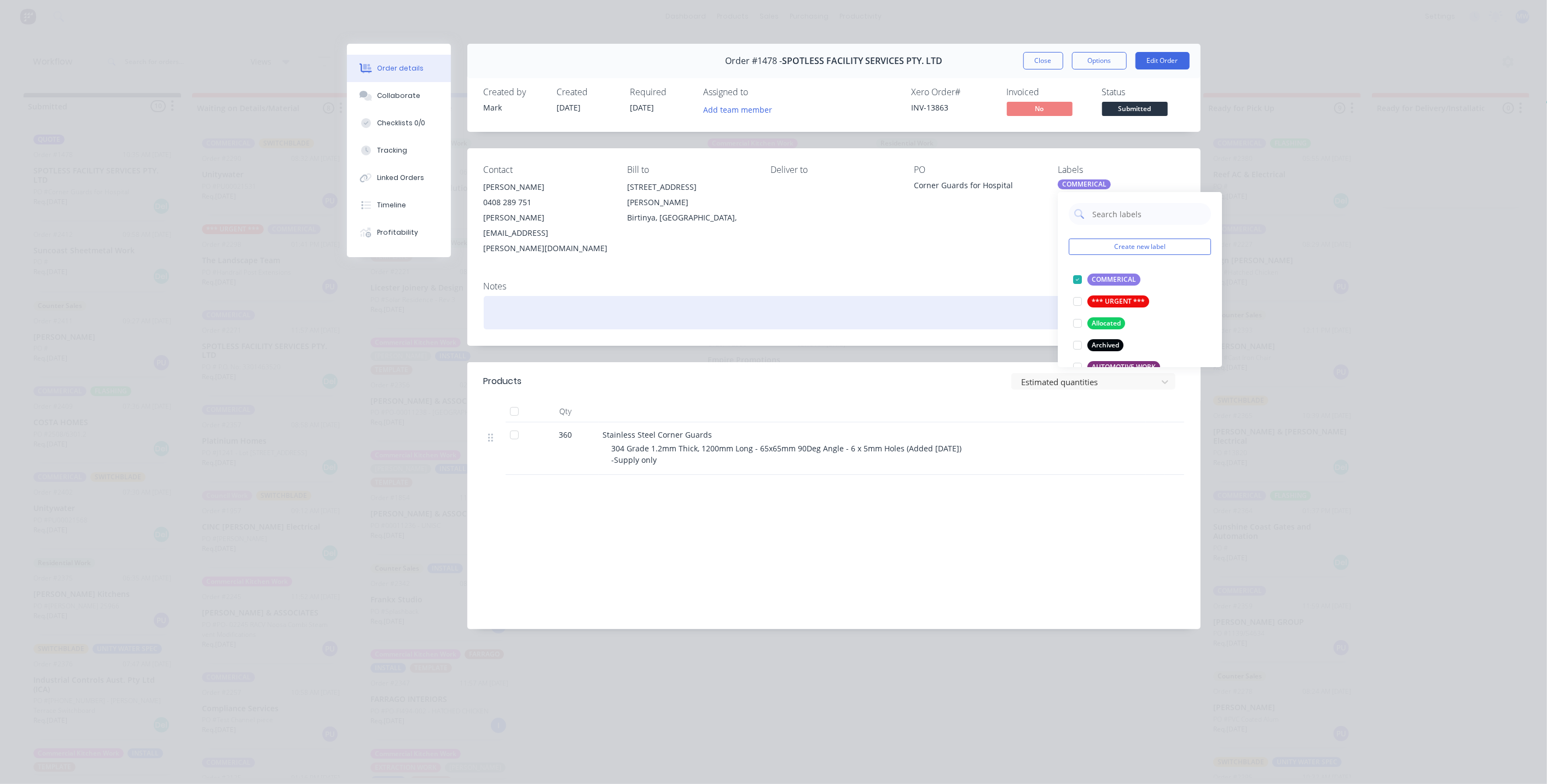
click at [974, 296] on div at bounding box center [834, 312] width 700 height 33
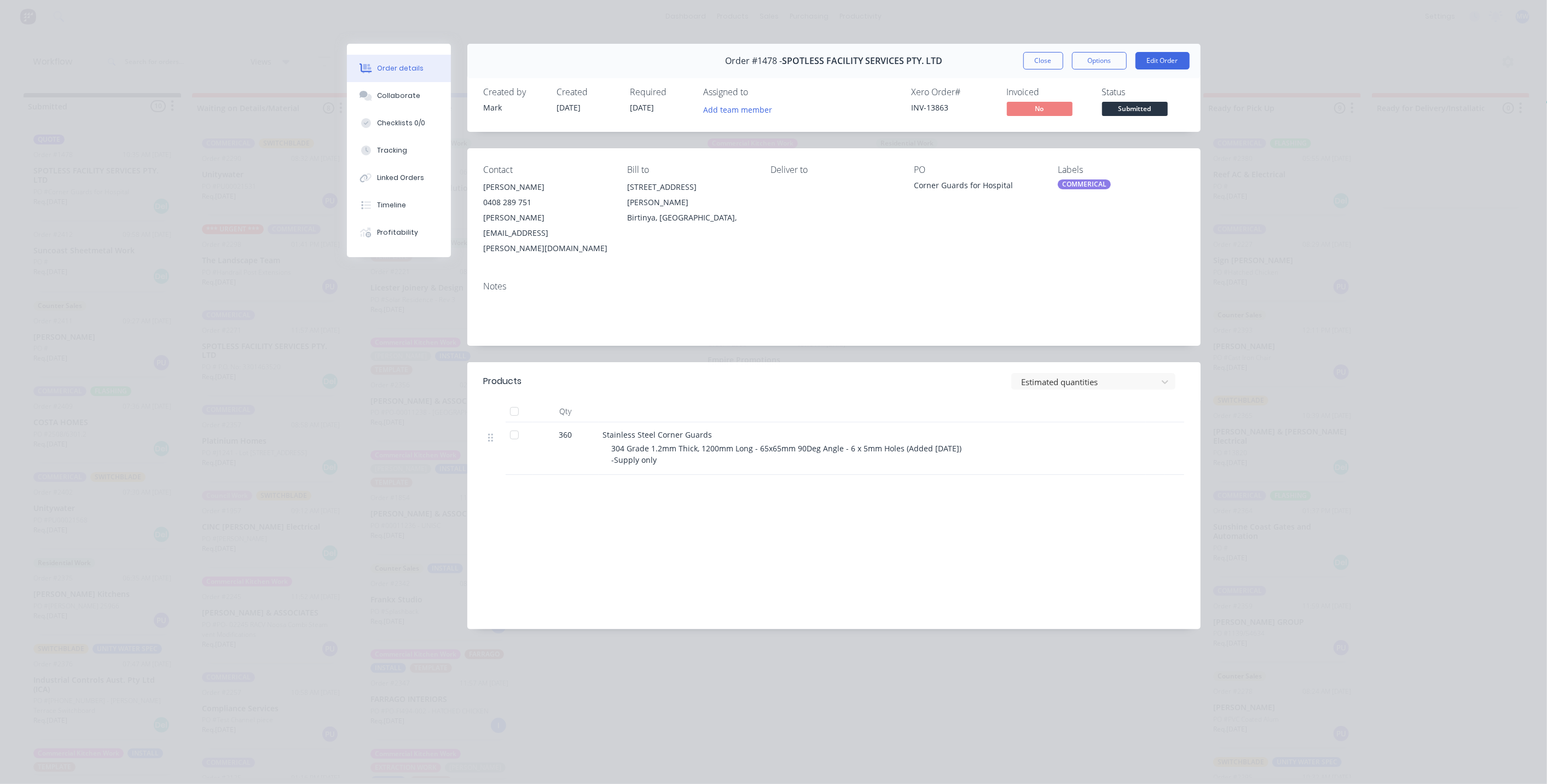
click at [1169, 213] on div "Labels COMMERICAL" at bounding box center [1121, 210] width 126 height 91
click at [1047, 60] on button "Close" at bounding box center [1043, 60] width 40 height 18
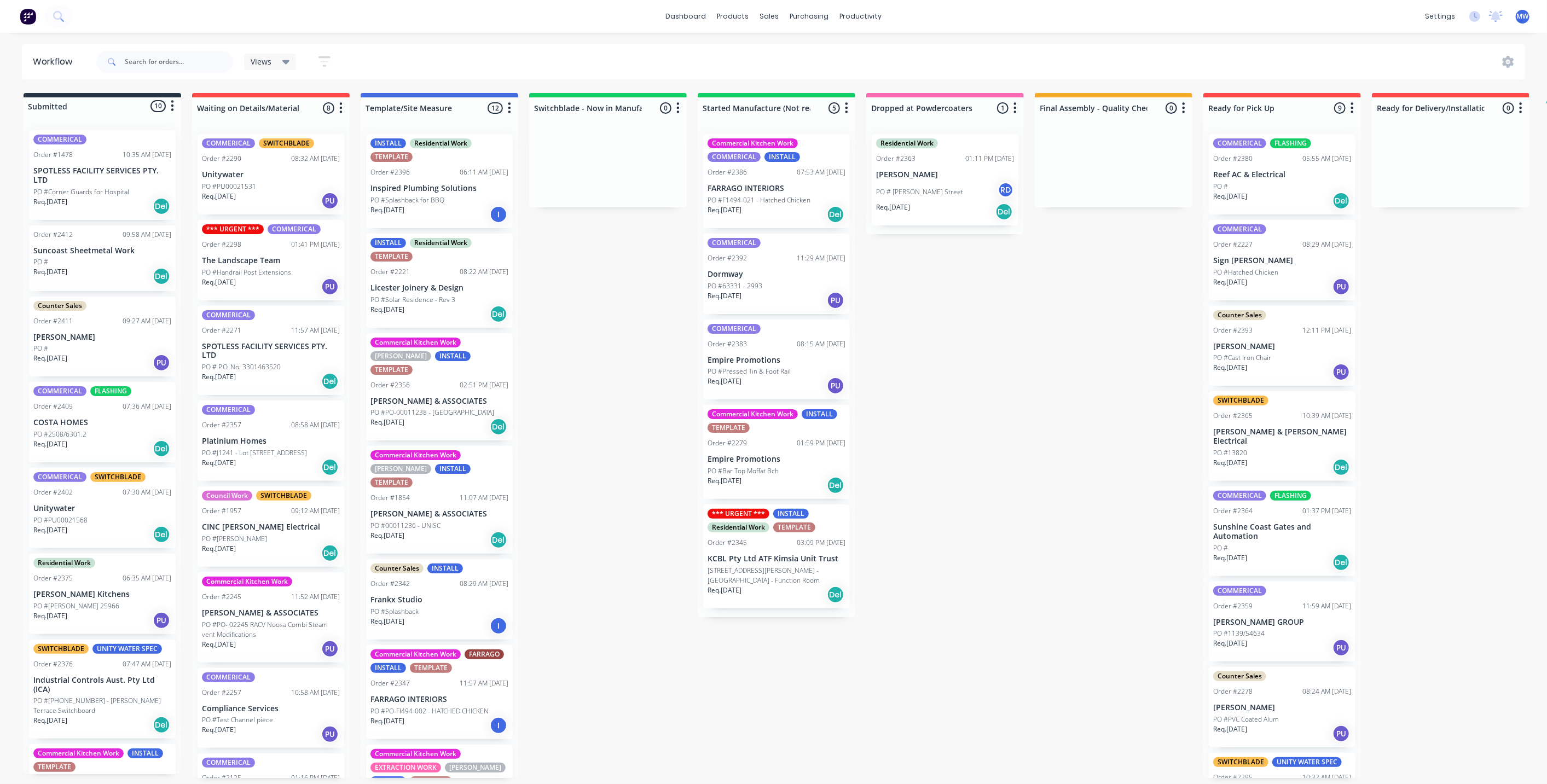
click at [625, 345] on div "Submitted 10 Status colour #273444 hex #273444 Save Cancel Summaries Total orde…" at bounding box center [904, 435] width 1825 height 685
click at [615, 315] on div "Submitted 10 Status colour #273444 hex #273444 Save Cancel Summaries Total orde…" at bounding box center [904, 435] width 1825 height 685
click at [131, 519] on div "PO #PU00021568" at bounding box center [102, 520] width 138 height 10
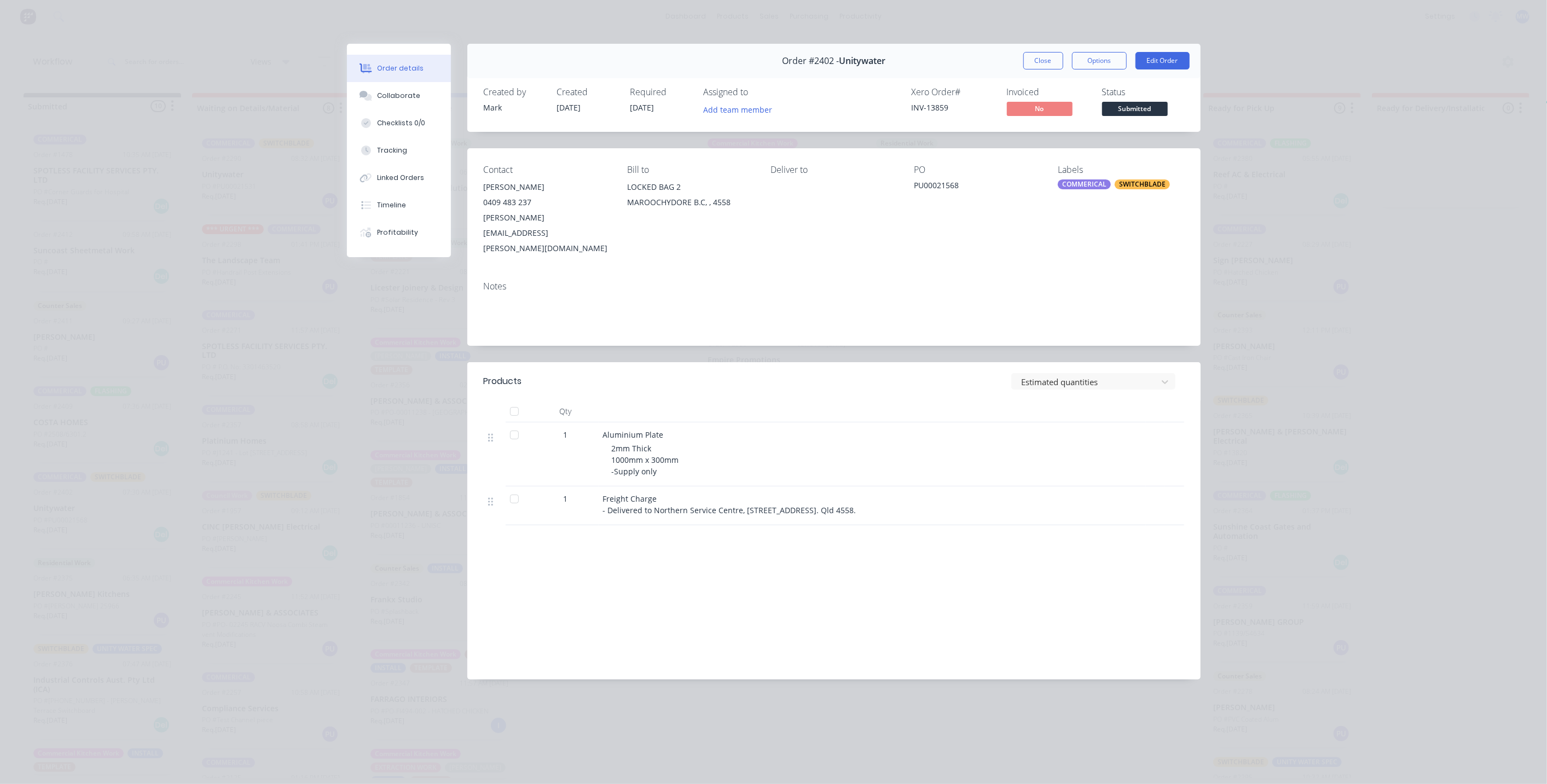
click at [1043, 61] on button "Close" at bounding box center [1043, 60] width 40 height 18
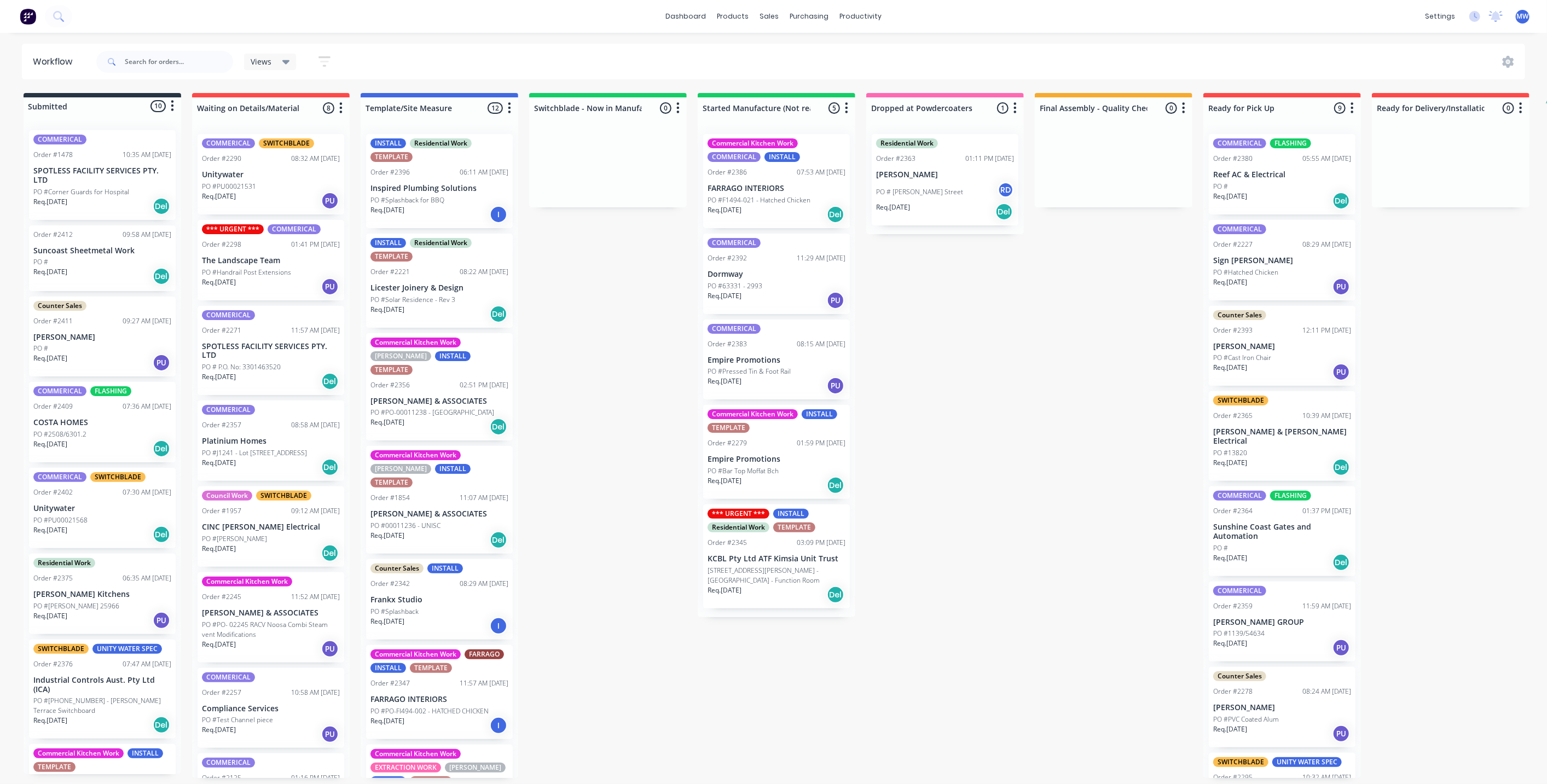
click at [99, 521] on div "PO #PU00021568" at bounding box center [102, 520] width 138 height 10
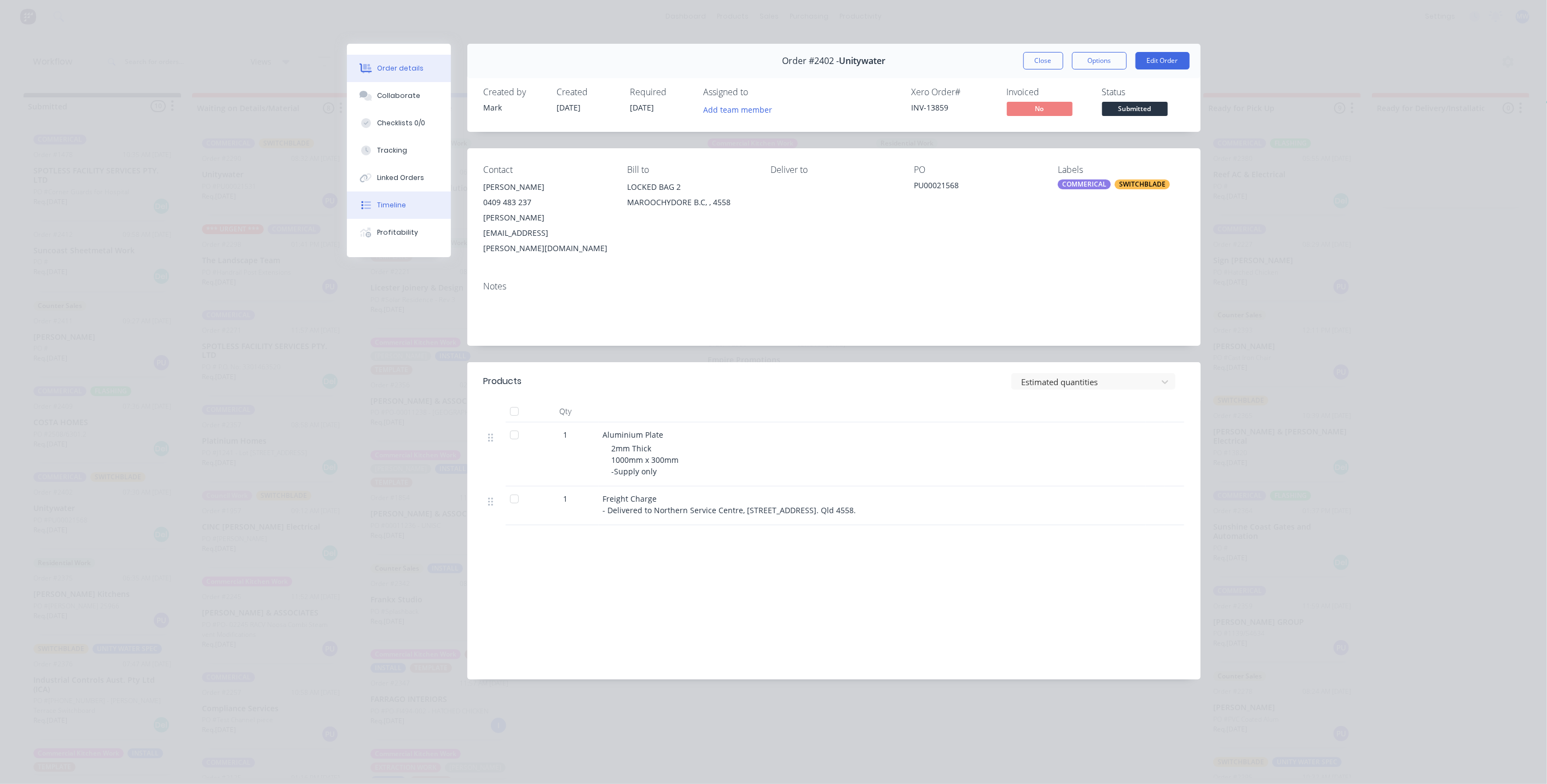
click at [394, 212] on button "Timeline" at bounding box center [399, 205] width 104 height 27
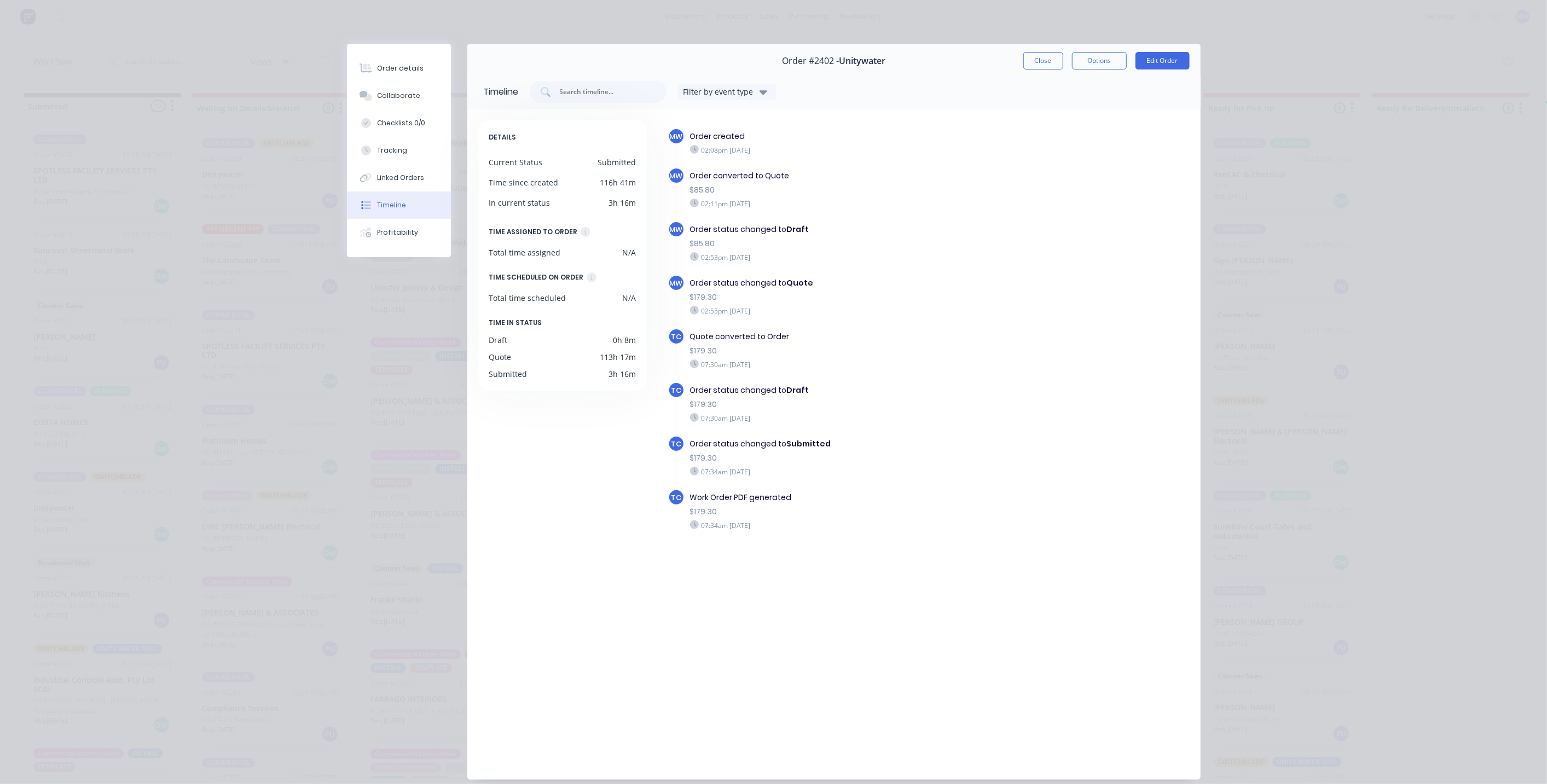
click at [1041, 65] on button "Close" at bounding box center [1043, 60] width 40 height 18
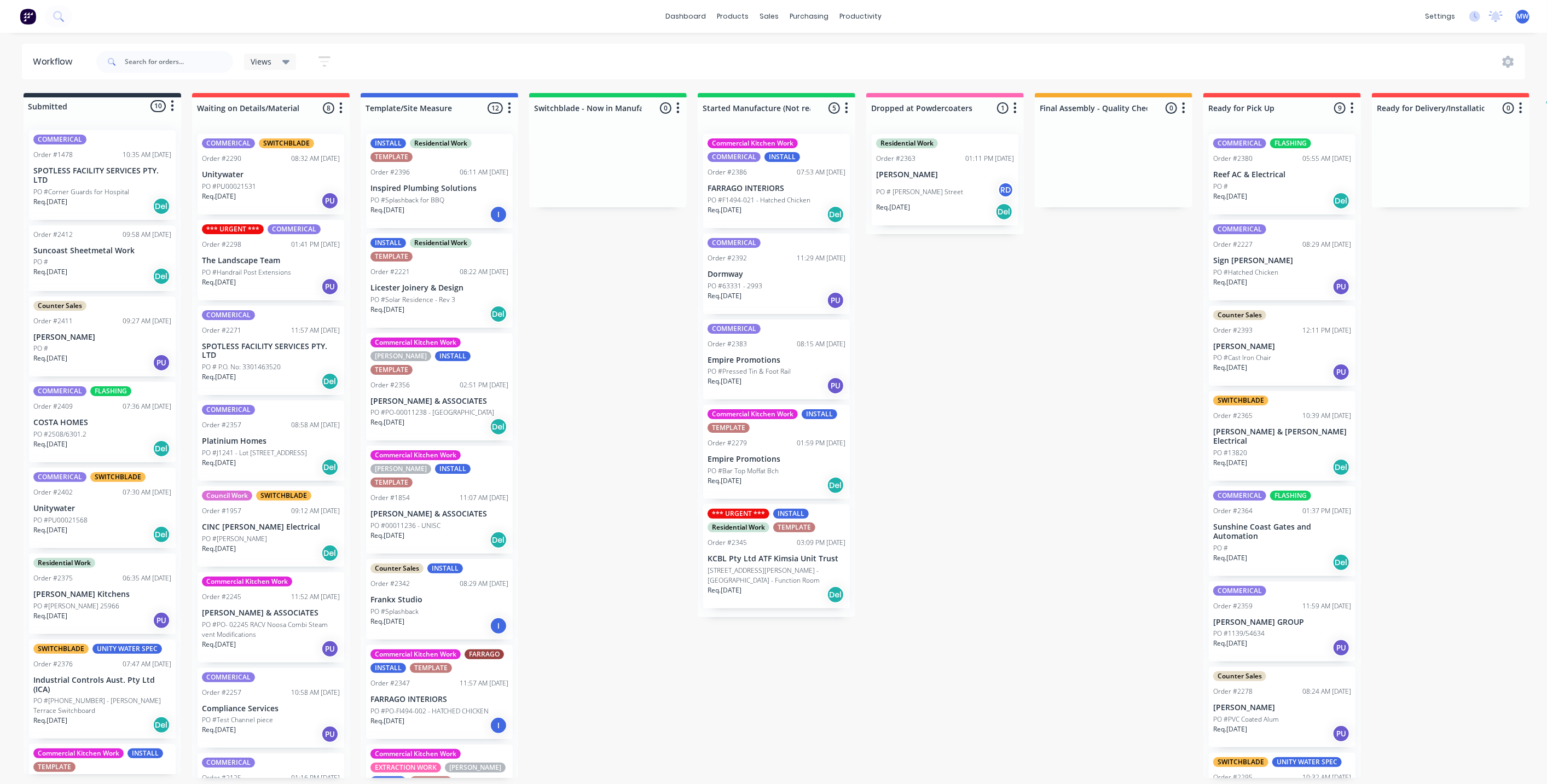
drag, startPoint x: 625, startPoint y: 425, endPoint x: 643, endPoint y: 427, distance: 18.1
click at [626, 425] on div "Submitted 10 Status colour #273444 hex #273444 Save Cancel Summaries Total orde…" at bounding box center [904, 435] width 1825 height 685
click at [130, 525] on div "Req. [DATE] Del" at bounding box center [102, 535] width 138 height 19
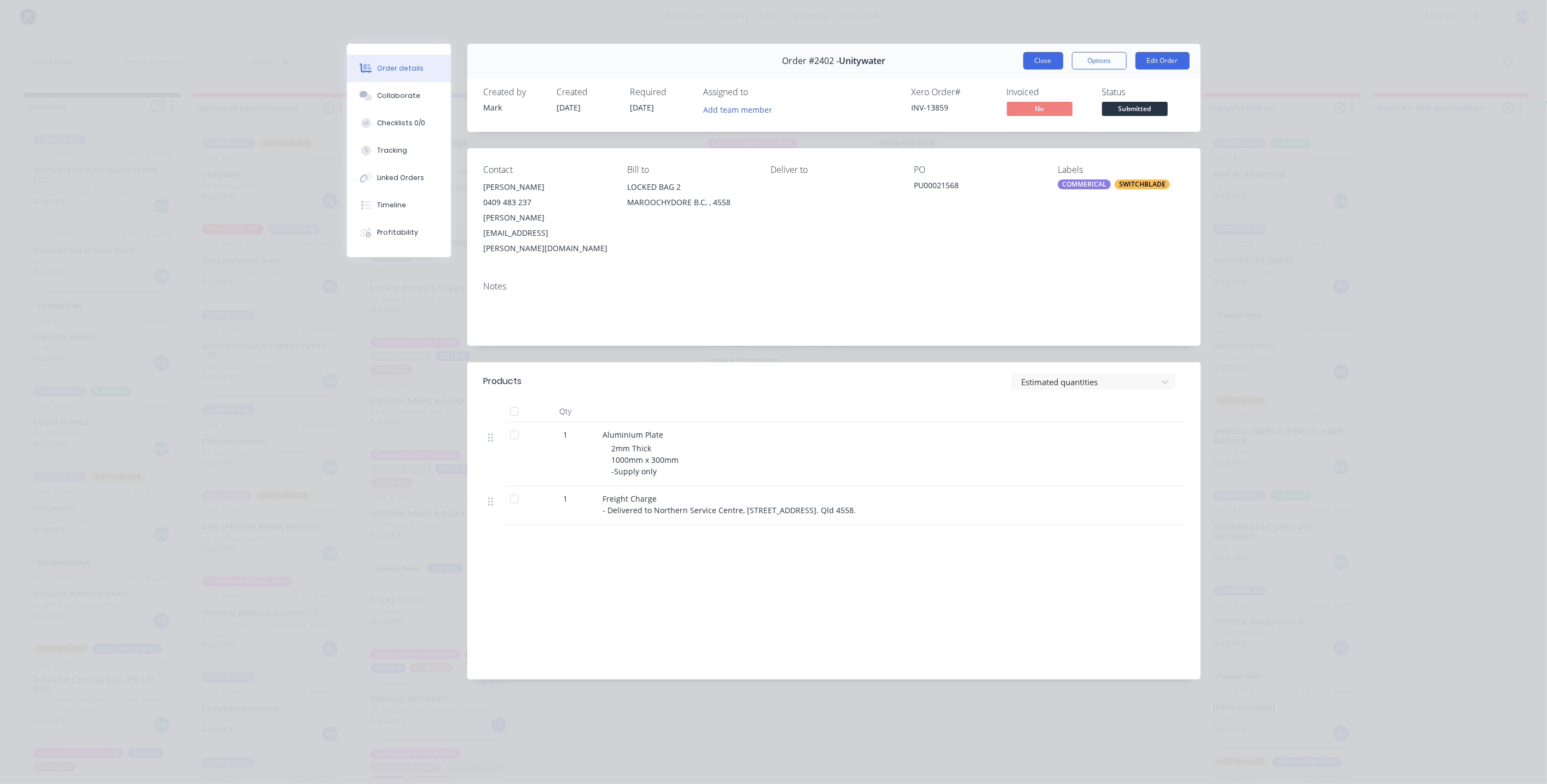
click at [1037, 63] on button "Close" at bounding box center [1043, 60] width 40 height 18
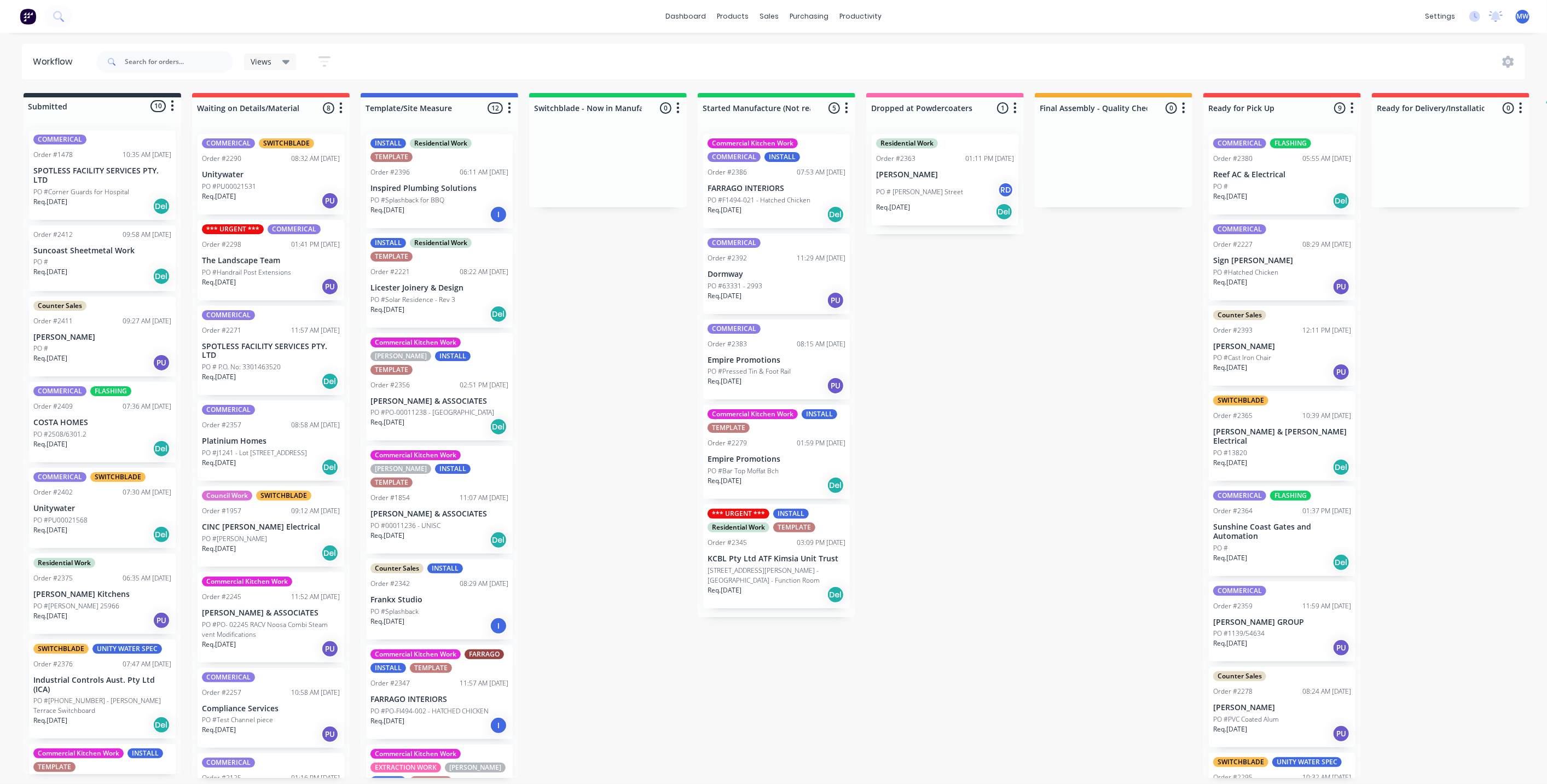
click at [67, 525] on p "Req. [DATE]" at bounding box center [50, 530] width 34 height 10
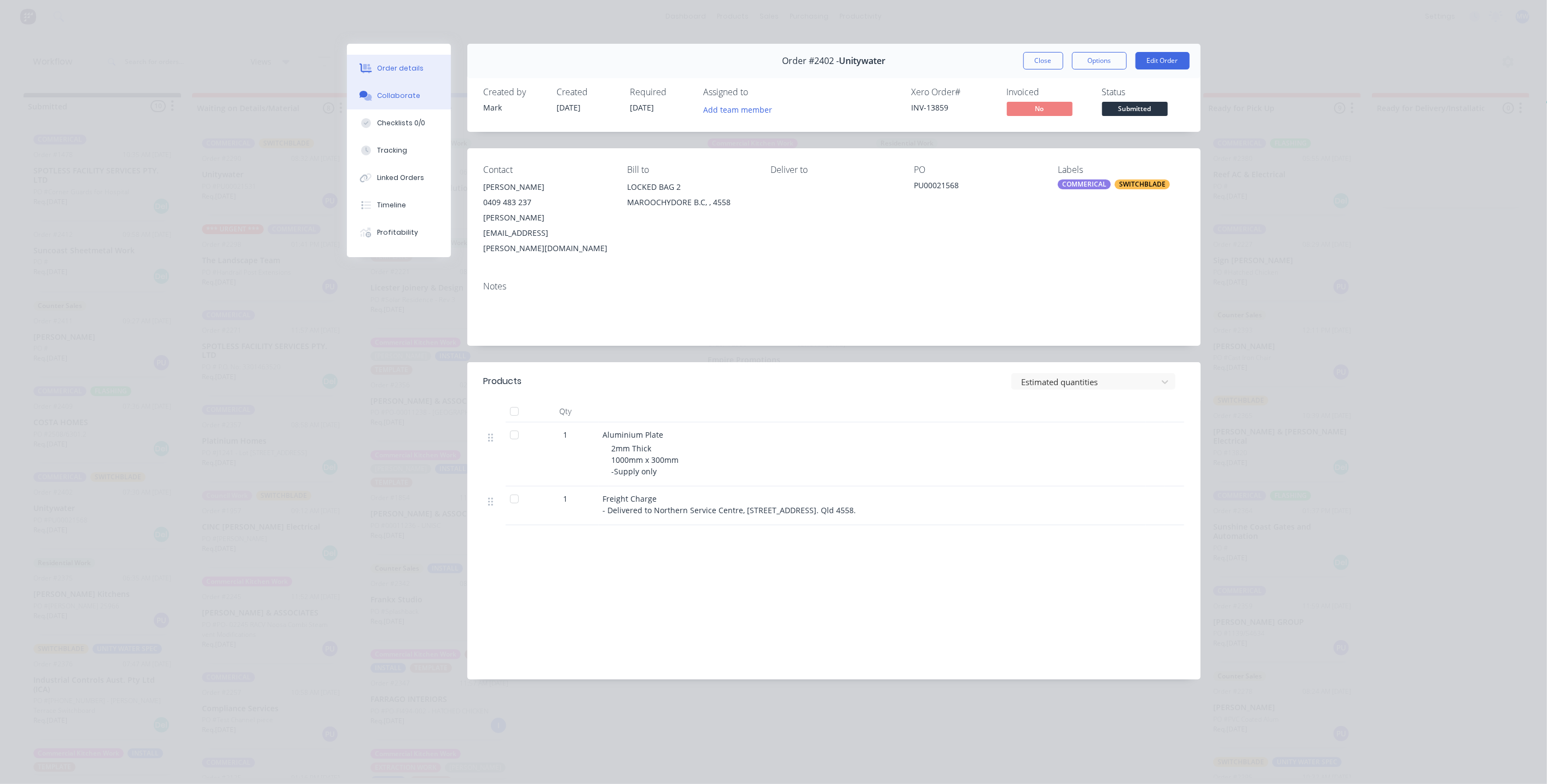
click at [411, 95] on div "Collaborate" at bounding box center [399, 95] width 43 height 10
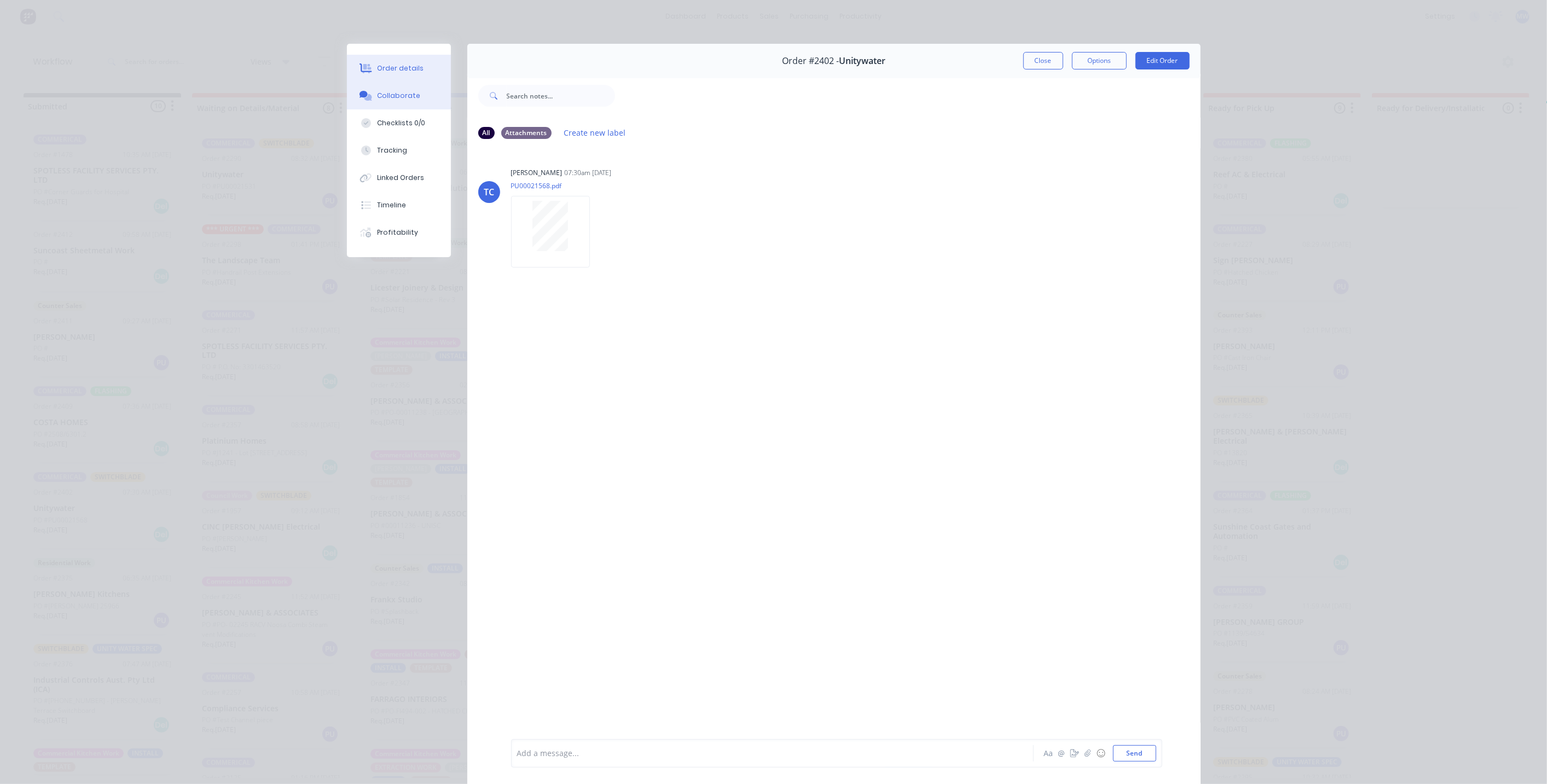
click at [402, 65] on div "Order details" at bounding box center [400, 68] width 47 height 10
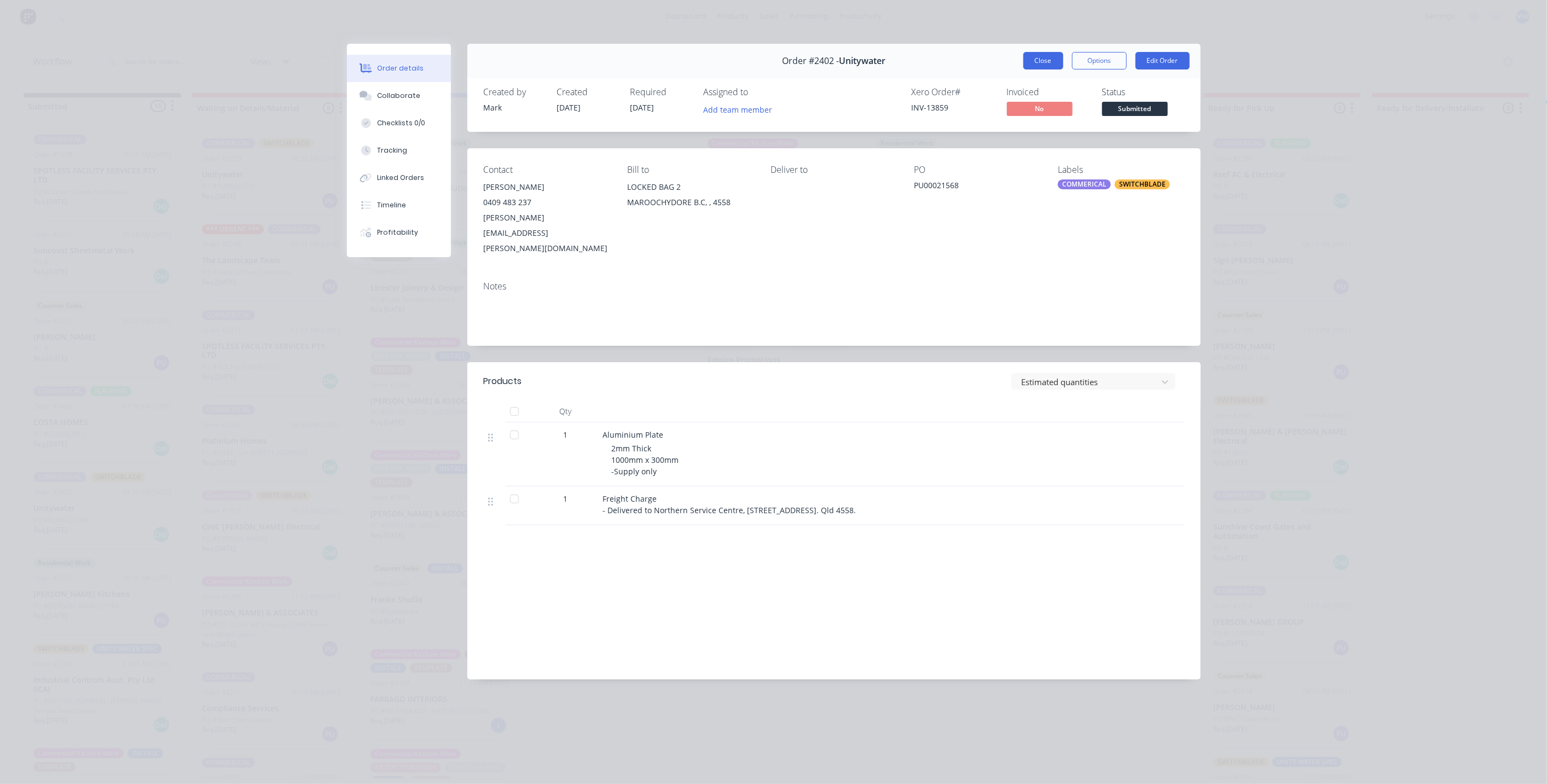
click at [1040, 60] on button "Close" at bounding box center [1043, 60] width 40 height 18
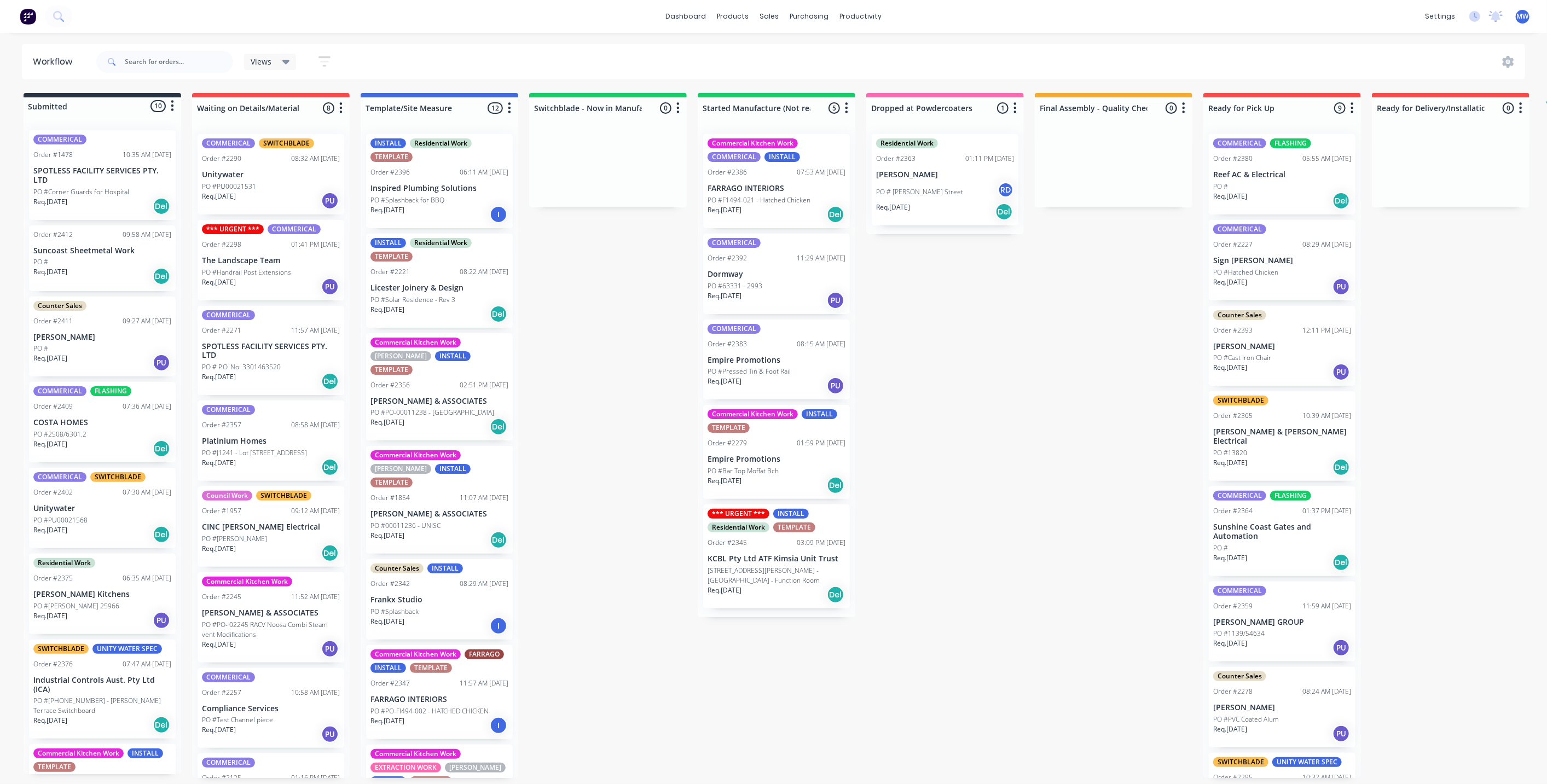
click at [583, 413] on div "Submitted 10 Status colour #273444 hex #273444 Save Cancel Summaries Total orde…" at bounding box center [904, 435] width 1825 height 685
click at [105, 507] on p "Unitywater" at bounding box center [102, 508] width 138 height 9
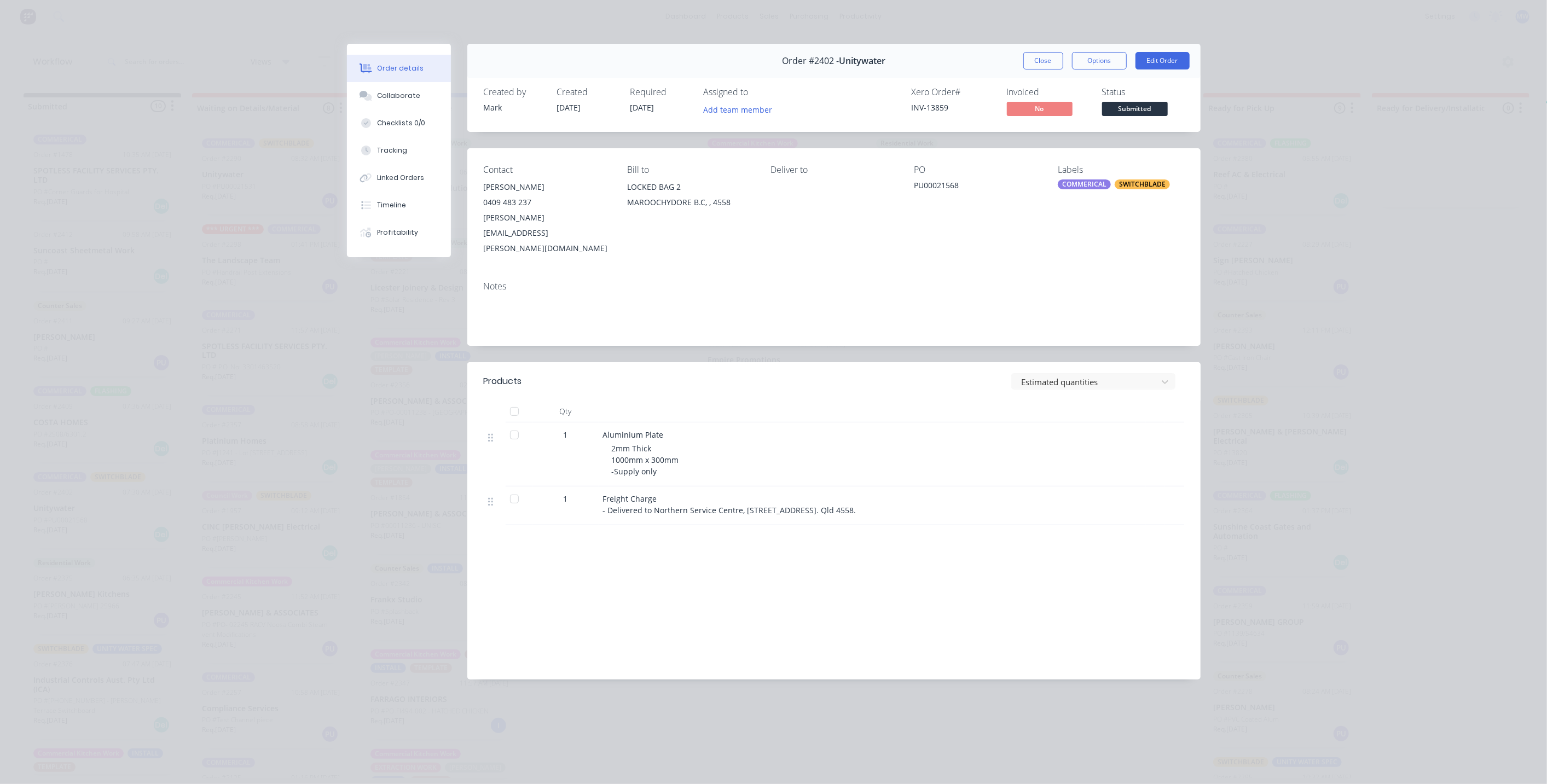
click at [1046, 63] on button "Close" at bounding box center [1043, 60] width 40 height 18
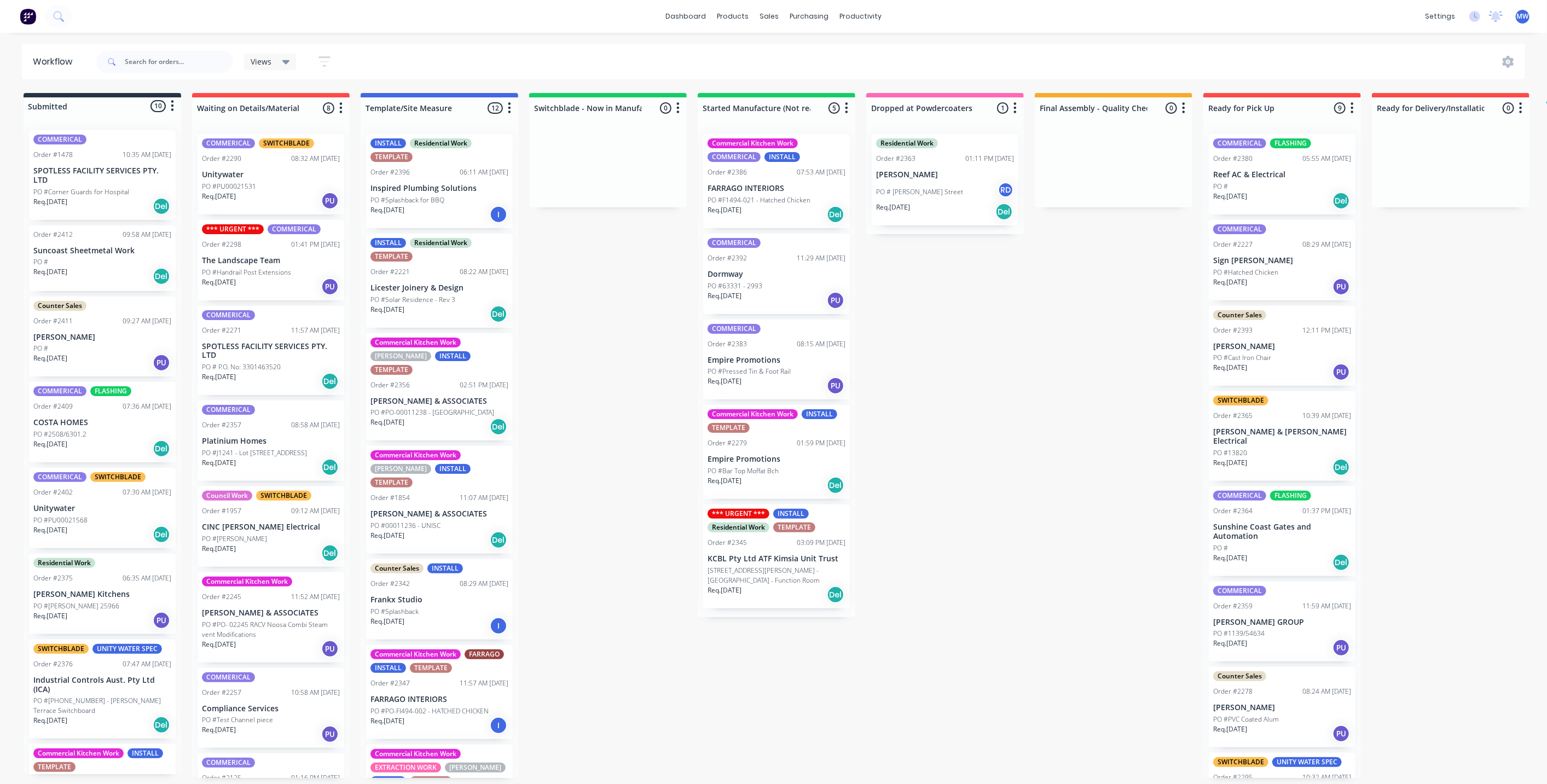
click at [626, 427] on div "Submitted 10 Status colour #273444 hex #273444 Save Cancel Summaries Total orde…" at bounding box center [904, 435] width 1825 height 685
click at [655, 322] on div "Submitted 10 Status colour #273444 hex #273444 Save Cancel Summaries Total orde…" at bounding box center [904, 435] width 1825 height 685
drag, startPoint x: 588, startPoint y: 369, endPoint x: 594, endPoint y: 381, distance: 13.4
click at [588, 369] on div "Submitted 10 Status colour #273444 hex #273444 Save Cancel Summaries Total orde…" at bounding box center [904, 435] width 1825 height 685
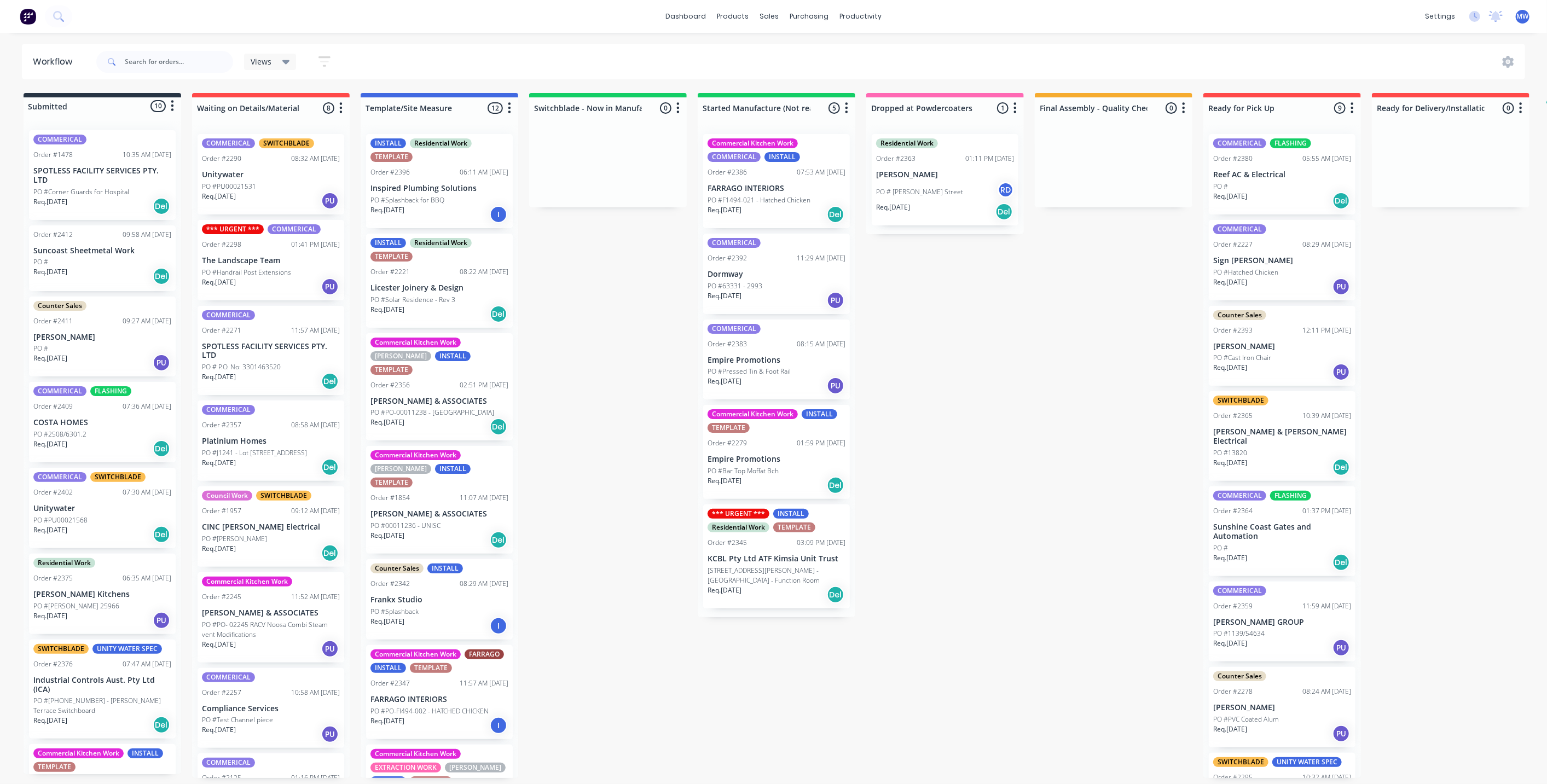
click at [623, 288] on div "Submitted 10 Status colour #273444 hex #273444 Save Cancel Summaries Total orde…" at bounding box center [904, 435] width 1825 height 685
click at [657, 280] on div "Submitted 10 Status colour #273444 hex #273444 Save Cancel Summaries Total orde…" at bounding box center [904, 435] width 1825 height 685
click at [1074, 424] on div "Submitted 10 Status colour #273444 hex #273444 Save Cancel Summaries Total orde…" at bounding box center [904, 435] width 1825 height 685
